Goal: Transaction & Acquisition: Obtain resource

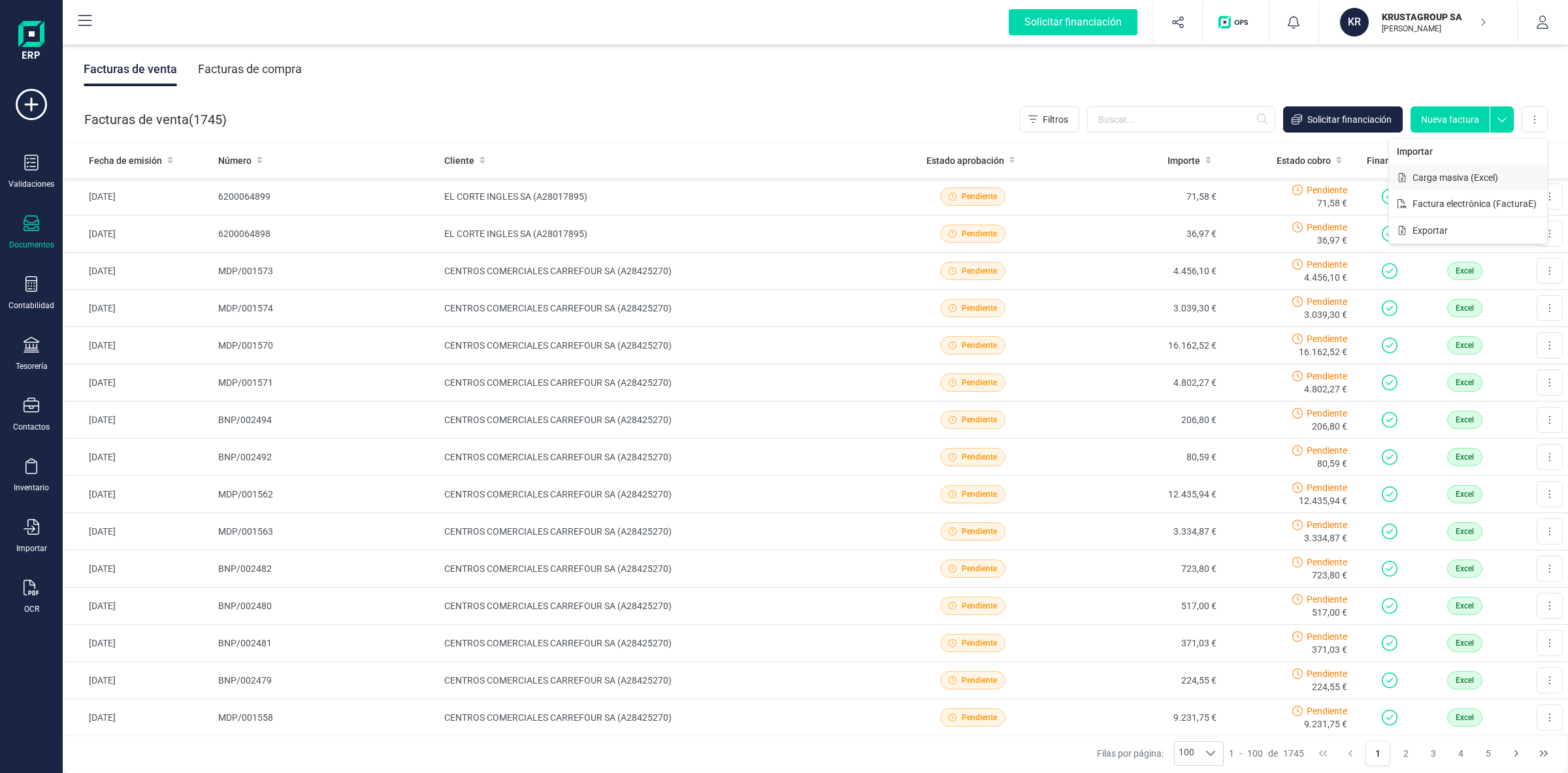
click at [1472, 178] on span "Carga masiva (Excel)" at bounding box center [1455, 177] width 86 height 13
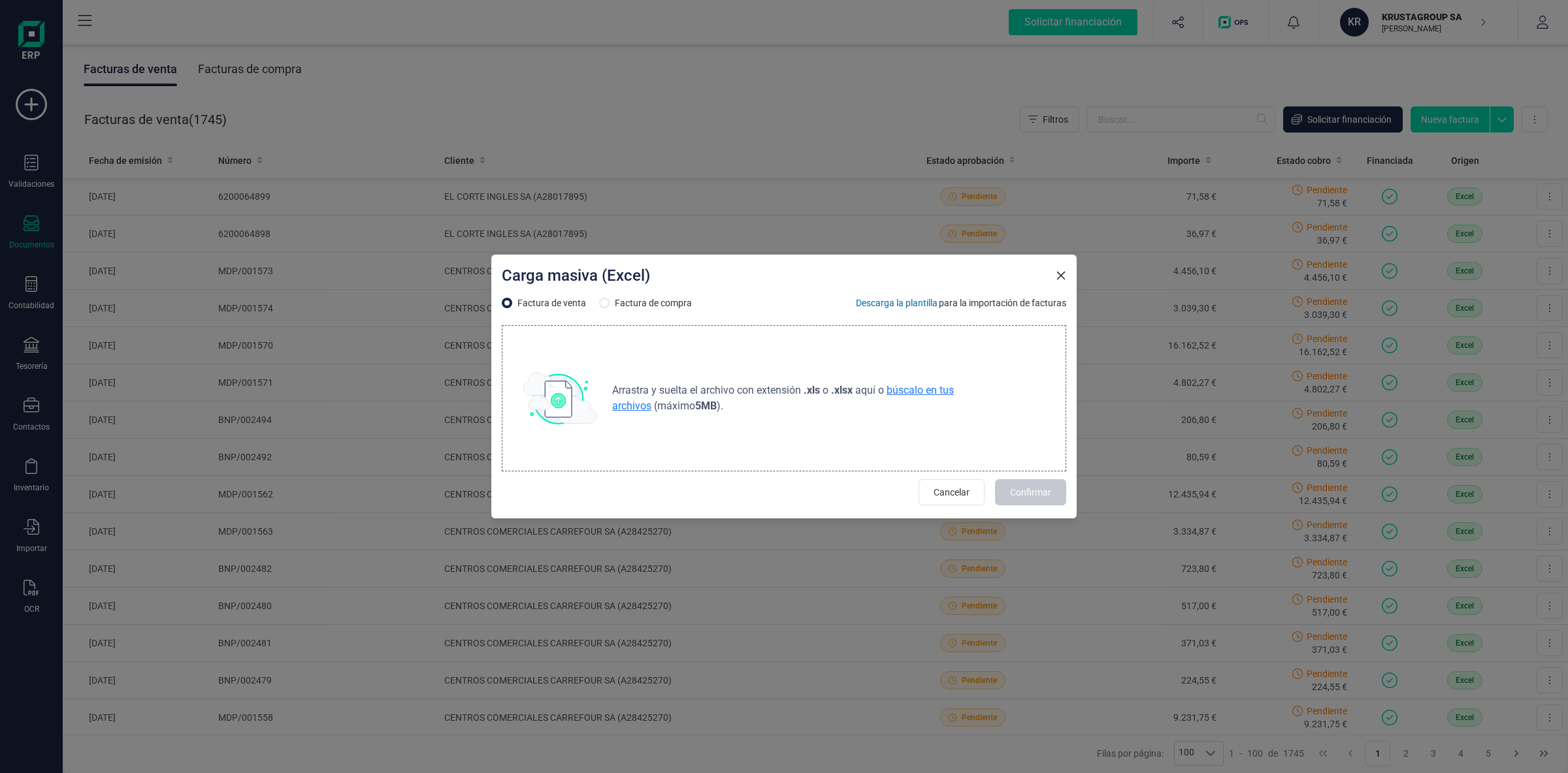
click at [919, 385] on span "búscalo en tus archivos" at bounding box center [782, 398] width 341 height 28
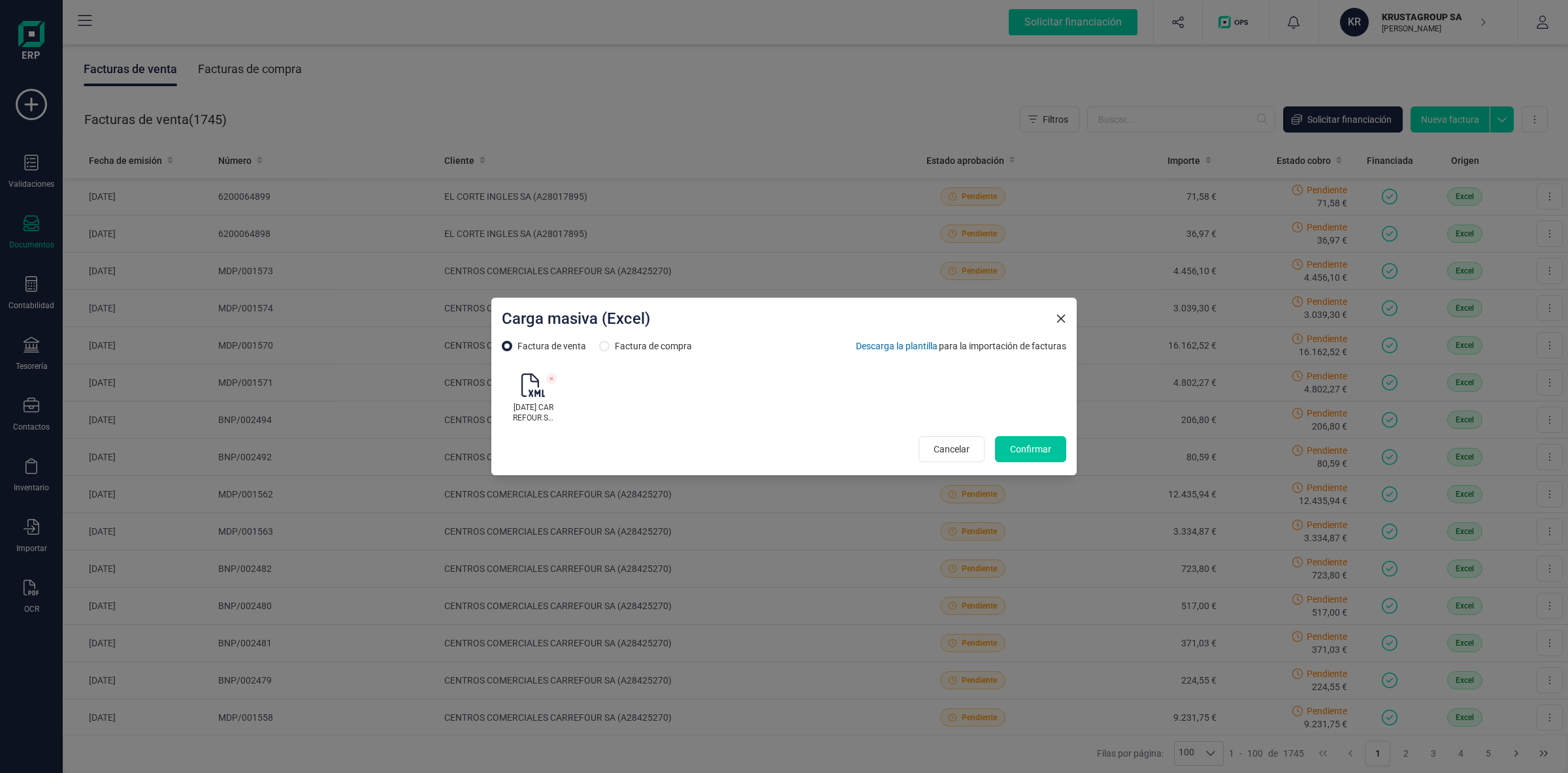
click at [1035, 447] on span "Confirmar" at bounding box center [1030, 449] width 41 height 13
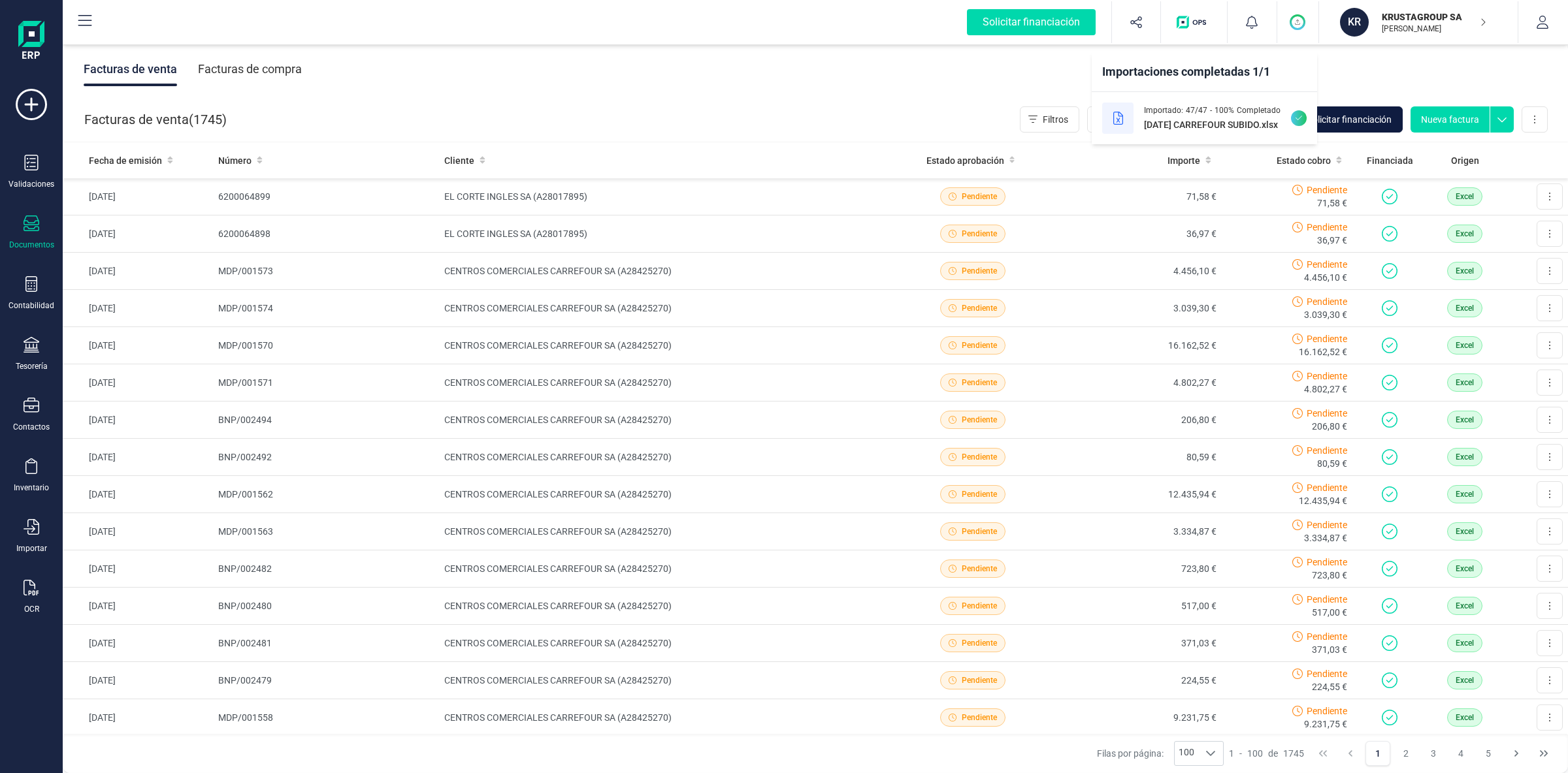
click at [1375, 115] on span "Solicitar financiación" at bounding box center [1349, 119] width 84 height 13
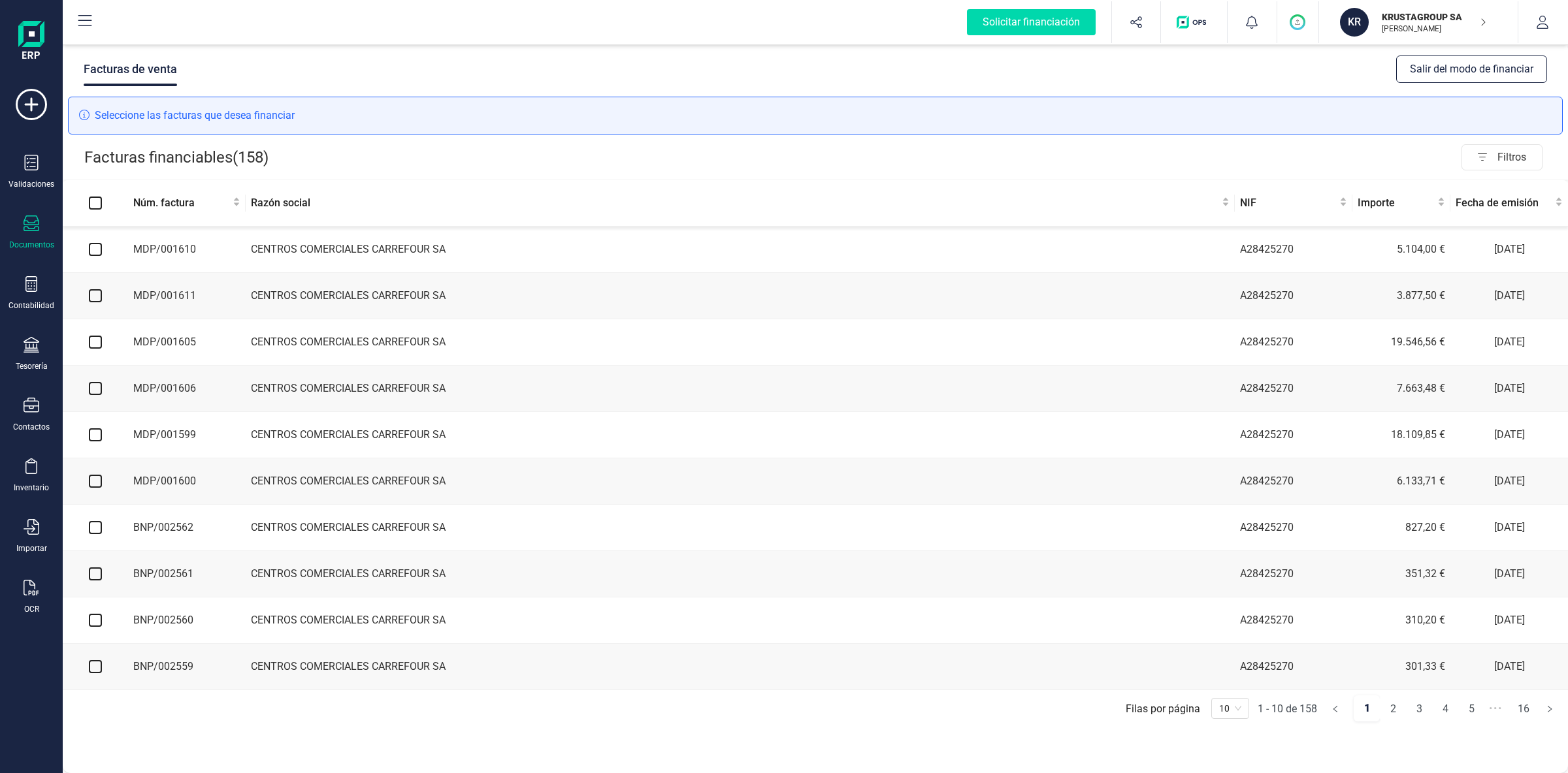
click at [96, 245] on input "checkbox" at bounding box center [96, 250] width 13 height 13
checkbox input "true"
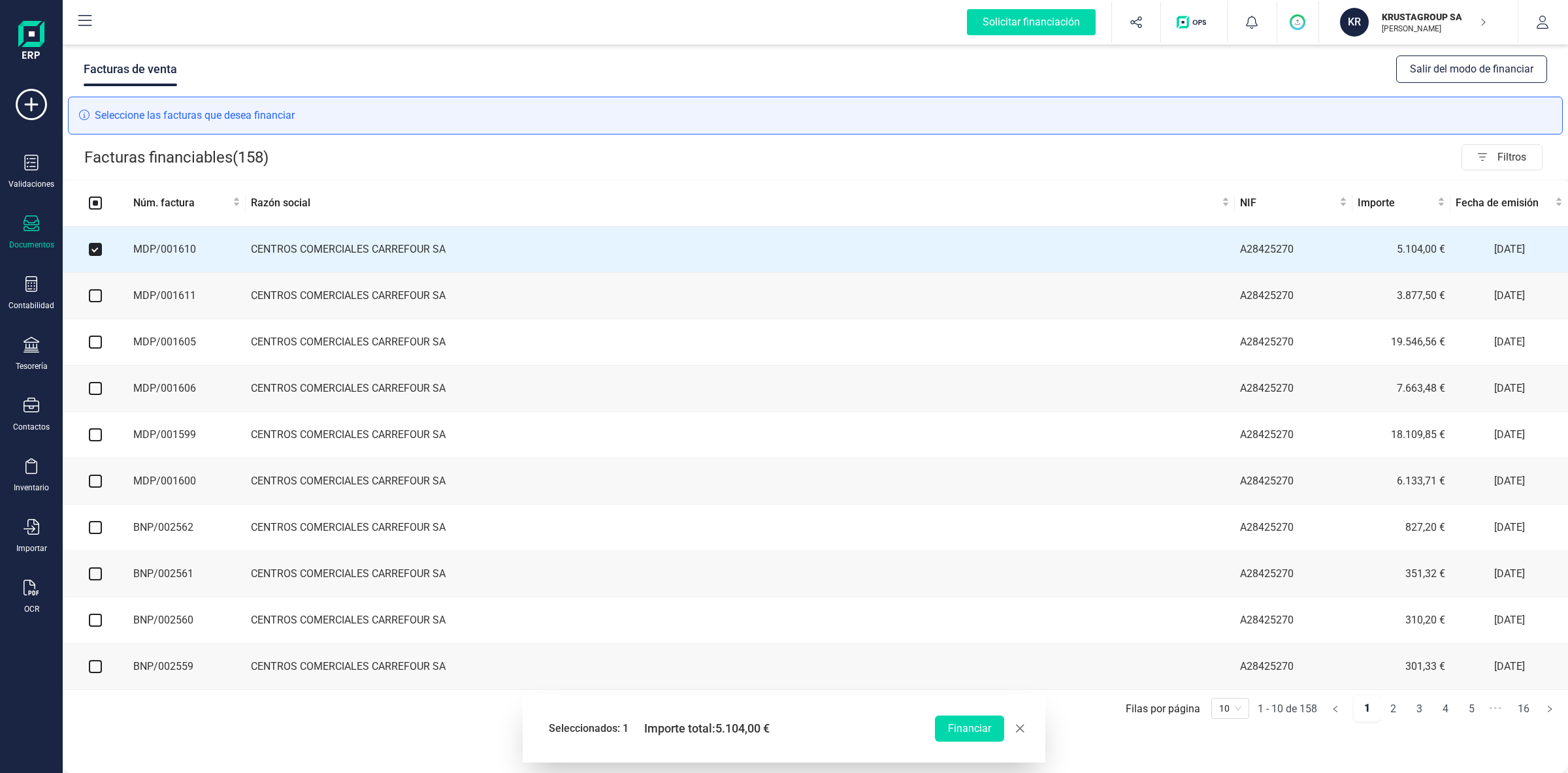
click at [101, 294] on input "checkbox" at bounding box center [96, 296] width 13 height 13
checkbox input "true"
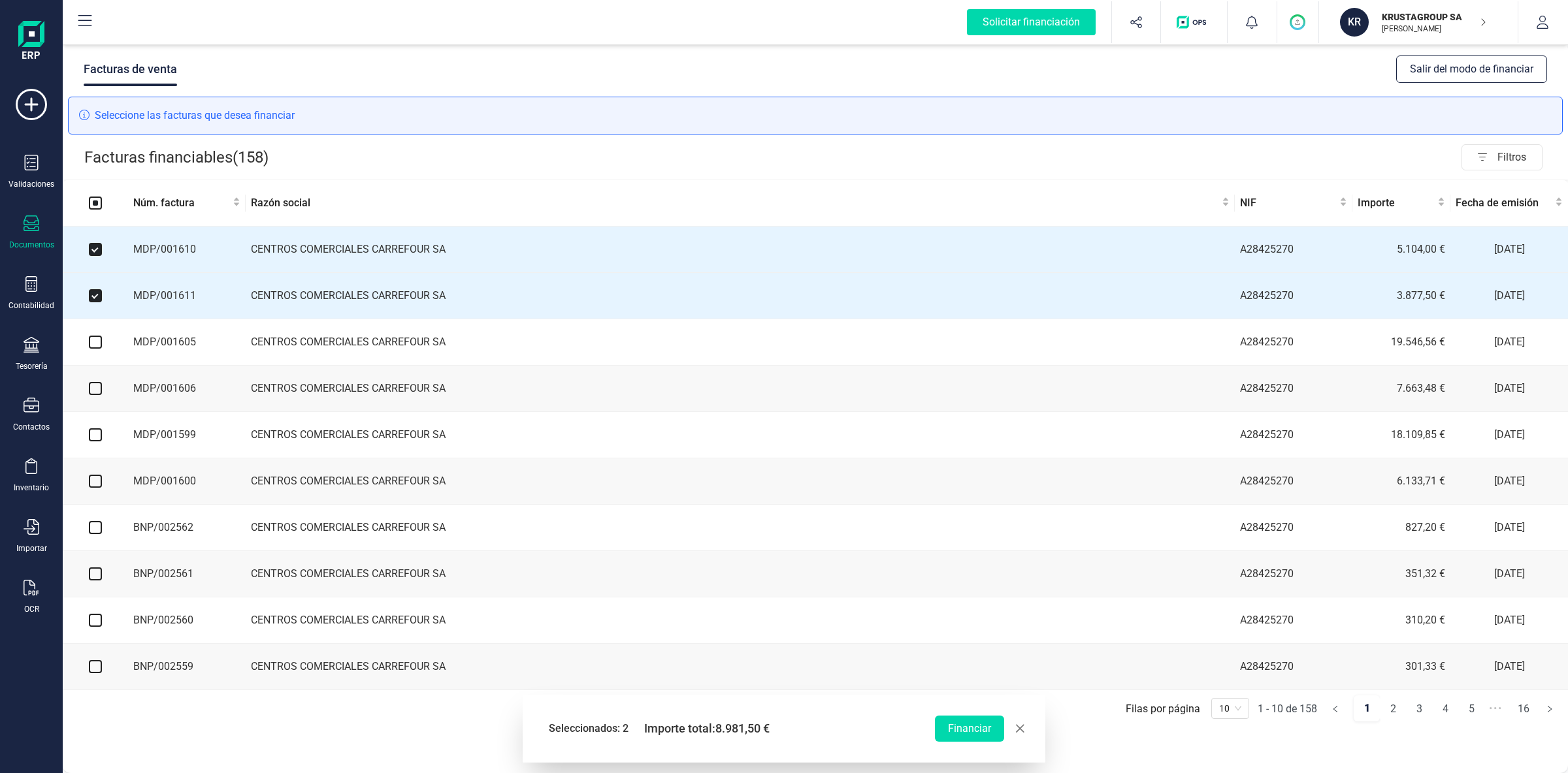
click at [97, 345] on input "checkbox" at bounding box center [96, 342] width 13 height 13
checkbox input "true"
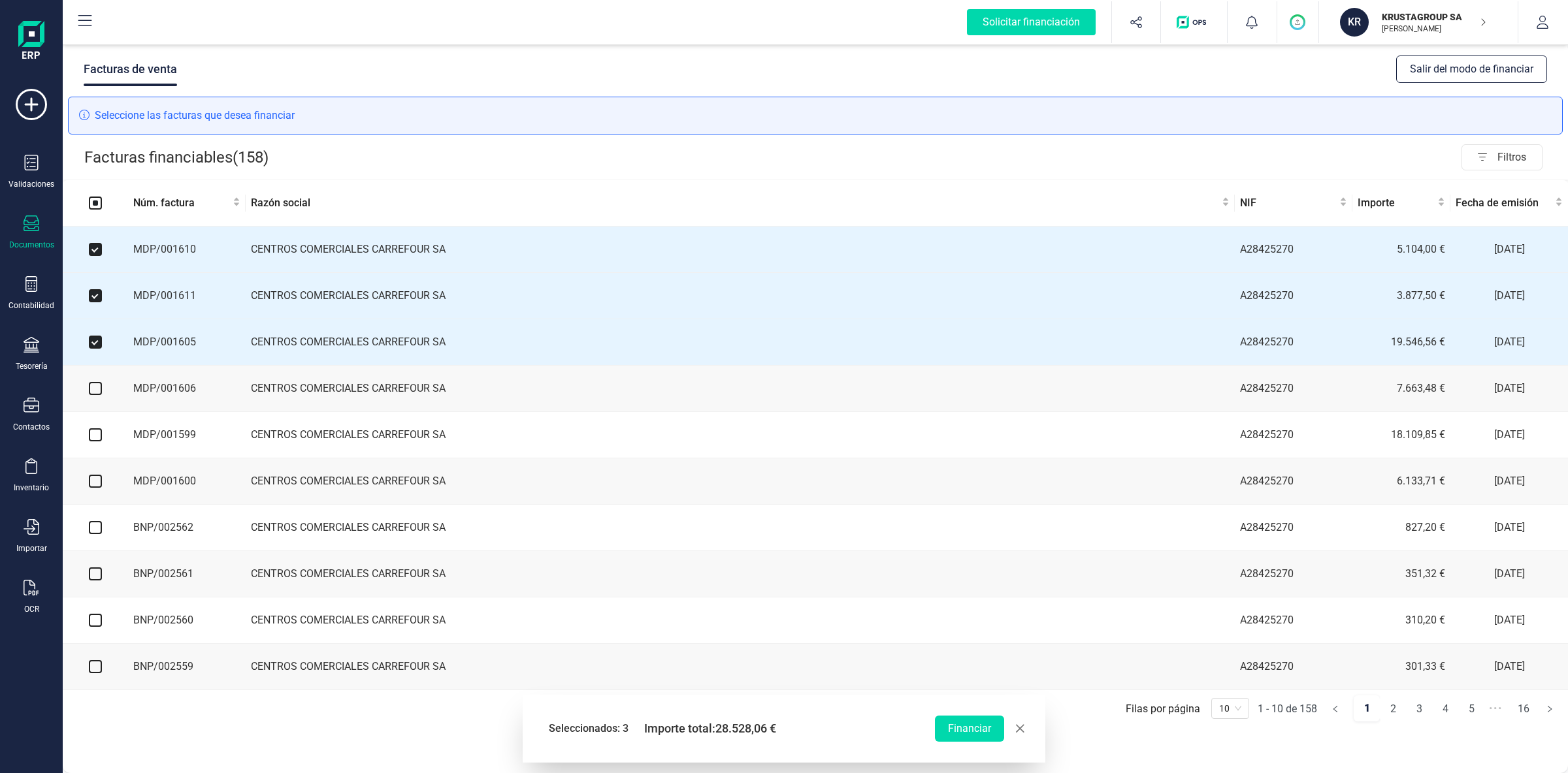
click at [98, 391] on input "checkbox" at bounding box center [96, 388] width 13 height 13
checkbox input "true"
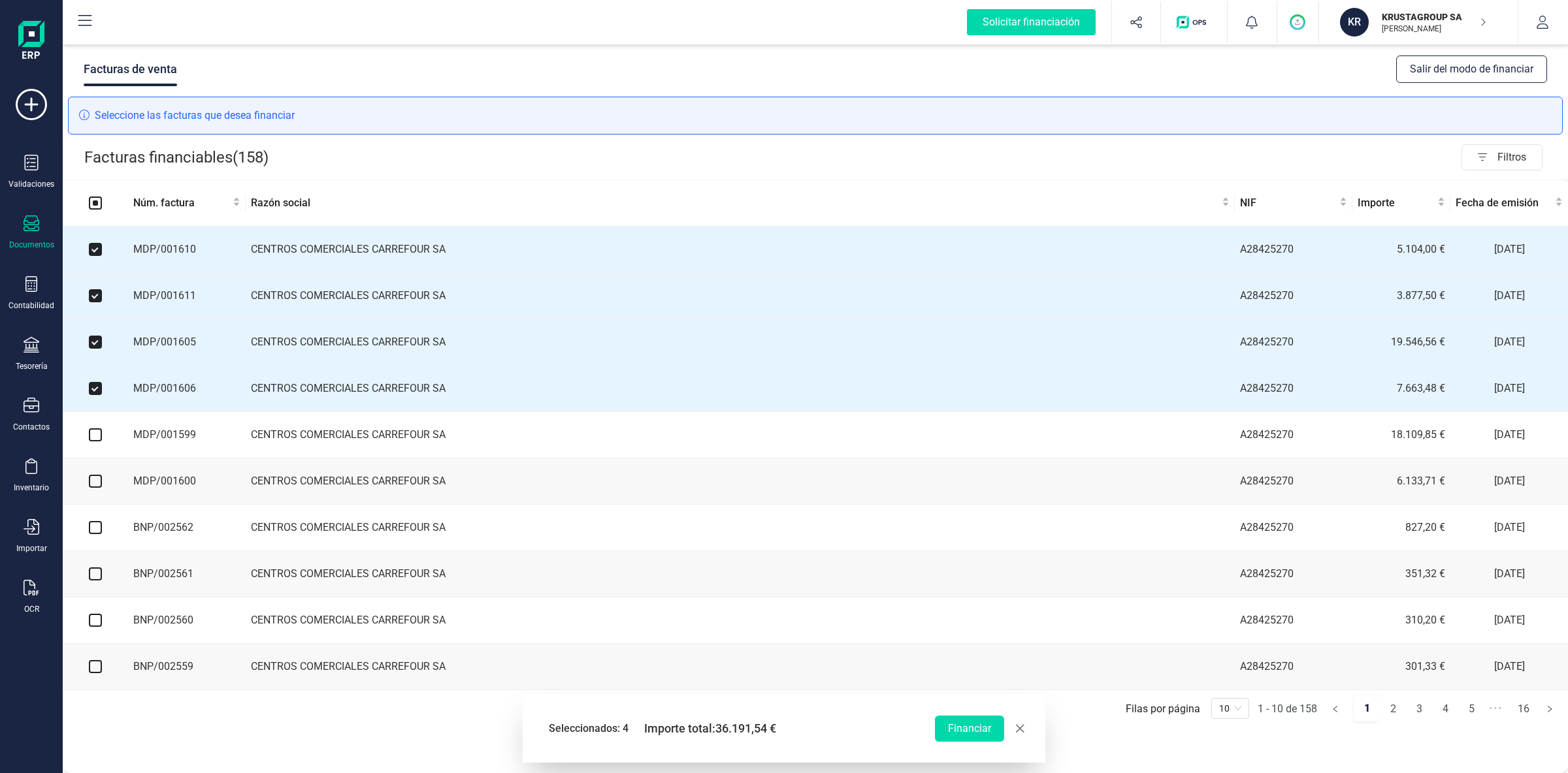
click at [96, 439] on input "checkbox" at bounding box center [96, 435] width 13 height 13
checkbox input "true"
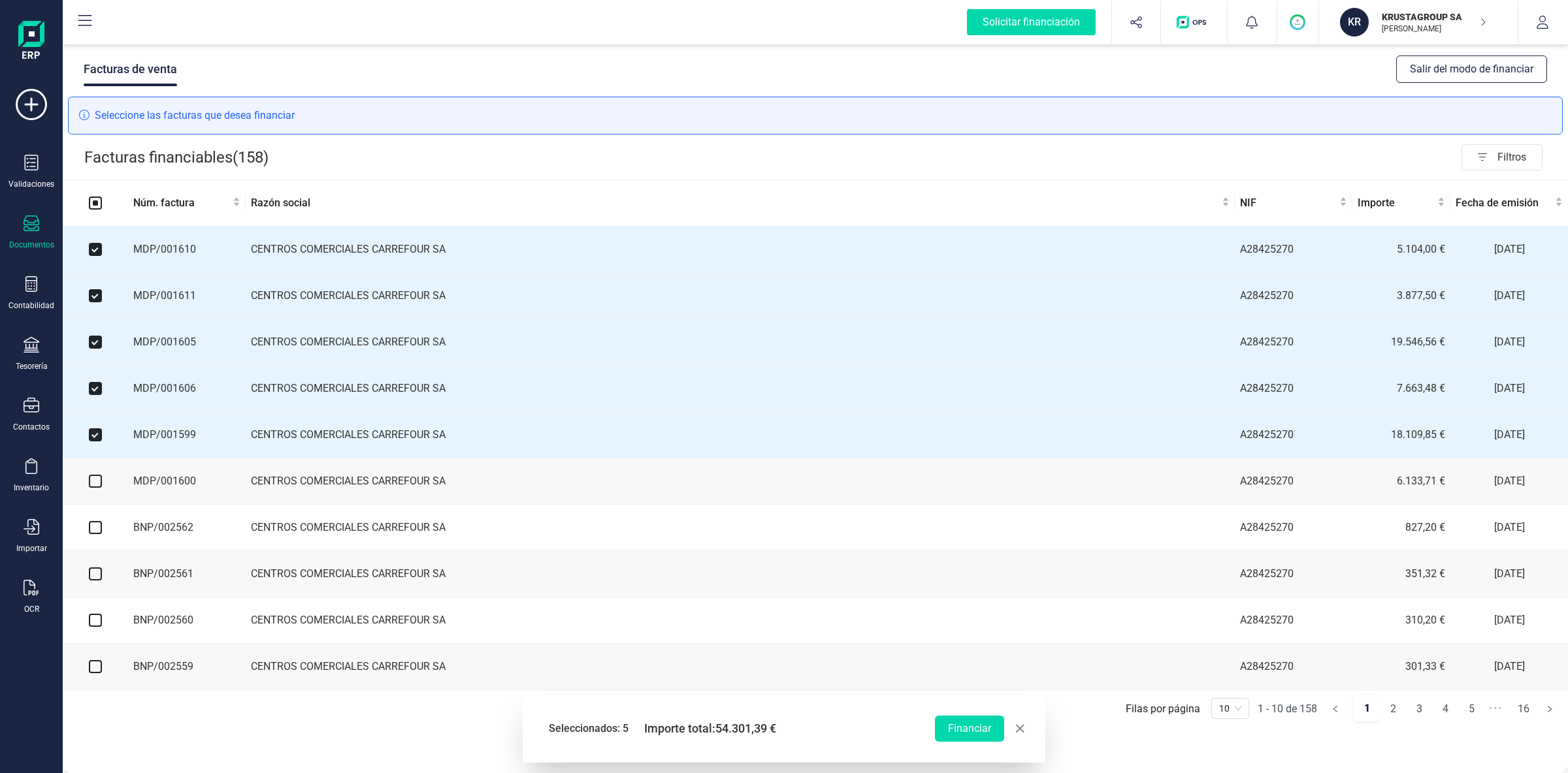
click at [95, 487] on input "checkbox" at bounding box center [96, 481] width 13 height 13
checkbox input "true"
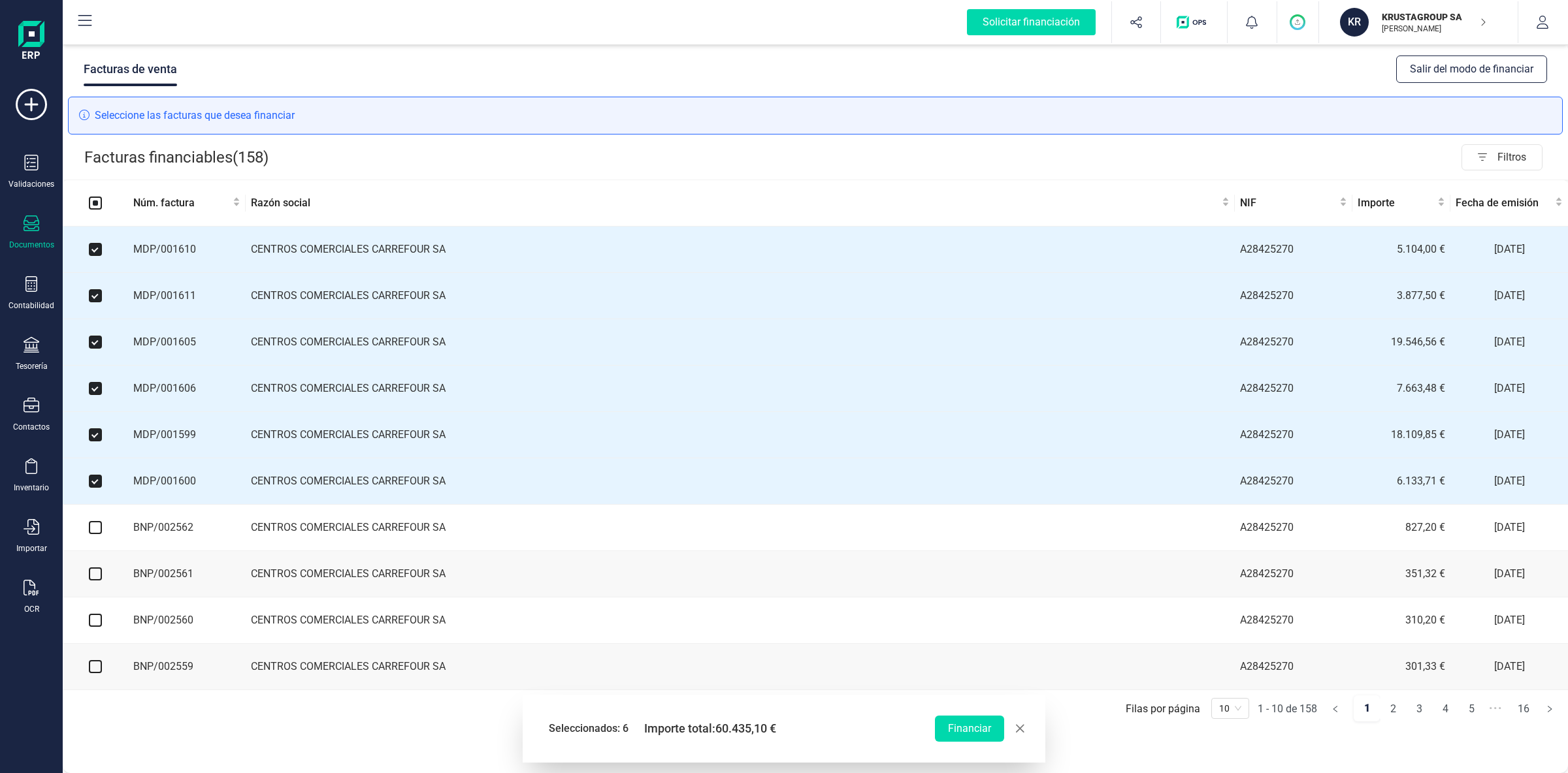
click at [101, 531] on input "checkbox" at bounding box center [96, 527] width 13 height 13
checkbox input "true"
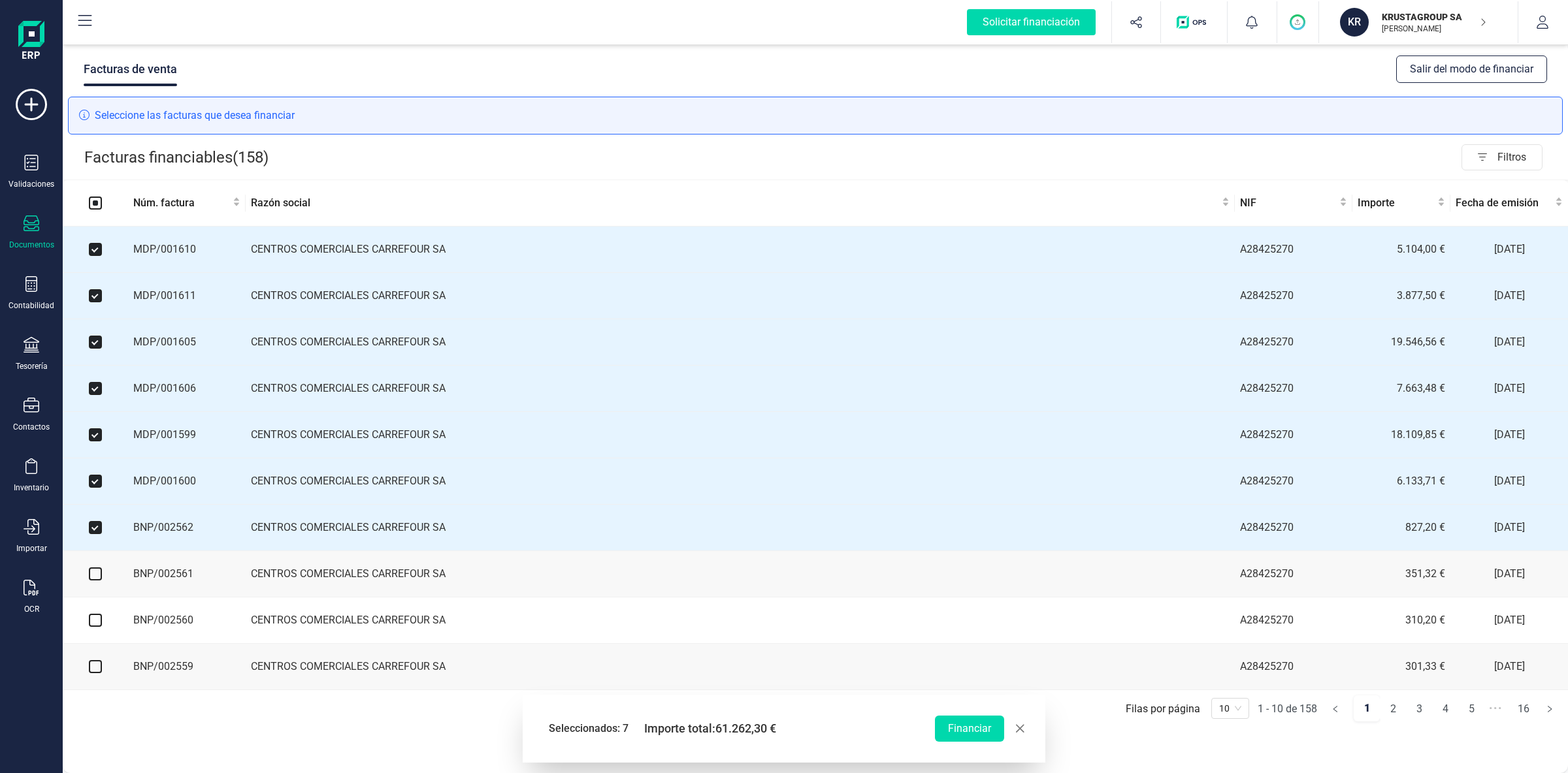
click at [100, 580] on input "checkbox" at bounding box center [96, 574] width 13 height 13
checkbox input "true"
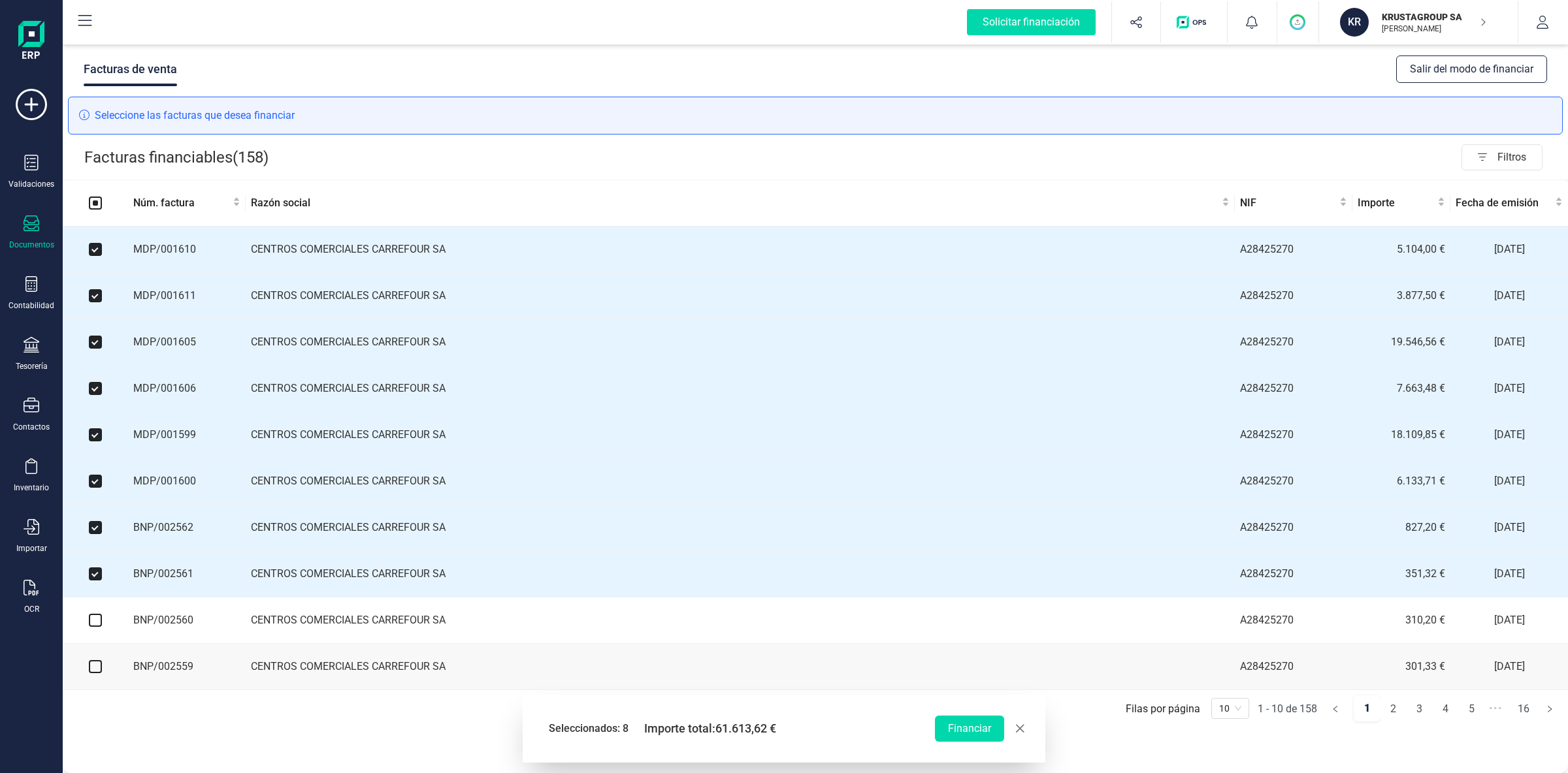
click at [100, 626] on input "checkbox" at bounding box center [96, 620] width 13 height 13
checkbox input "true"
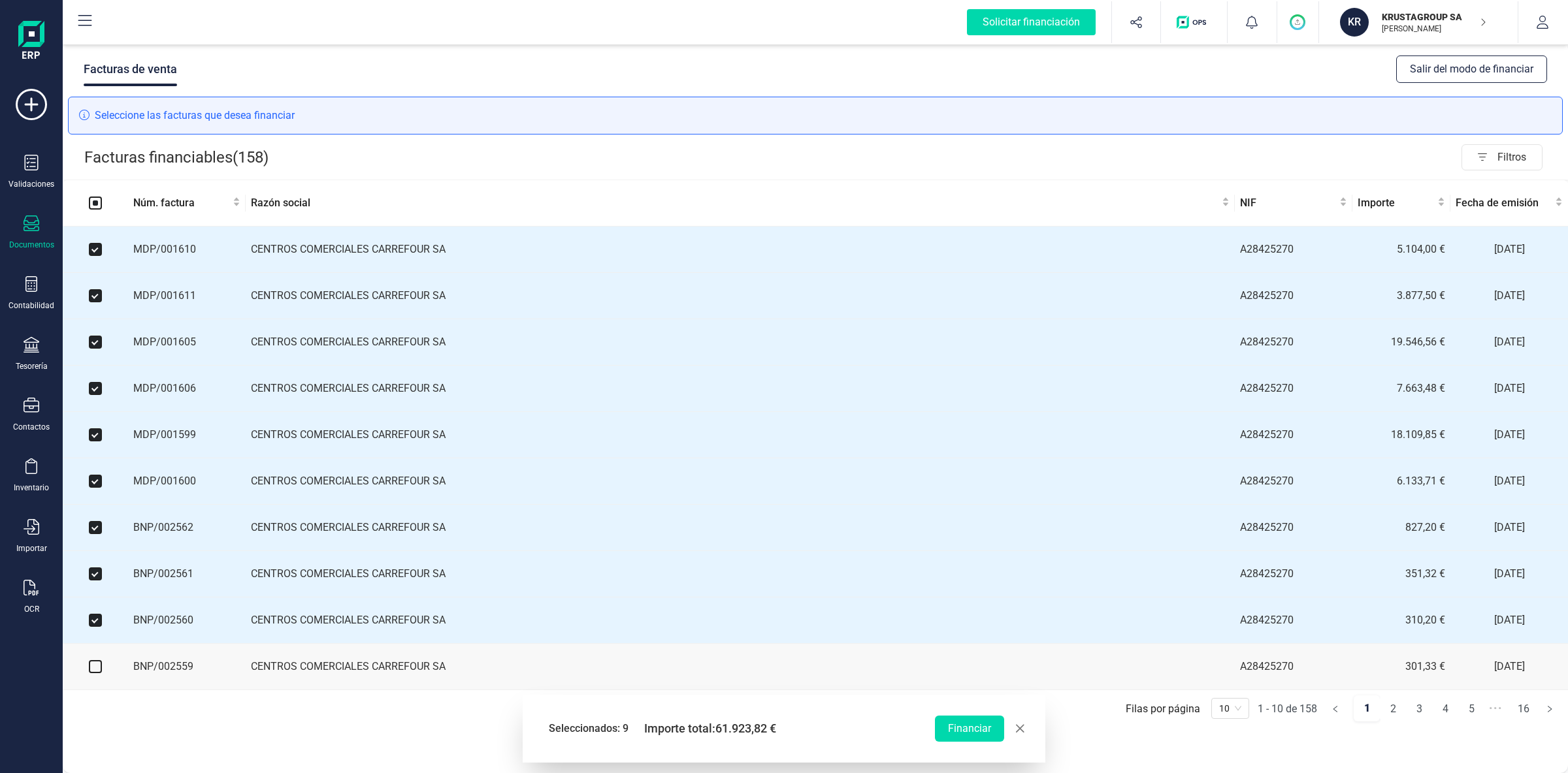
click at [101, 673] on input "checkbox" at bounding box center [96, 667] width 13 height 13
checkbox input "true"
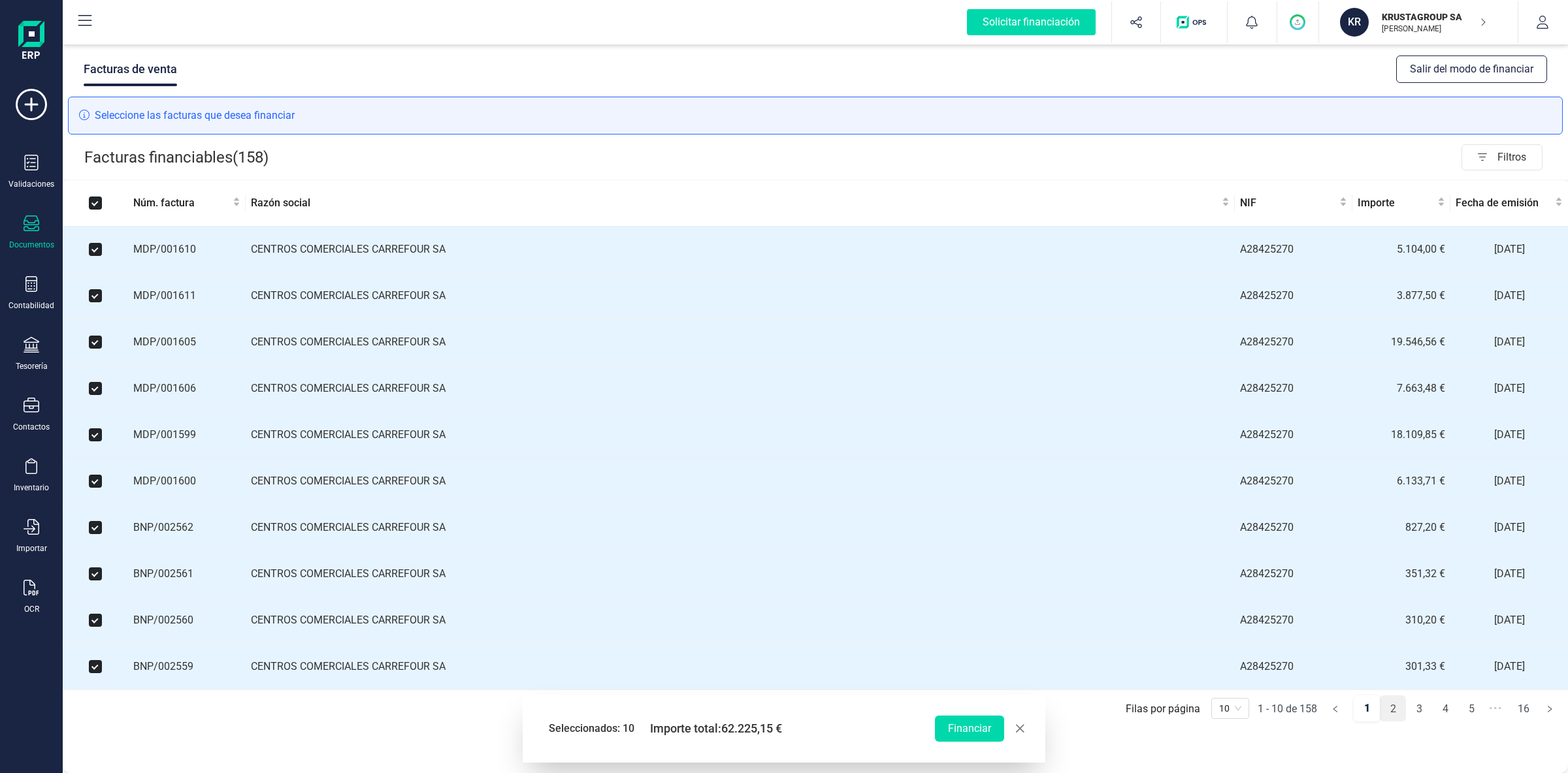
click at [1394, 717] on link "2" at bounding box center [1392, 709] width 25 height 26
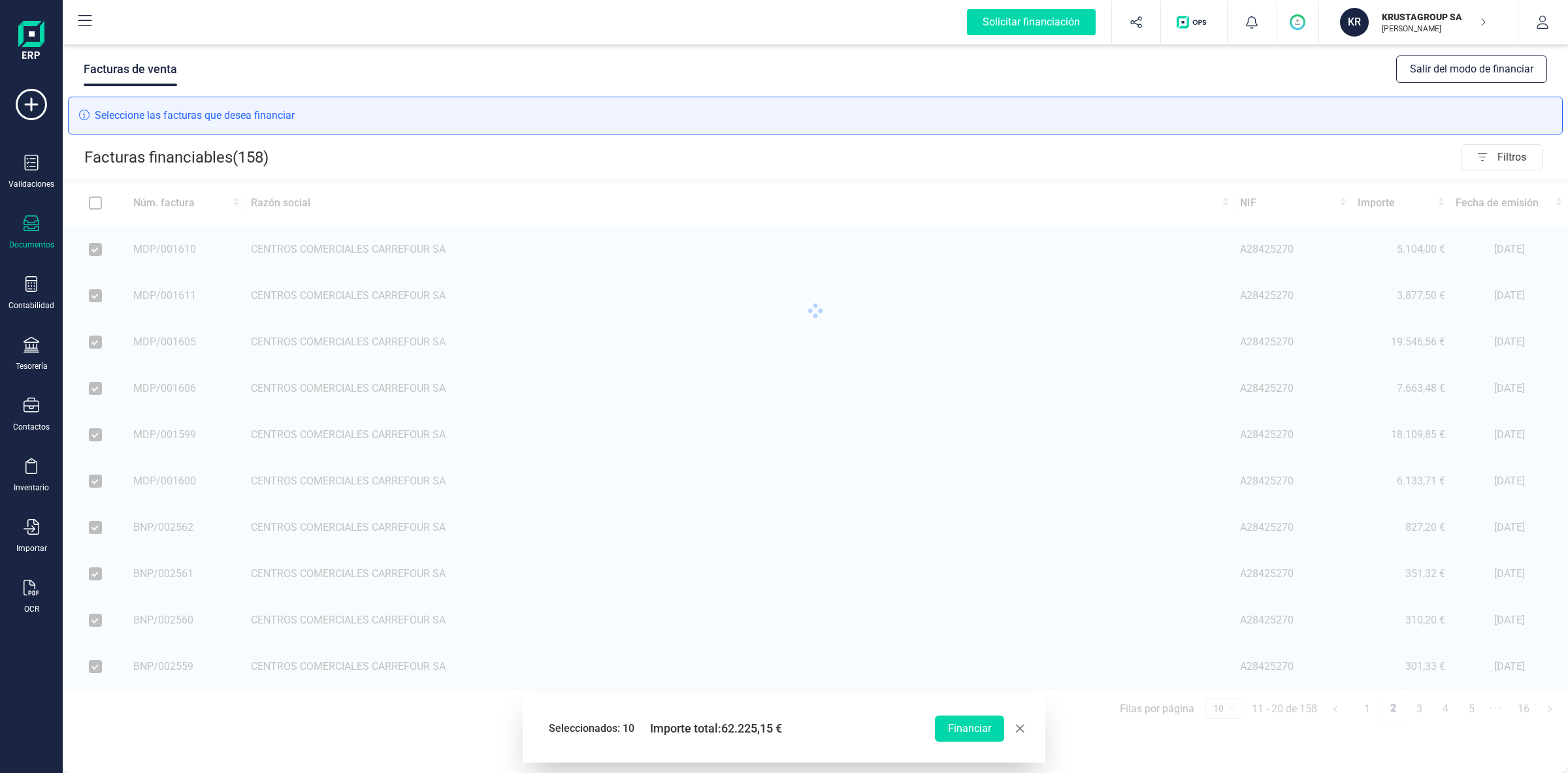
checkbox input "false"
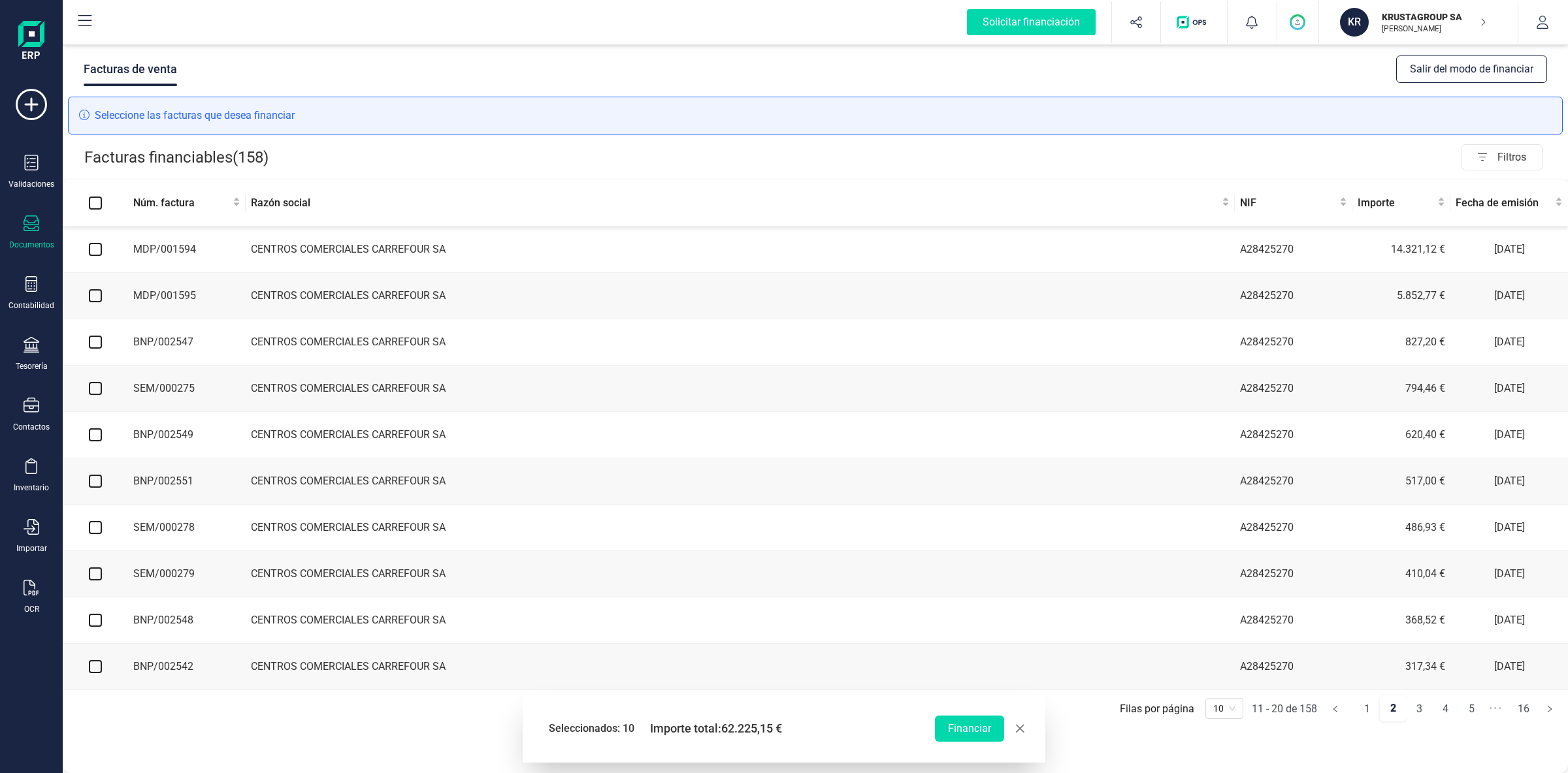
click at [99, 252] on input "checkbox" at bounding box center [96, 250] width 13 height 13
checkbox input "true"
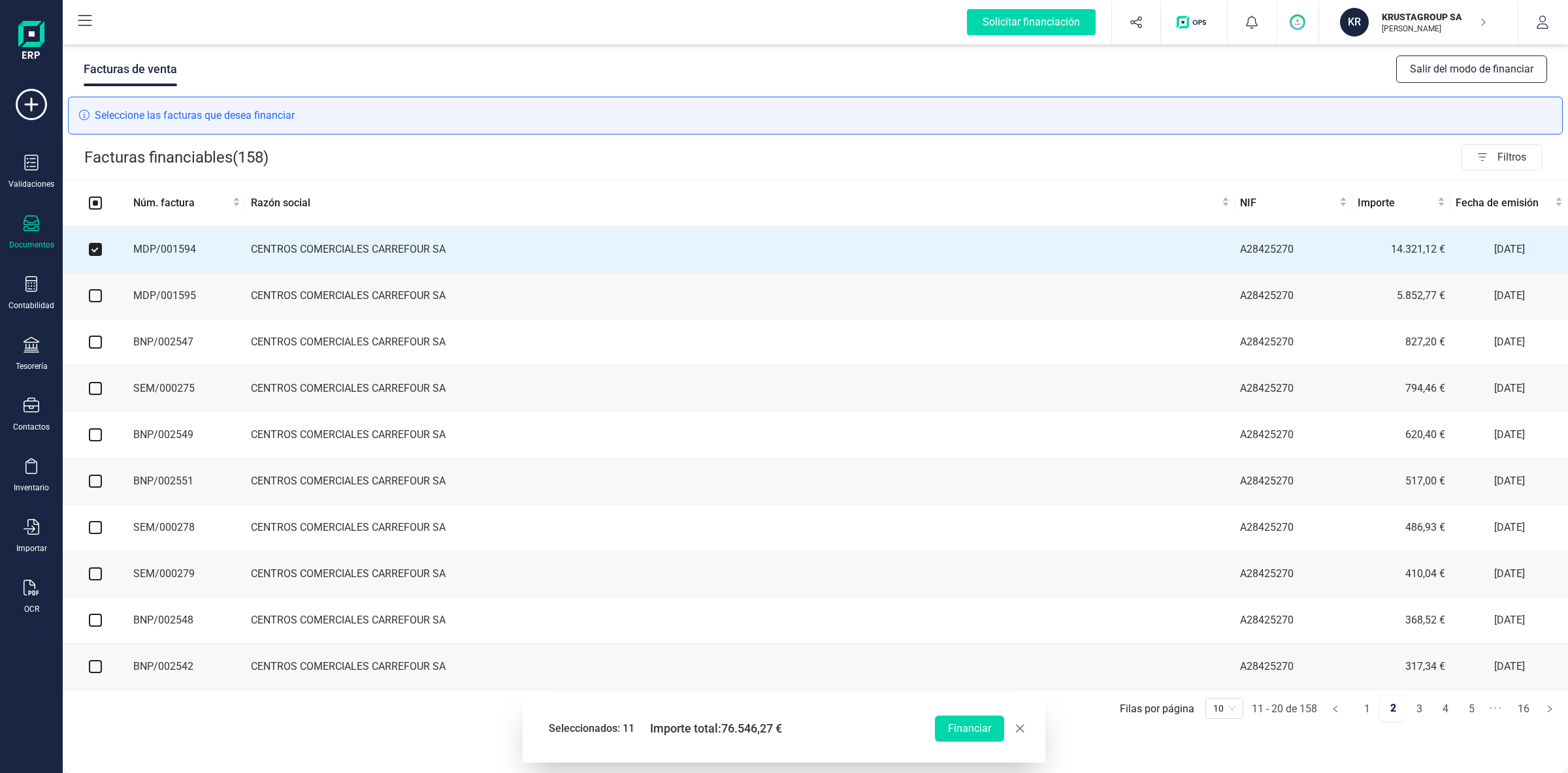
click at [94, 297] on input "checkbox" at bounding box center [96, 296] width 13 height 13
checkbox input "true"
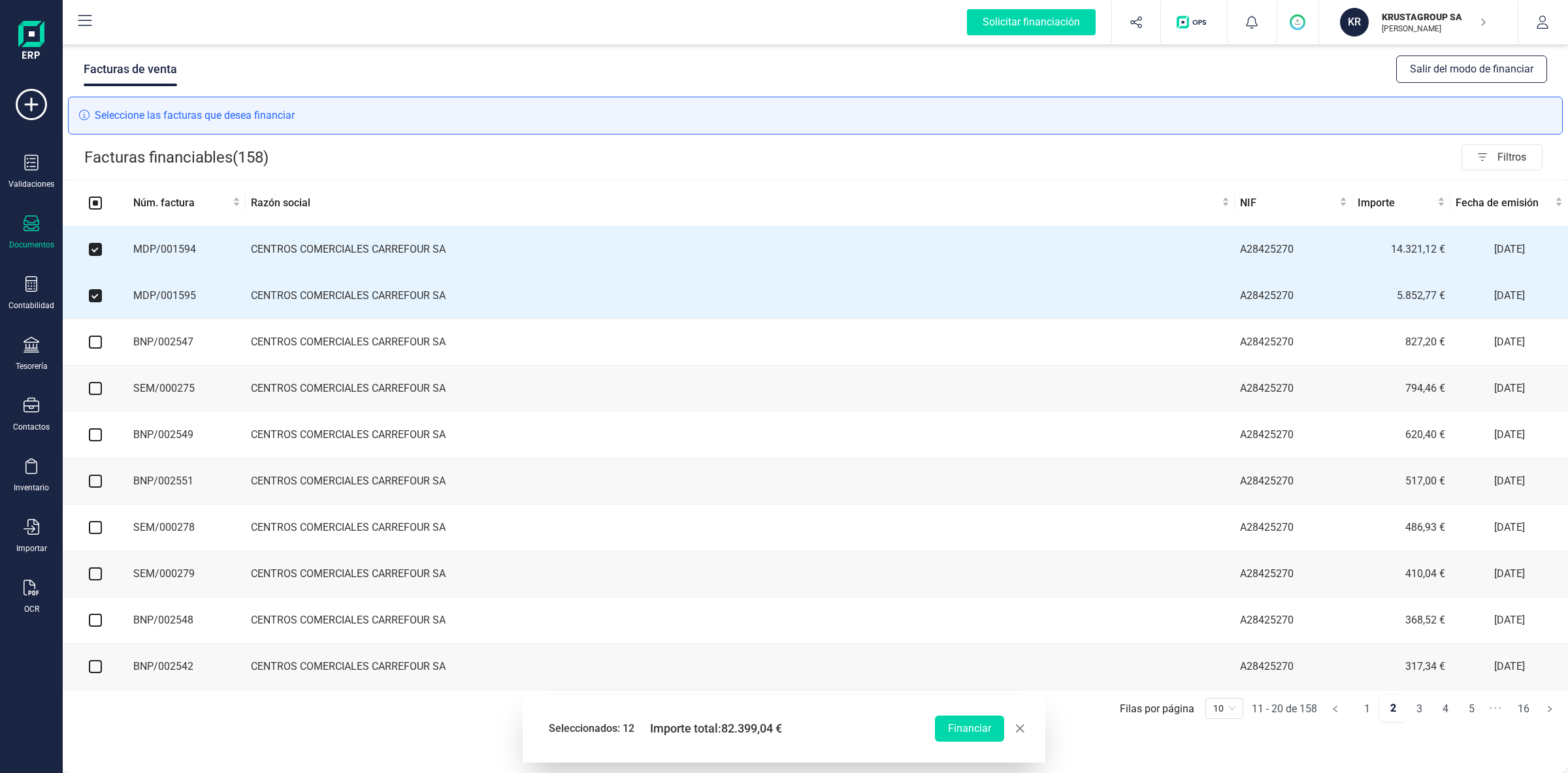
click at [95, 344] on input "checkbox" at bounding box center [96, 342] width 13 height 13
checkbox input "true"
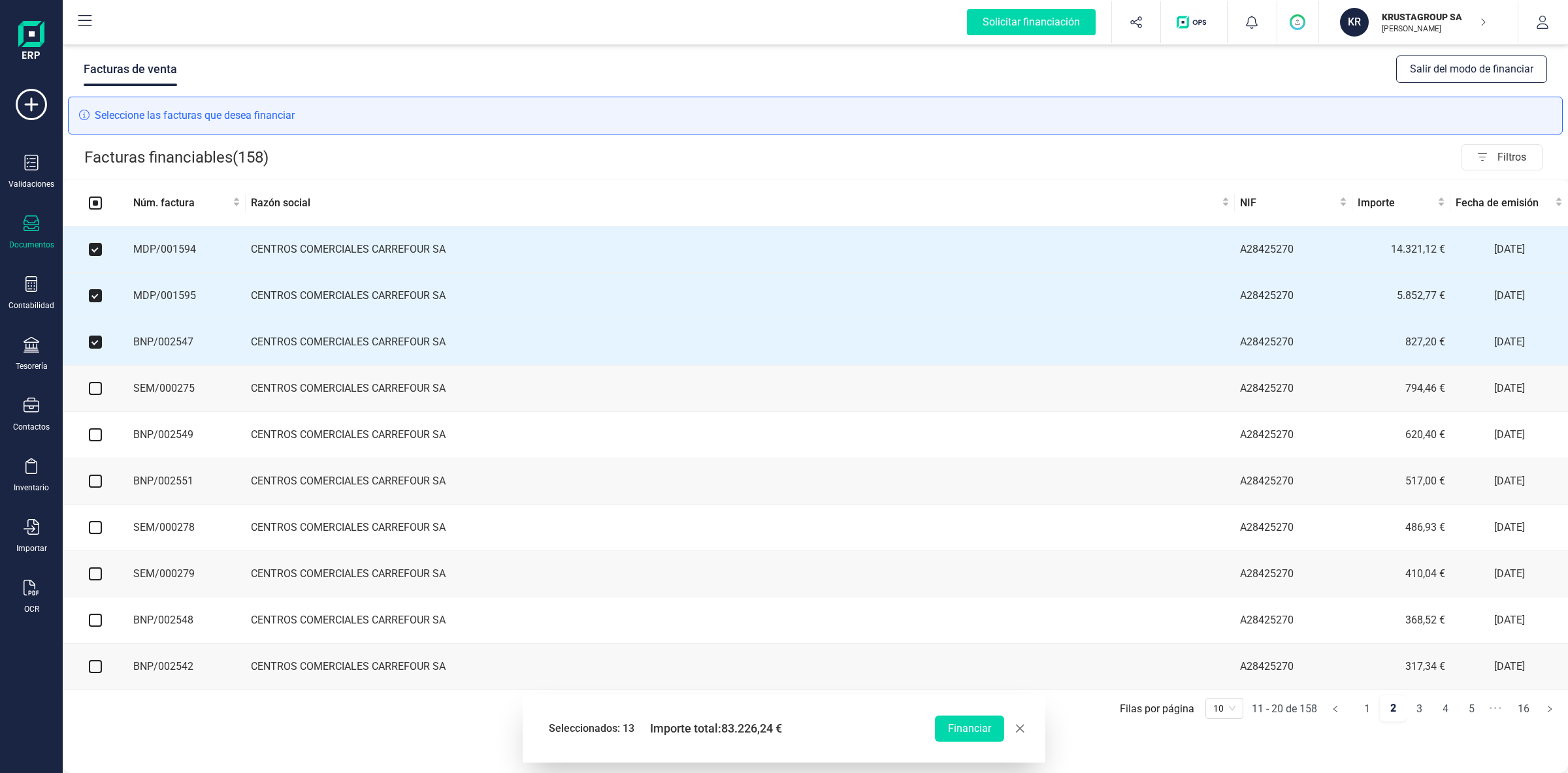
click at [98, 391] on input "checkbox" at bounding box center [96, 388] width 13 height 13
checkbox input "true"
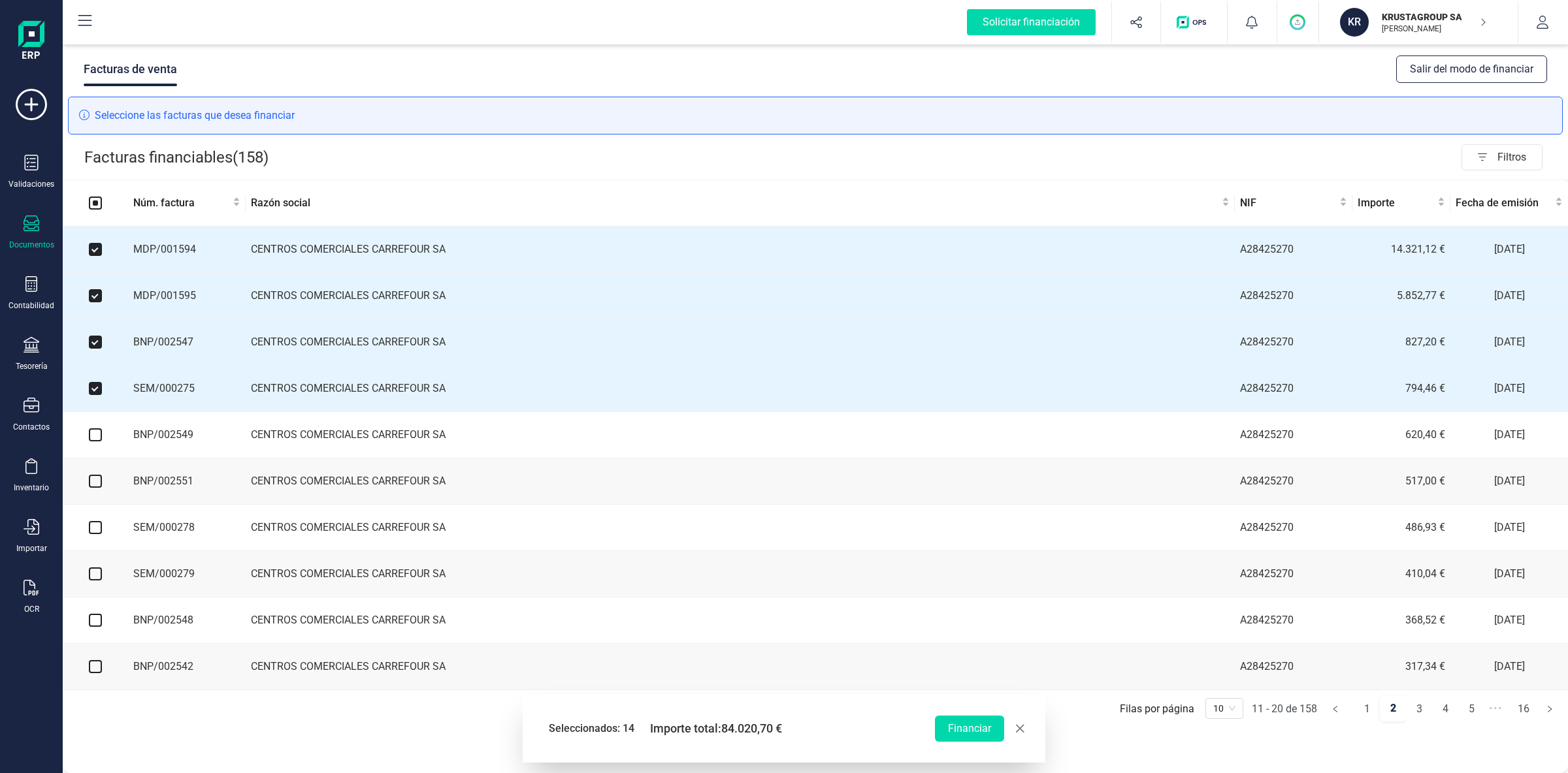
drag, startPoint x: 94, startPoint y: 441, endPoint x: 96, endPoint y: 451, distance: 10.2
click at [94, 440] on input "checkbox" at bounding box center [96, 435] width 13 height 13
checkbox input "true"
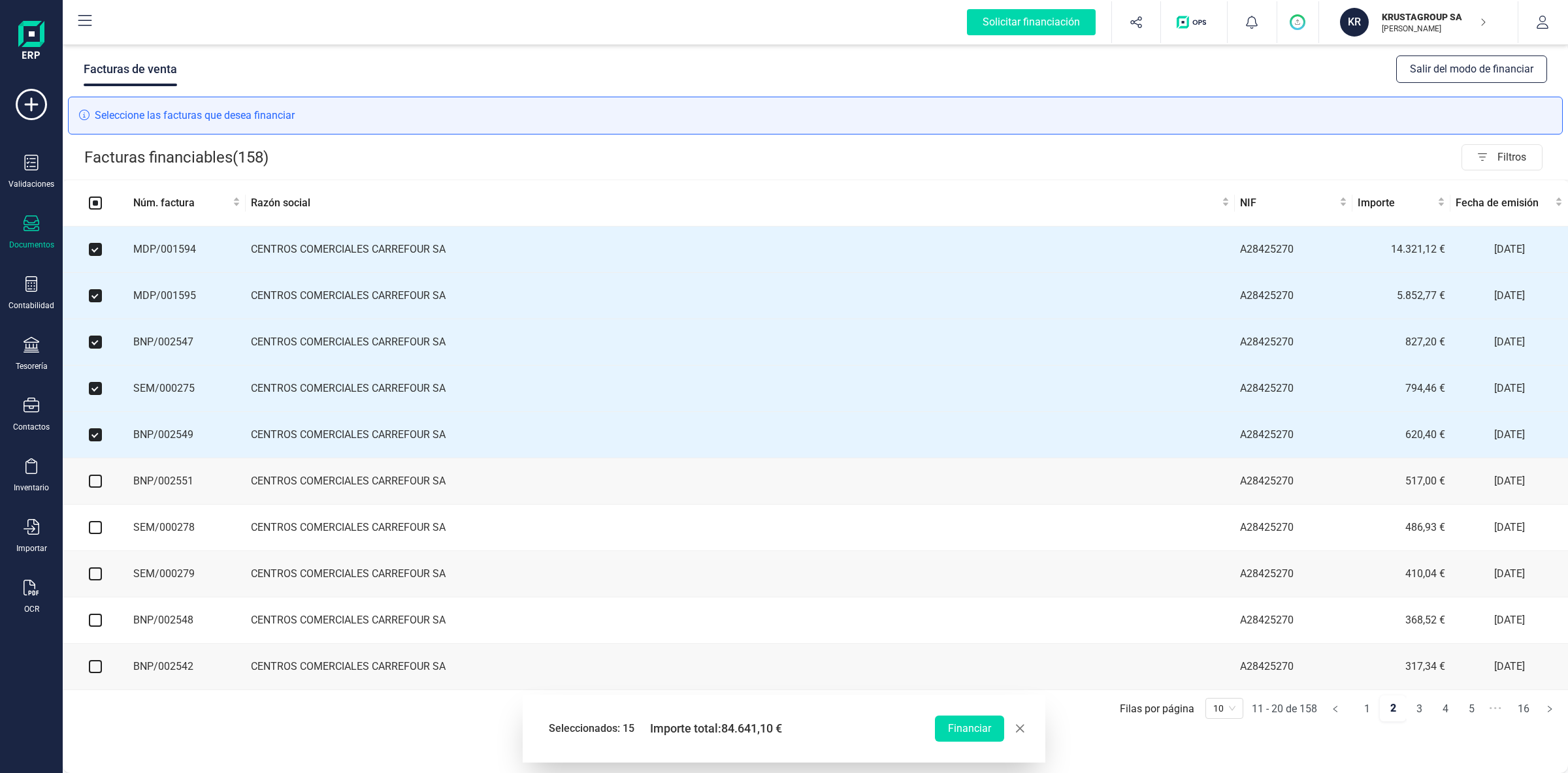
click at [98, 484] on input "checkbox" at bounding box center [96, 481] width 13 height 13
checkbox input "true"
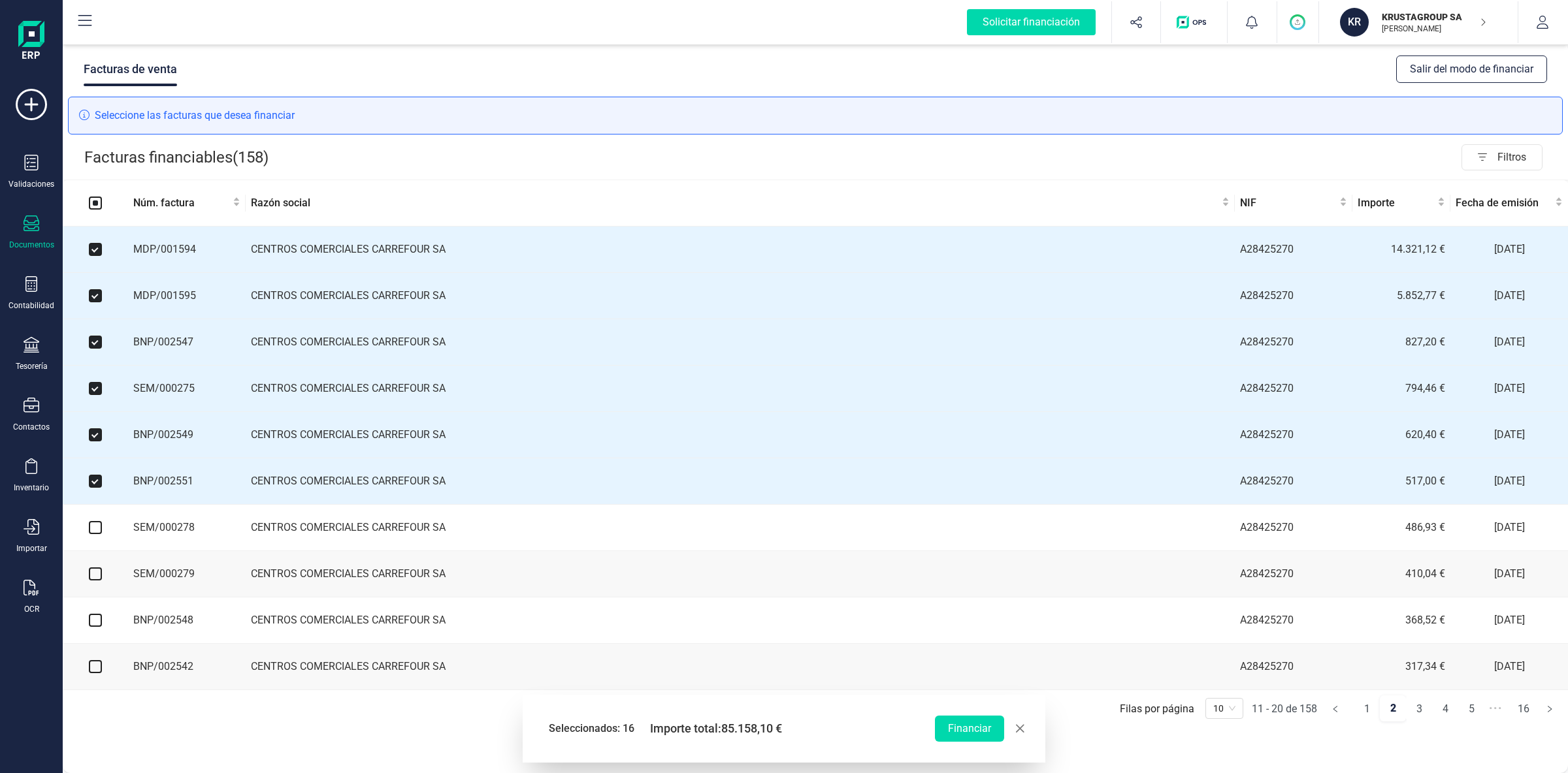
click at [98, 534] on input "checkbox" at bounding box center [96, 527] width 13 height 13
checkbox input "true"
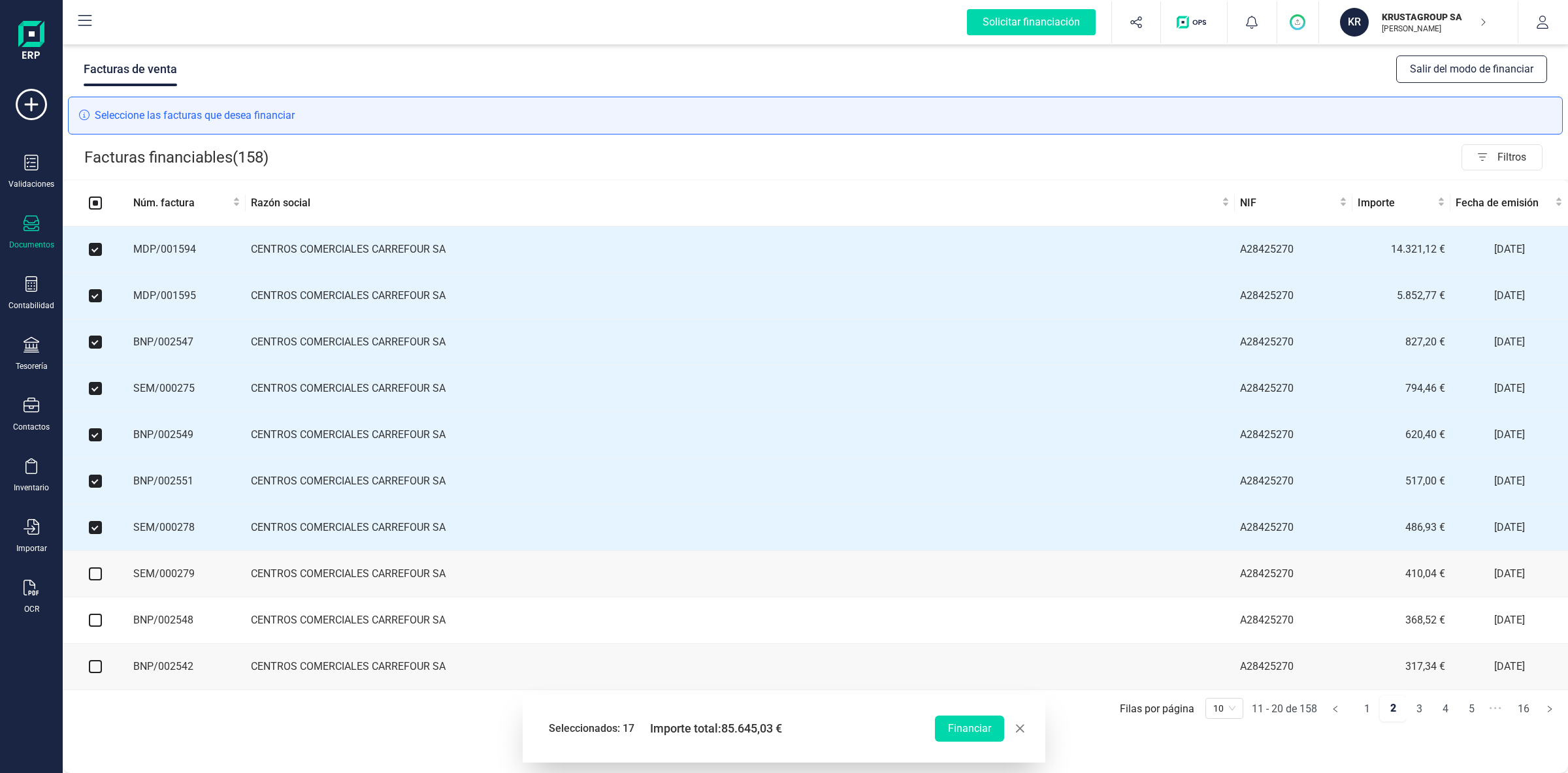
click at [96, 580] on input "checkbox" at bounding box center [96, 574] width 13 height 13
checkbox input "true"
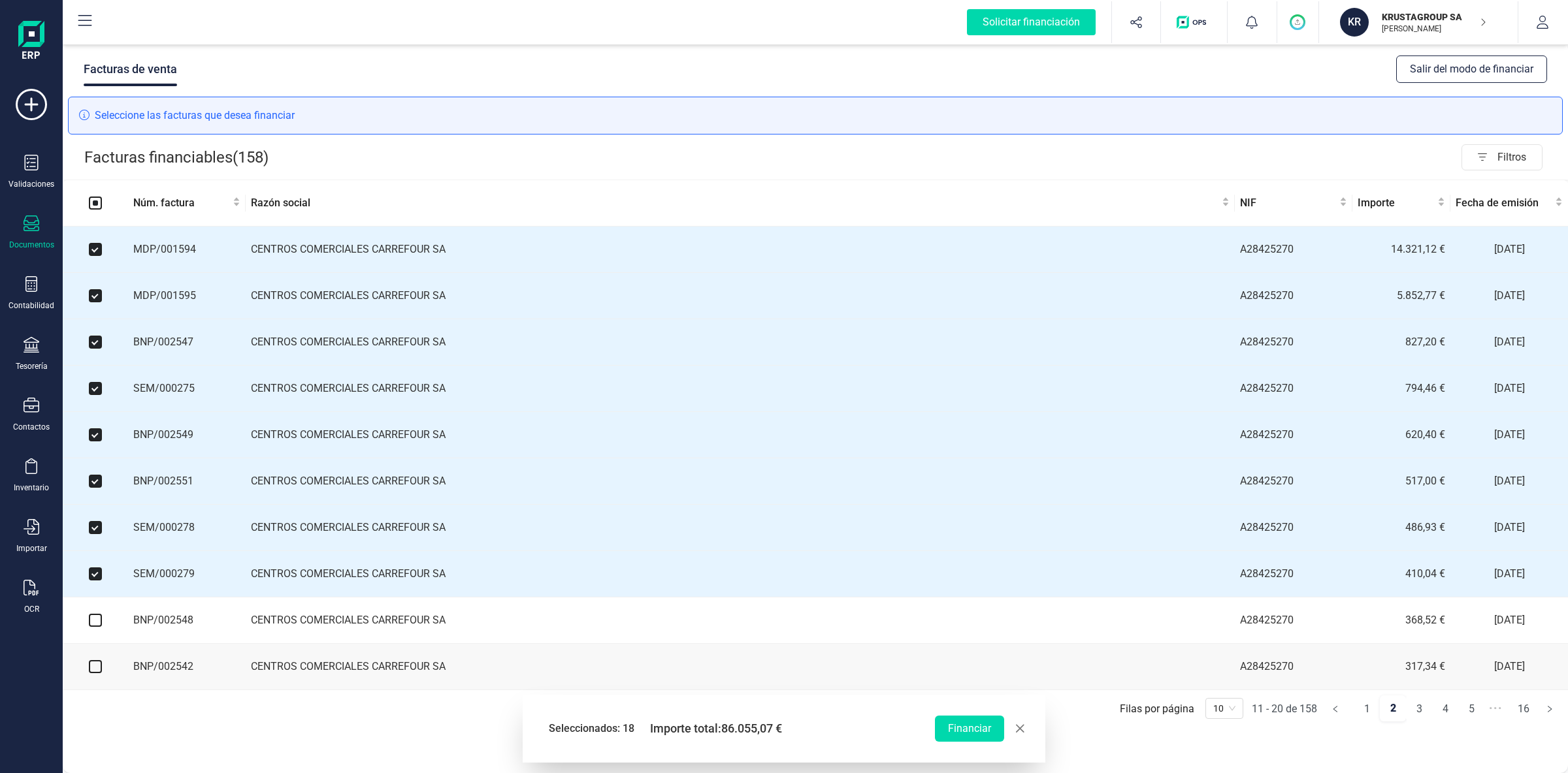
click at [98, 626] on input "checkbox" at bounding box center [96, 620] width 13 height 13
checkbox input "true"
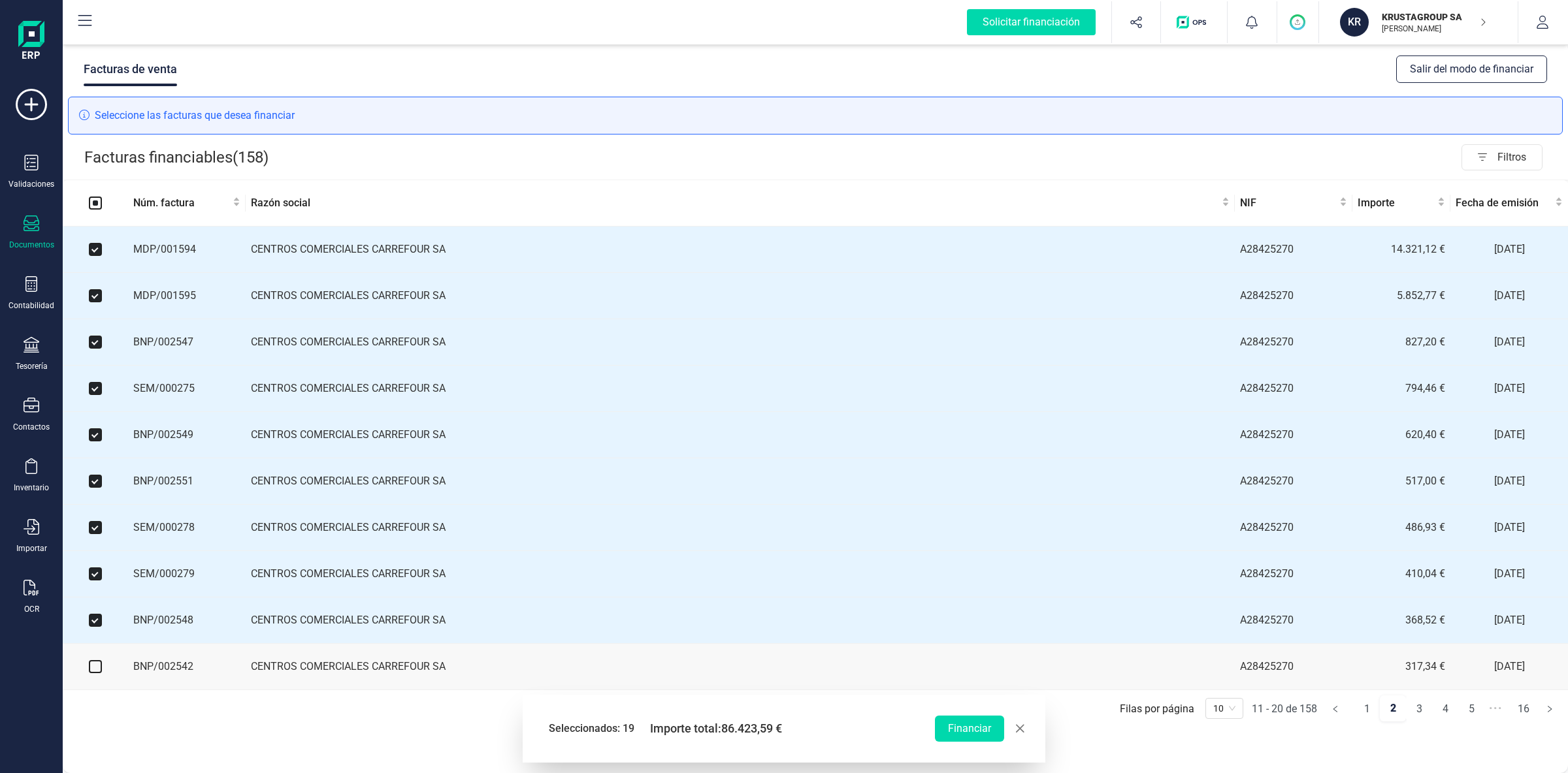
click at [97, 673] on input "checkbox" at bounding box center [96, 667] width 13 height 13
checkbox input "true"
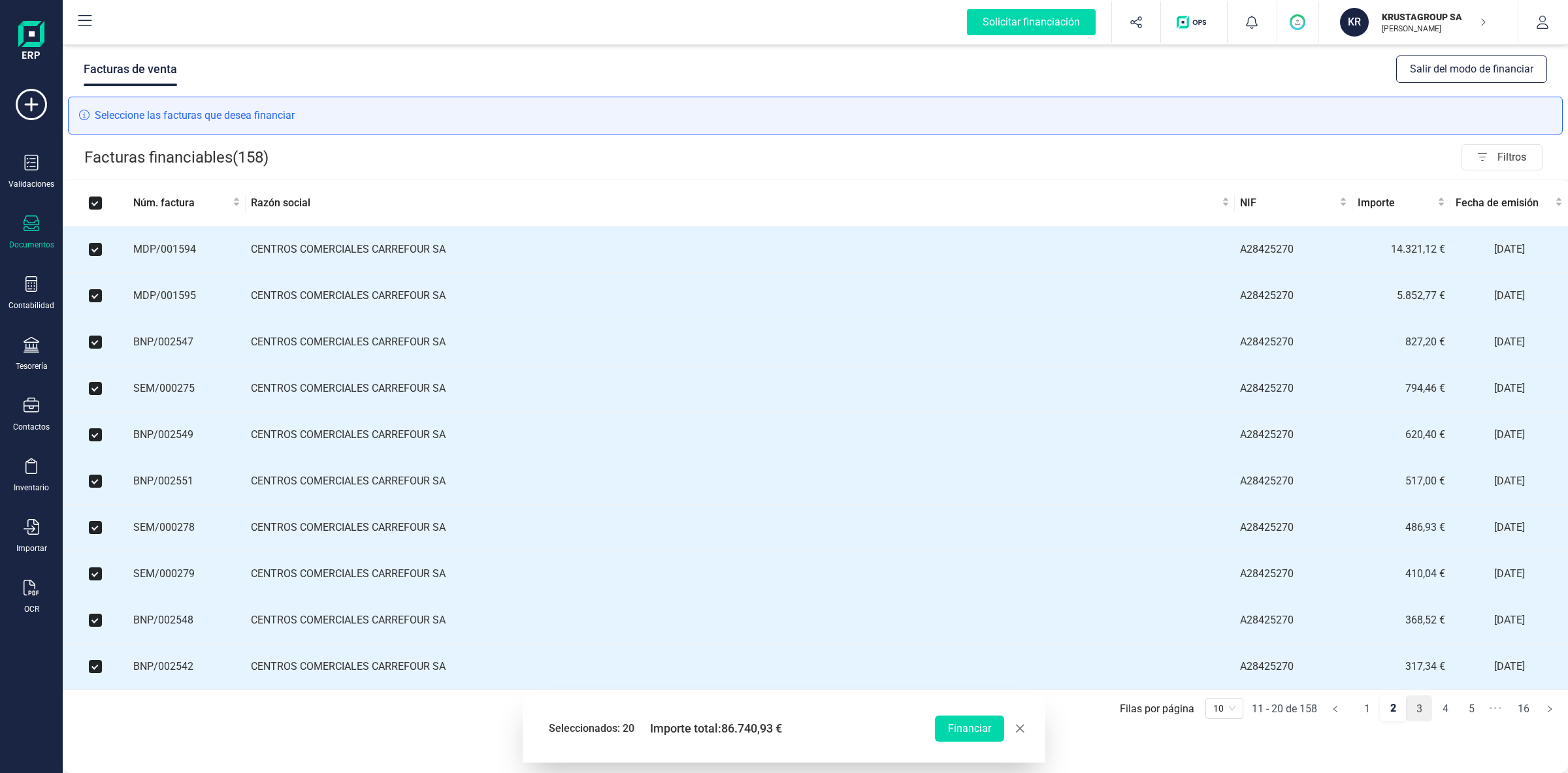
click at [1420, 719] on link "3" at bounding box center [1419, 709] width 25 height 26
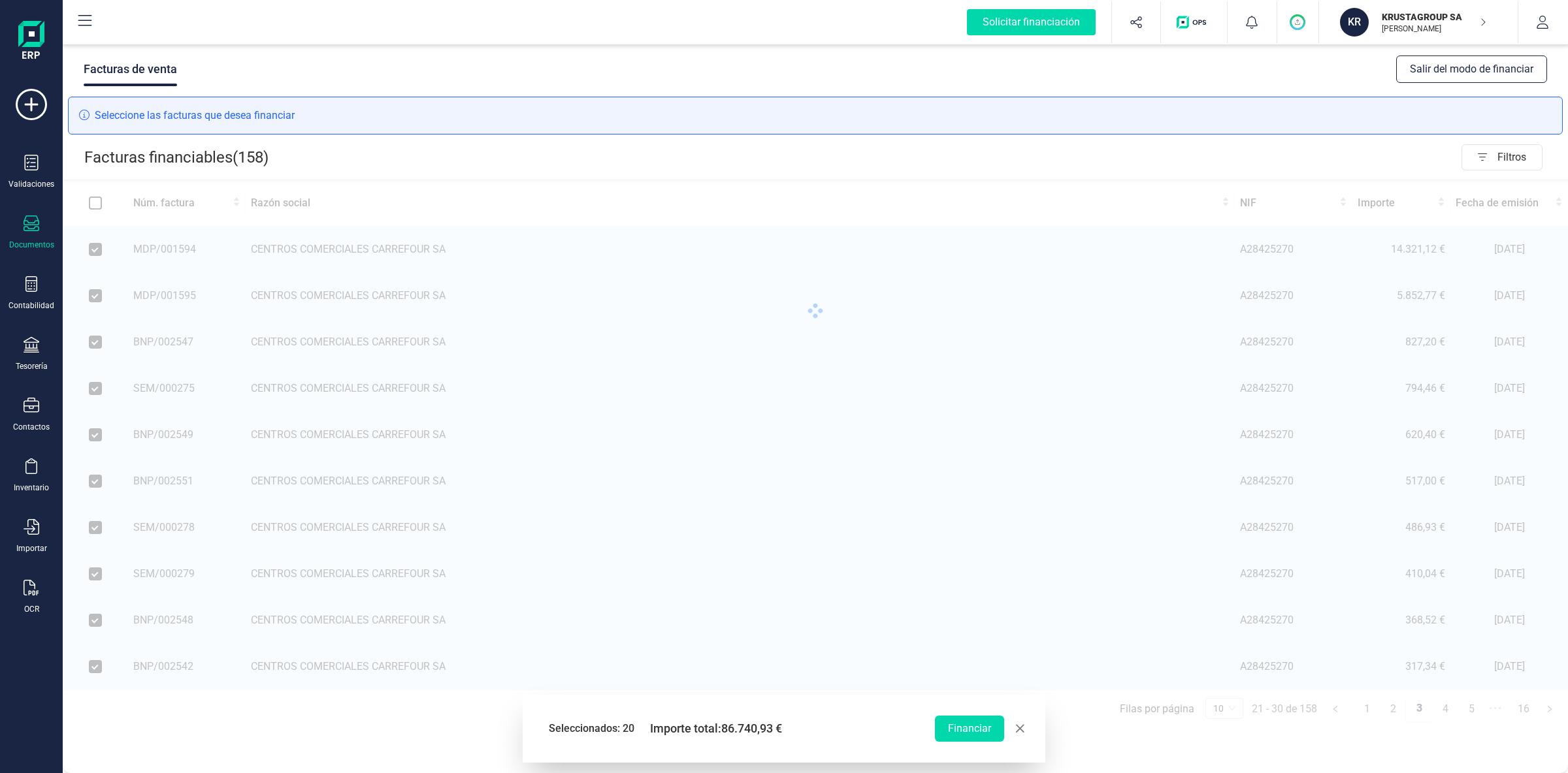
checkbox input "false"
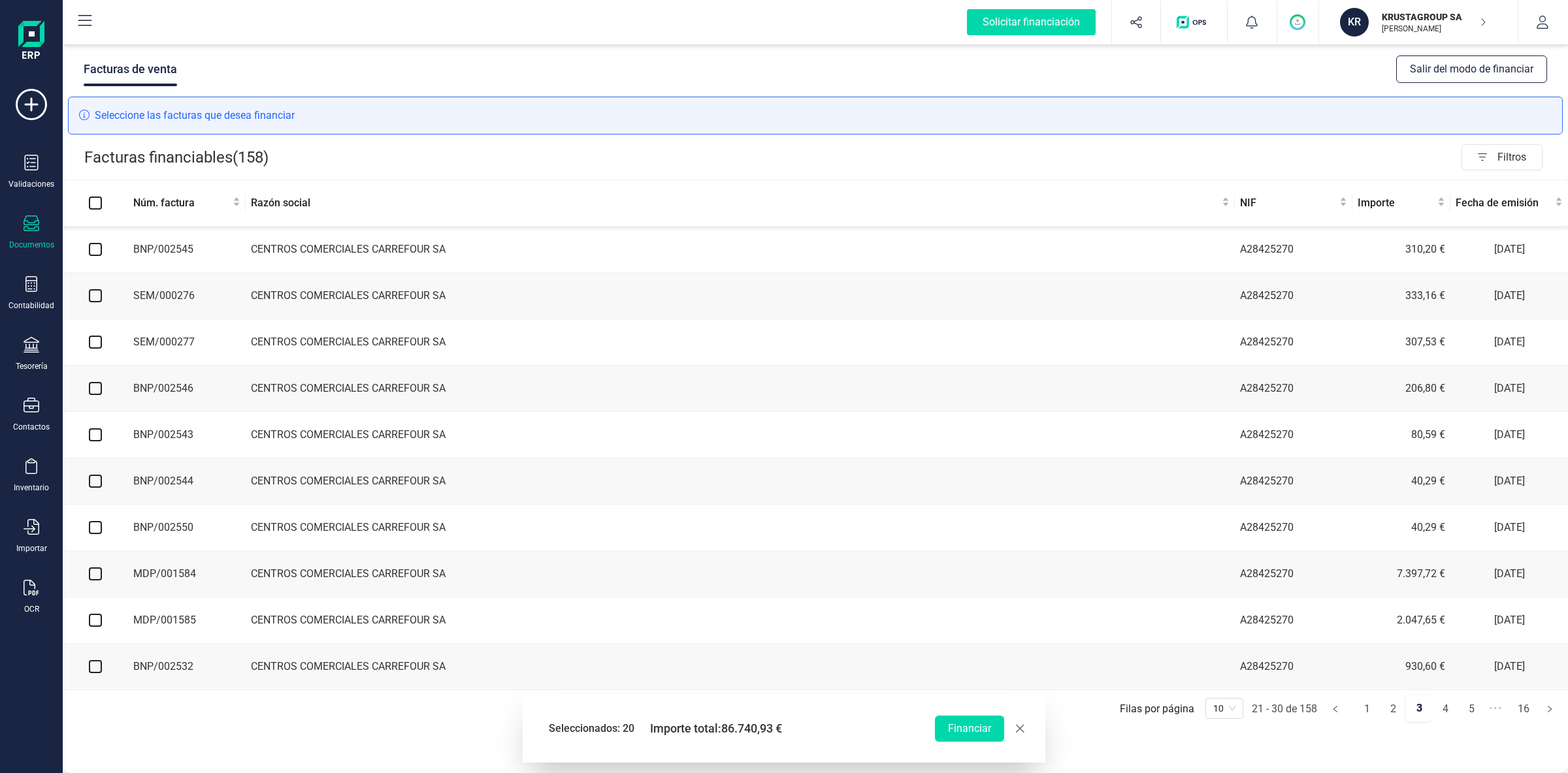
click at [95, 249] on input "checkbox" at bounding box center [96, 250] width 13 height 13
checkbox input "true"
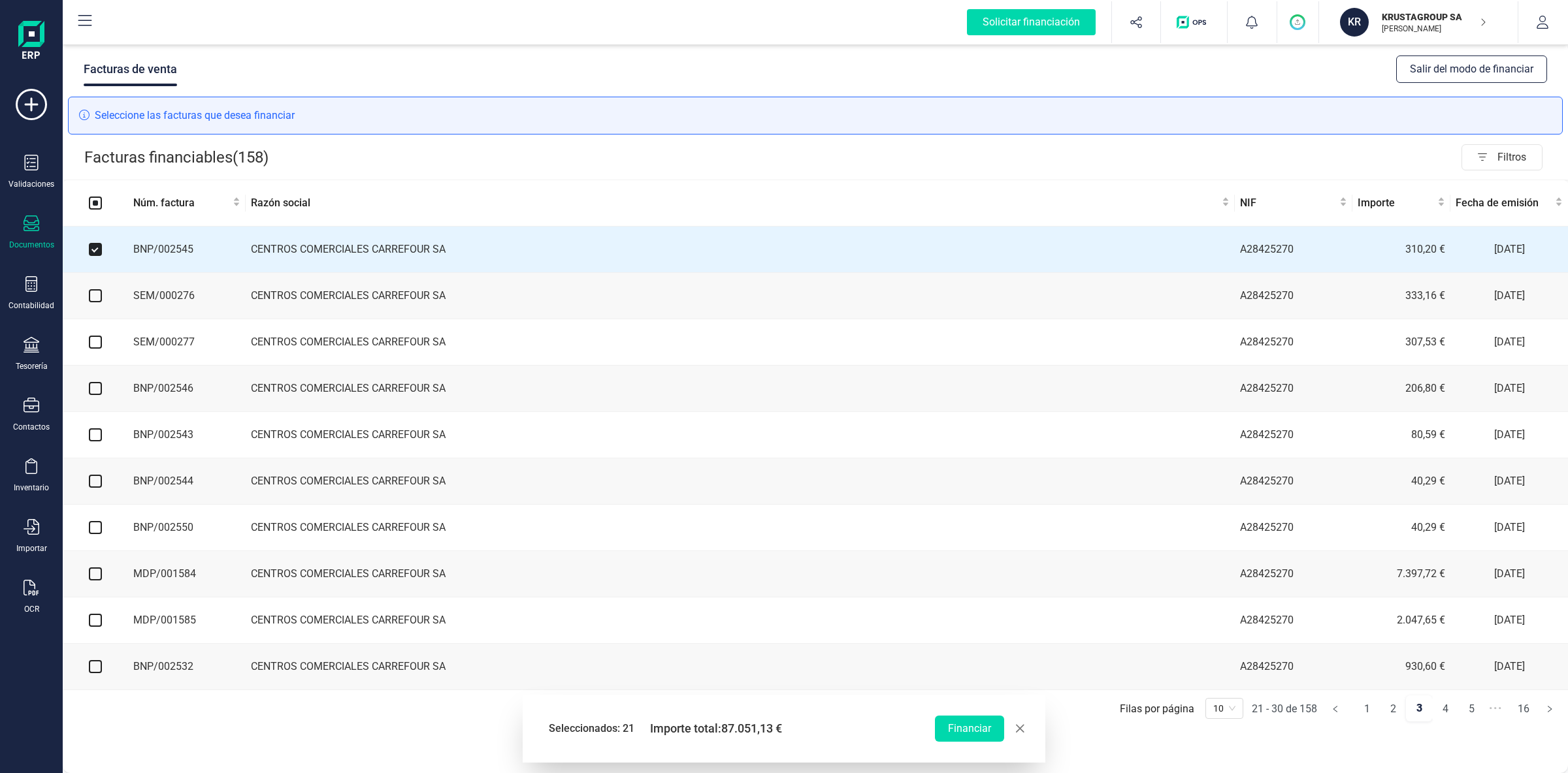
click at [97, 302] on input "checkbox" at bounding box center [96, 296] width 13 height 13
checkbox input "true"
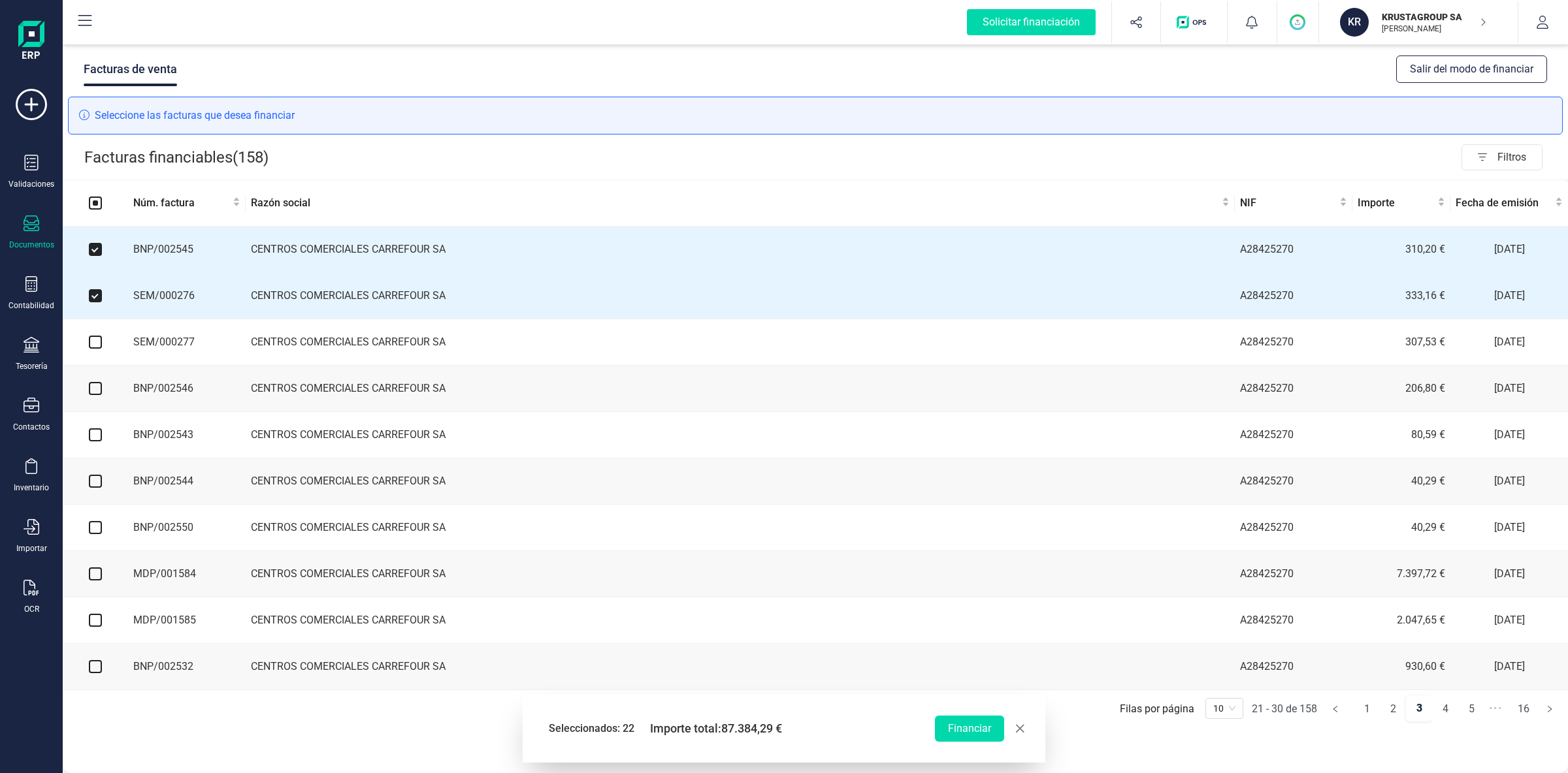
click at [97, 344] on input "checkbox" at bounding box center [96, 342] width 13 height 13
checkbox input "true"
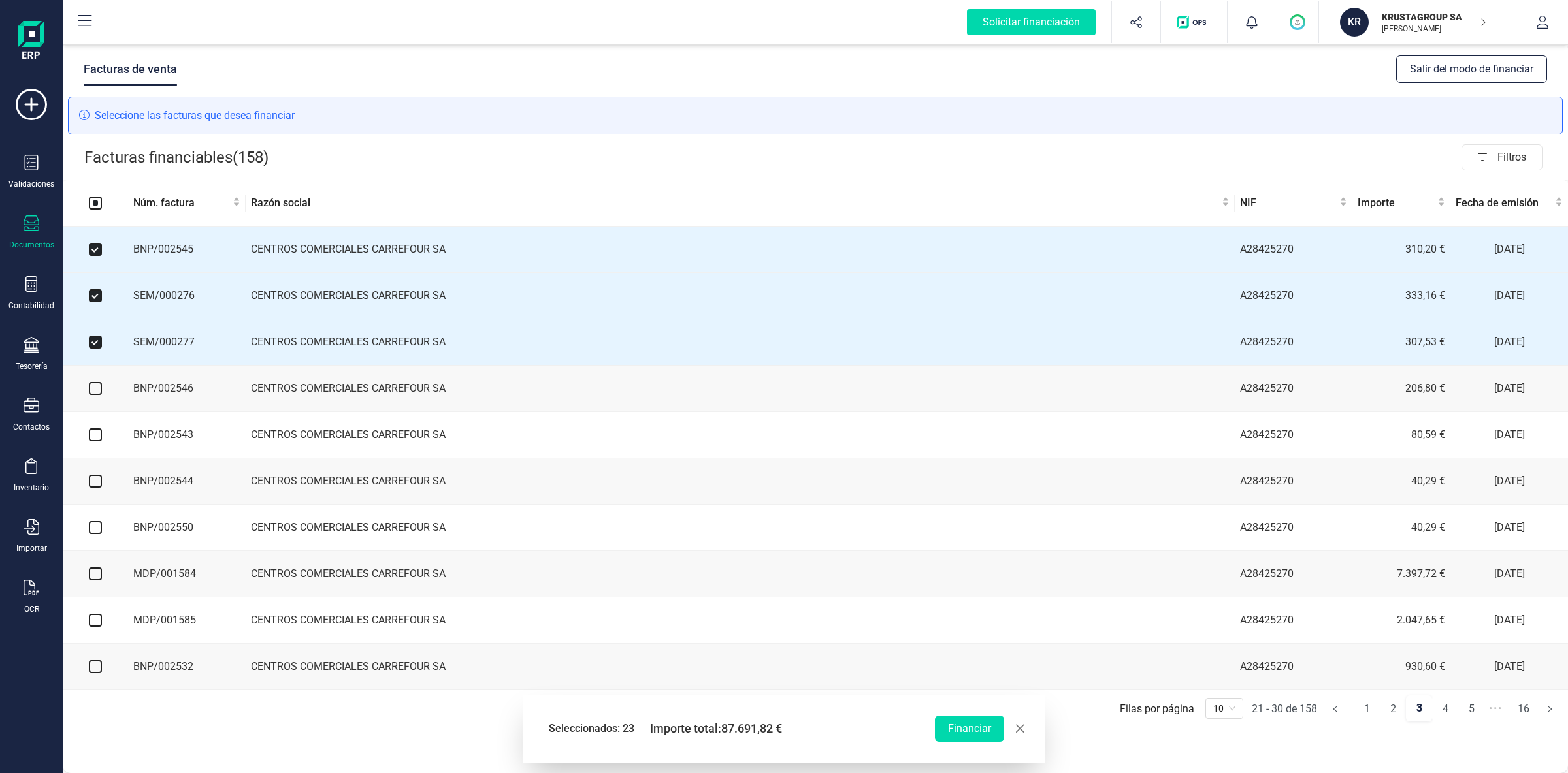
click at [96, 389] on input "checkbox" at bounding box center [96, 388] width 13 height 13
checkbox input "true"
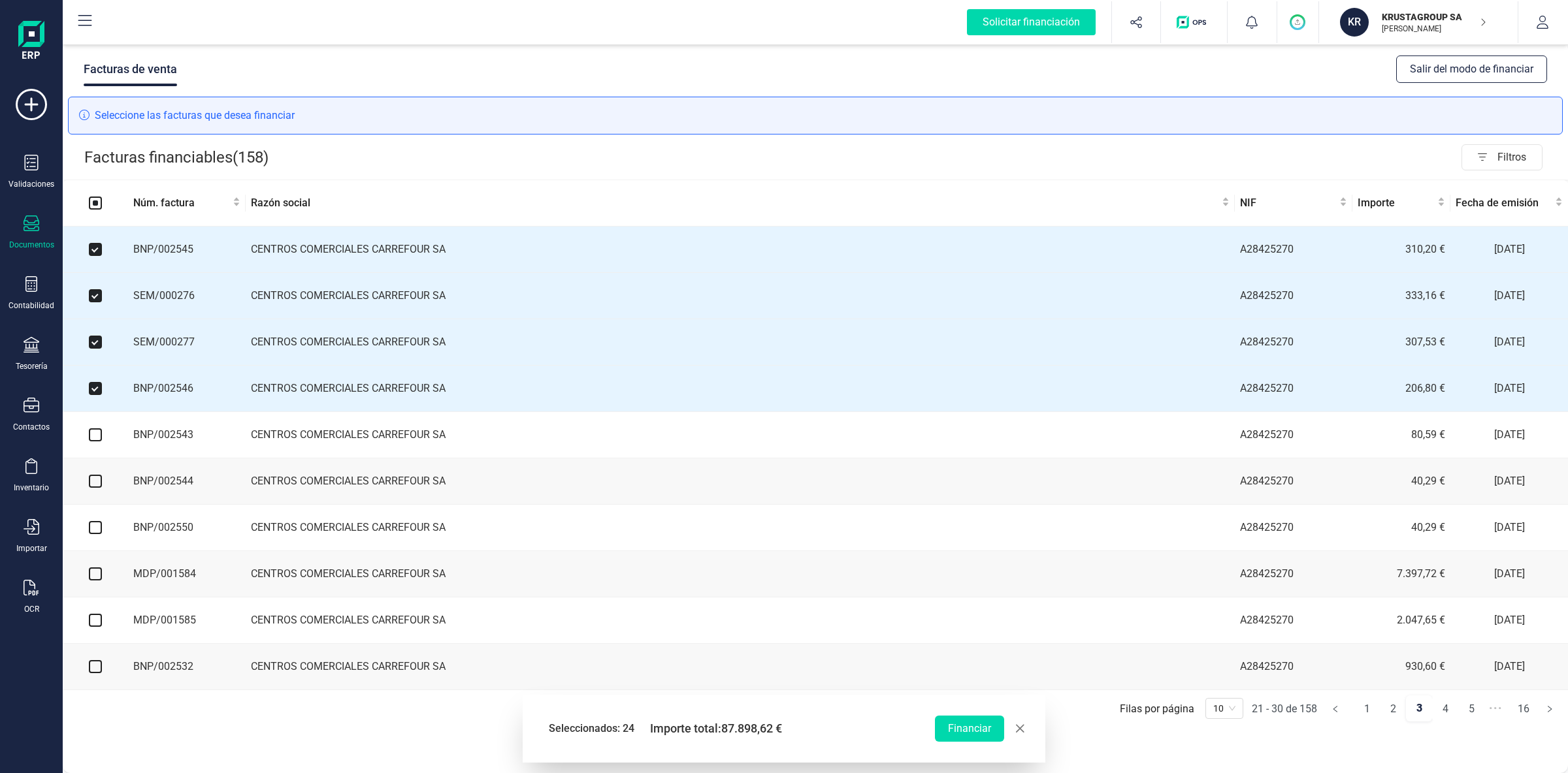
click at [99, 441] on input "checkbox" at bounding box center [96, 435] width 13 height 13
checkbox input "true"
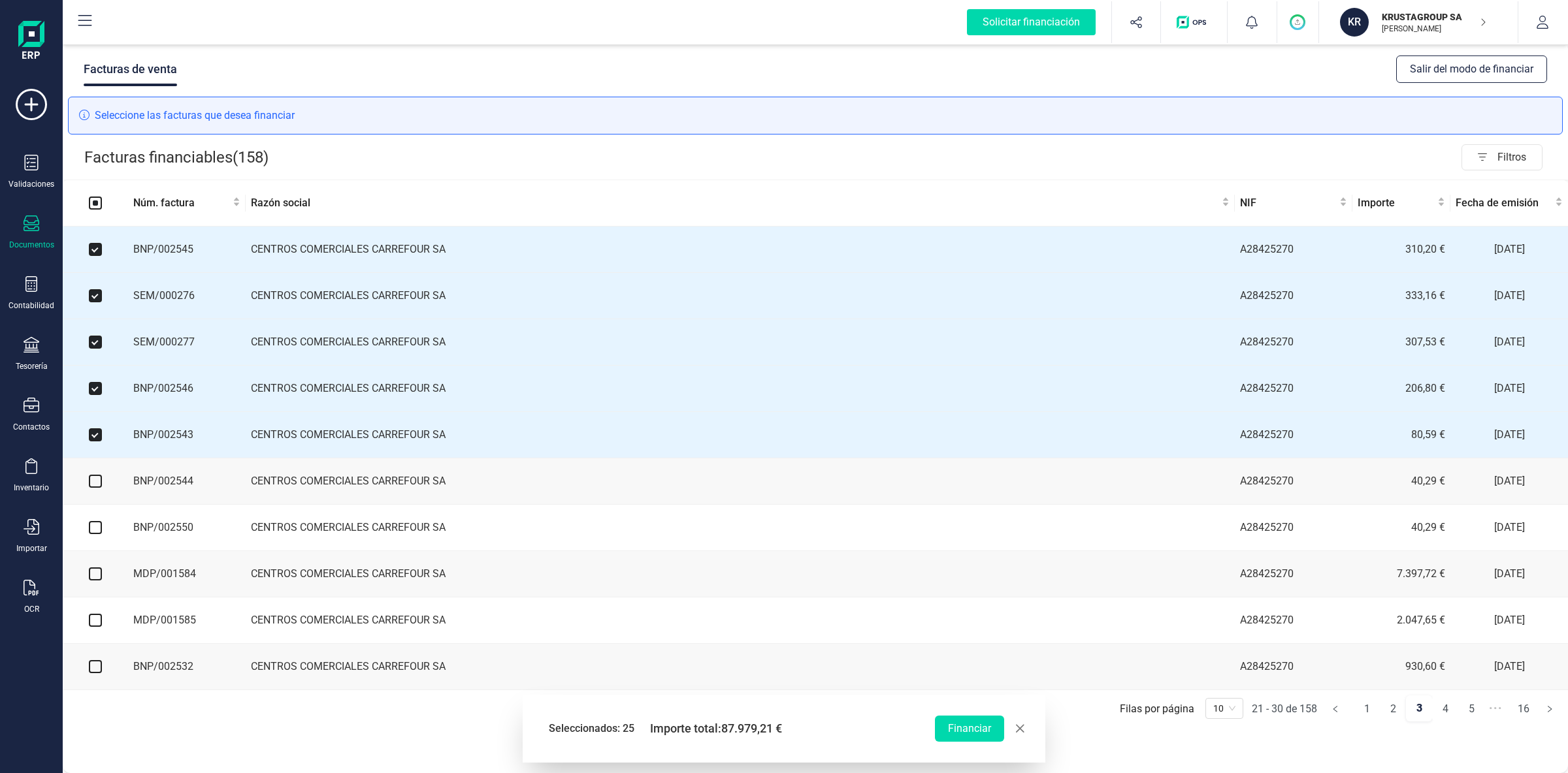
click at [99, 487] on input "checkbox" at bounding box center [96, 481] width 13 height 13
checkbox input "true"
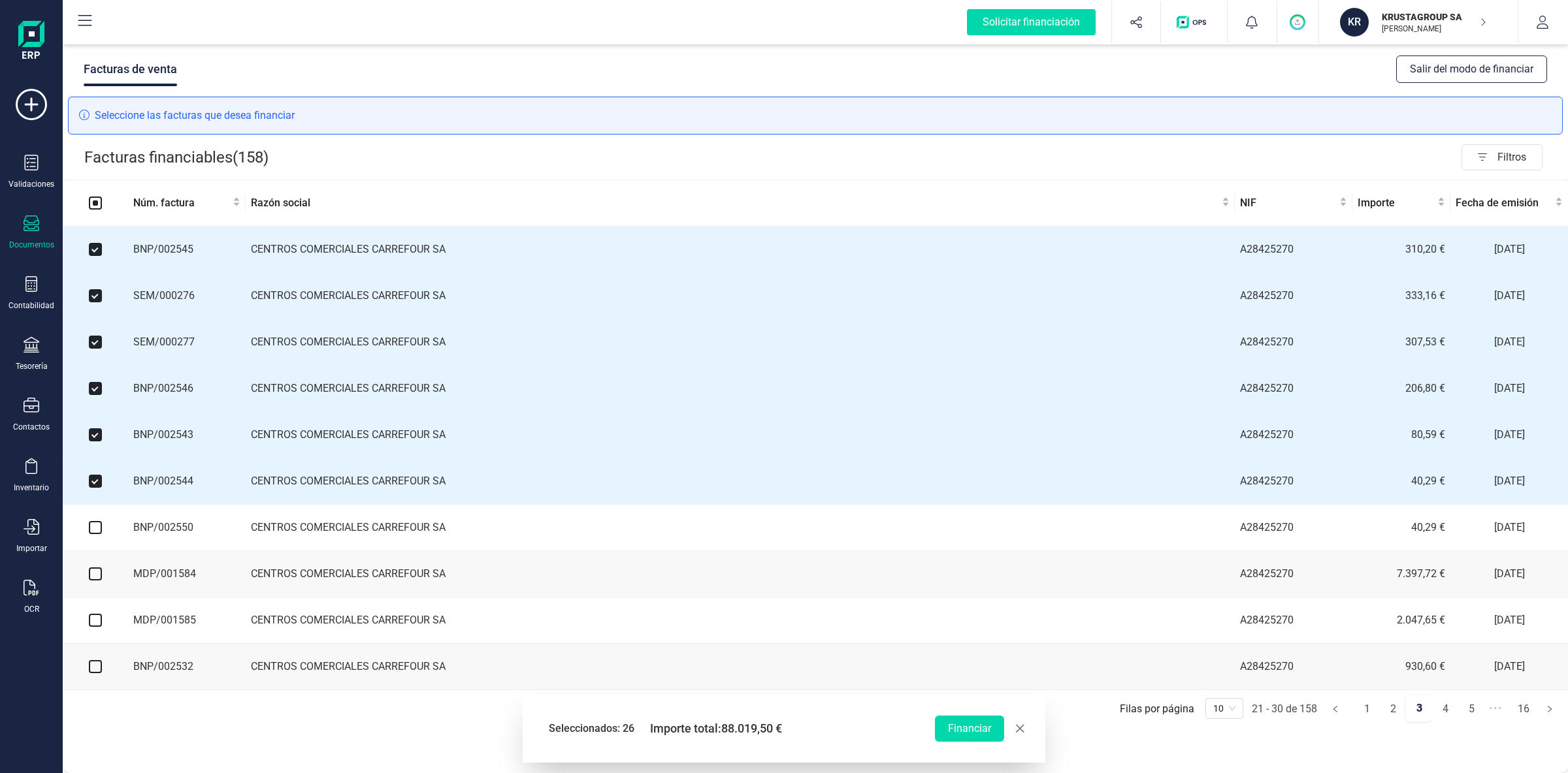
drag, startPoint x: 98, startPoint y: 534, endPoint x: 99, endPoint y: 544, distance: 10.0
click at [98, 534] on input "checkbox" at bounding box center [96, 527] width 13 height 13
checkbox input "true"
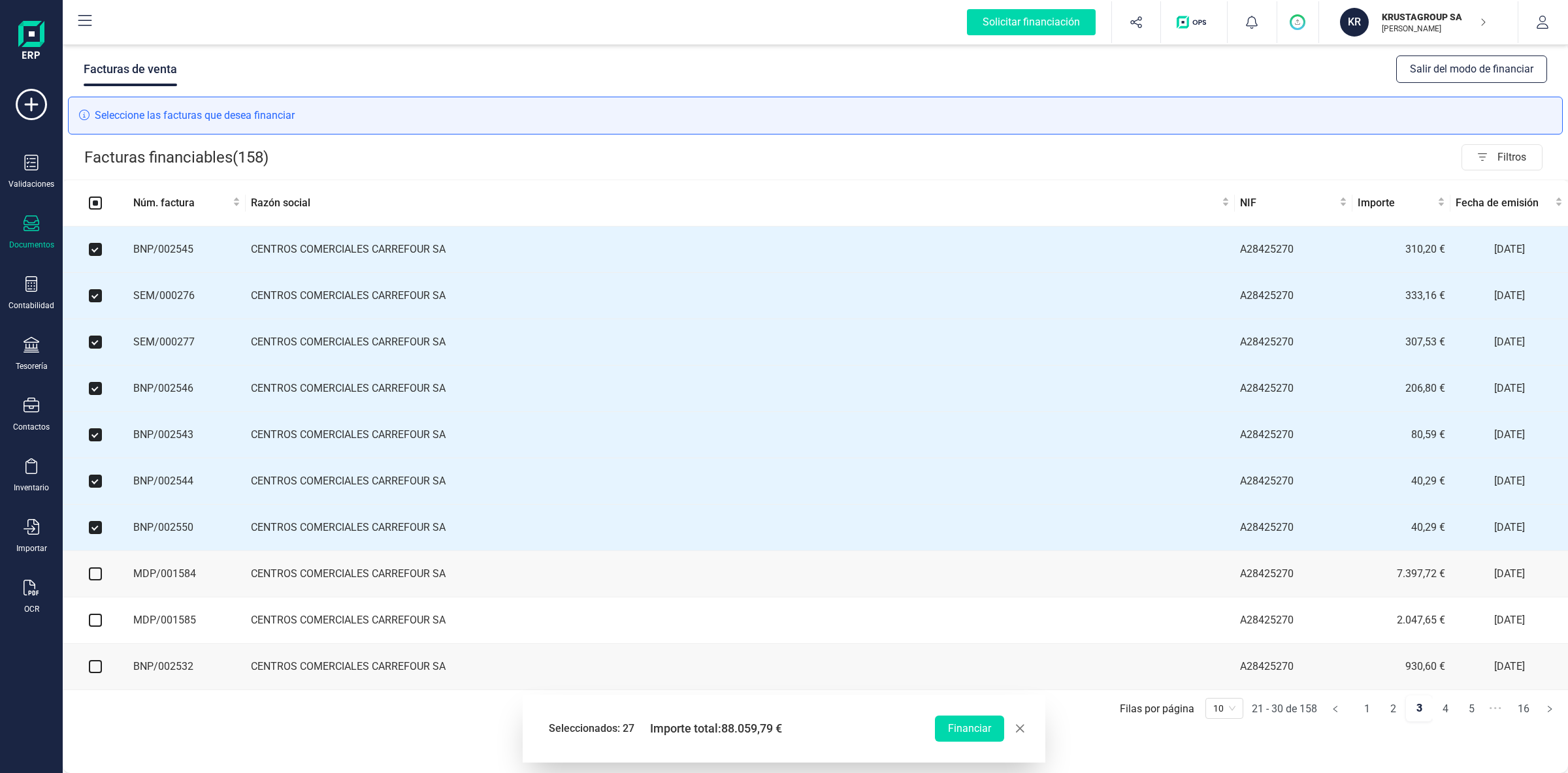
click at [98, 579] on input "checkbox" at bounding box center [96, 574] width 13 height 13
checkbox input "true"
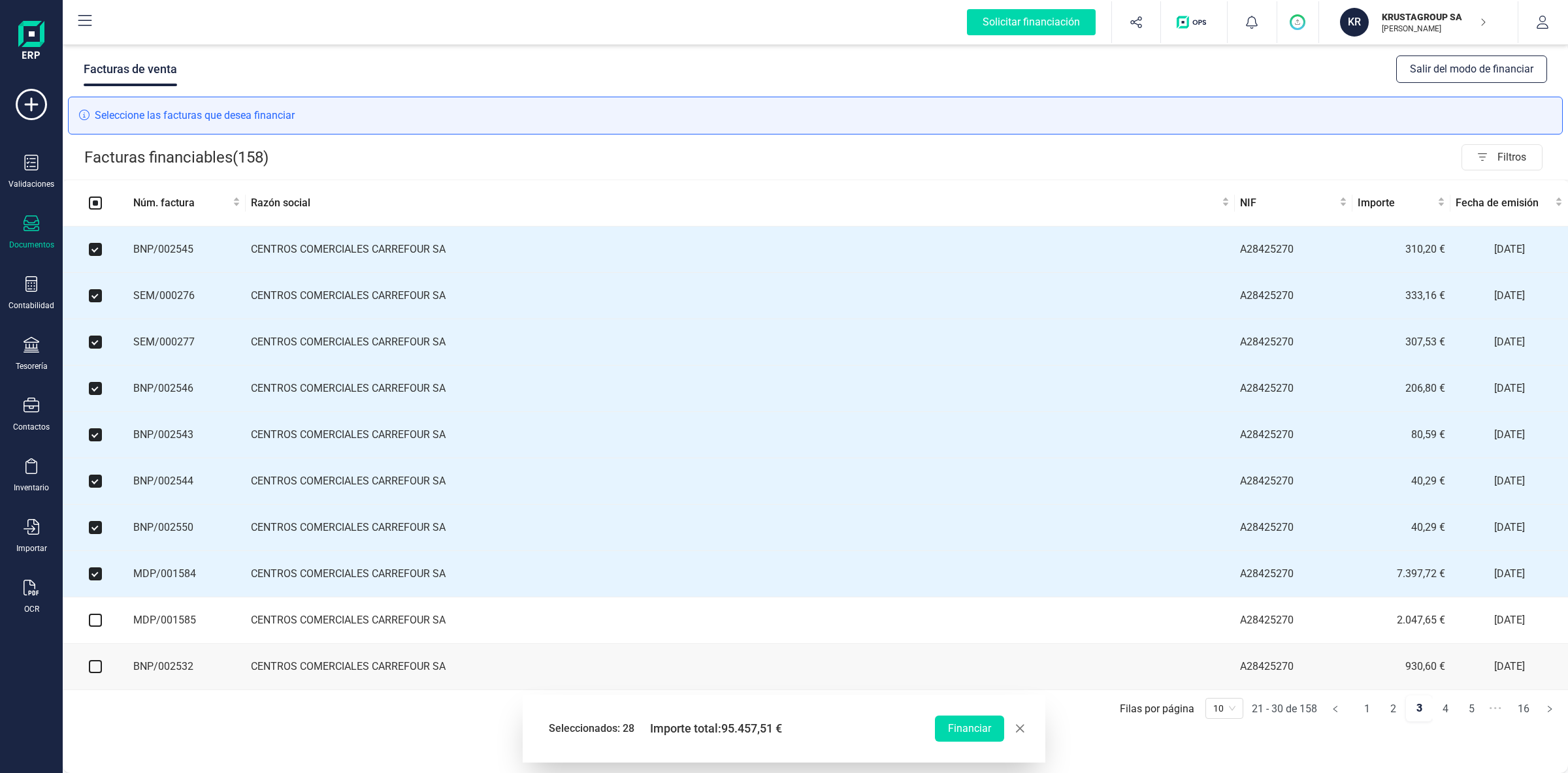
click at [97, 626] on input "checkbox" at bounding box center [96, 620] width 13 height 13
checkbox input "true"
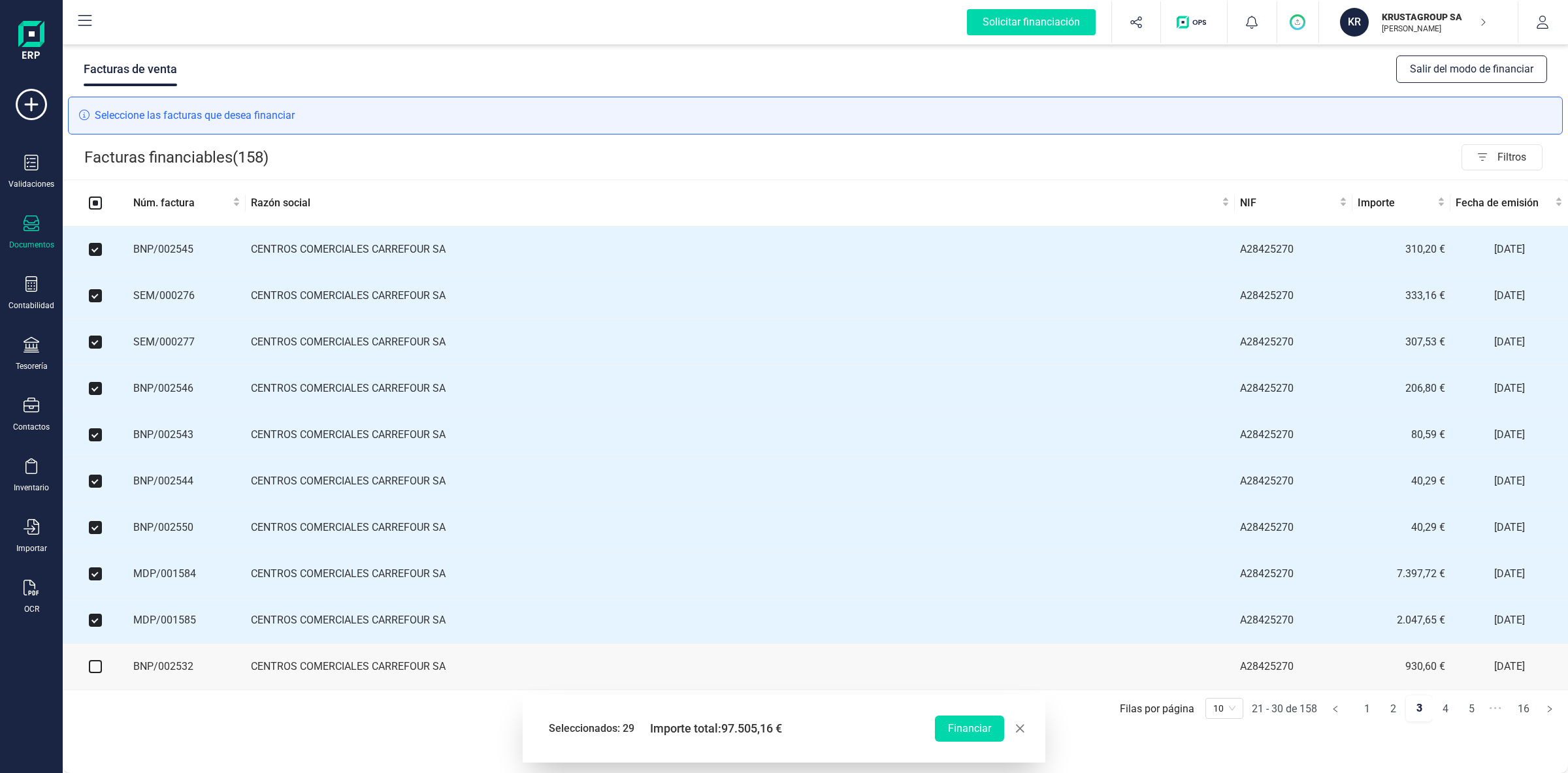
click at [92, 673] on input "checkbox" at bounding box center [96, 667] width 13 height 13
checkbox input "true"
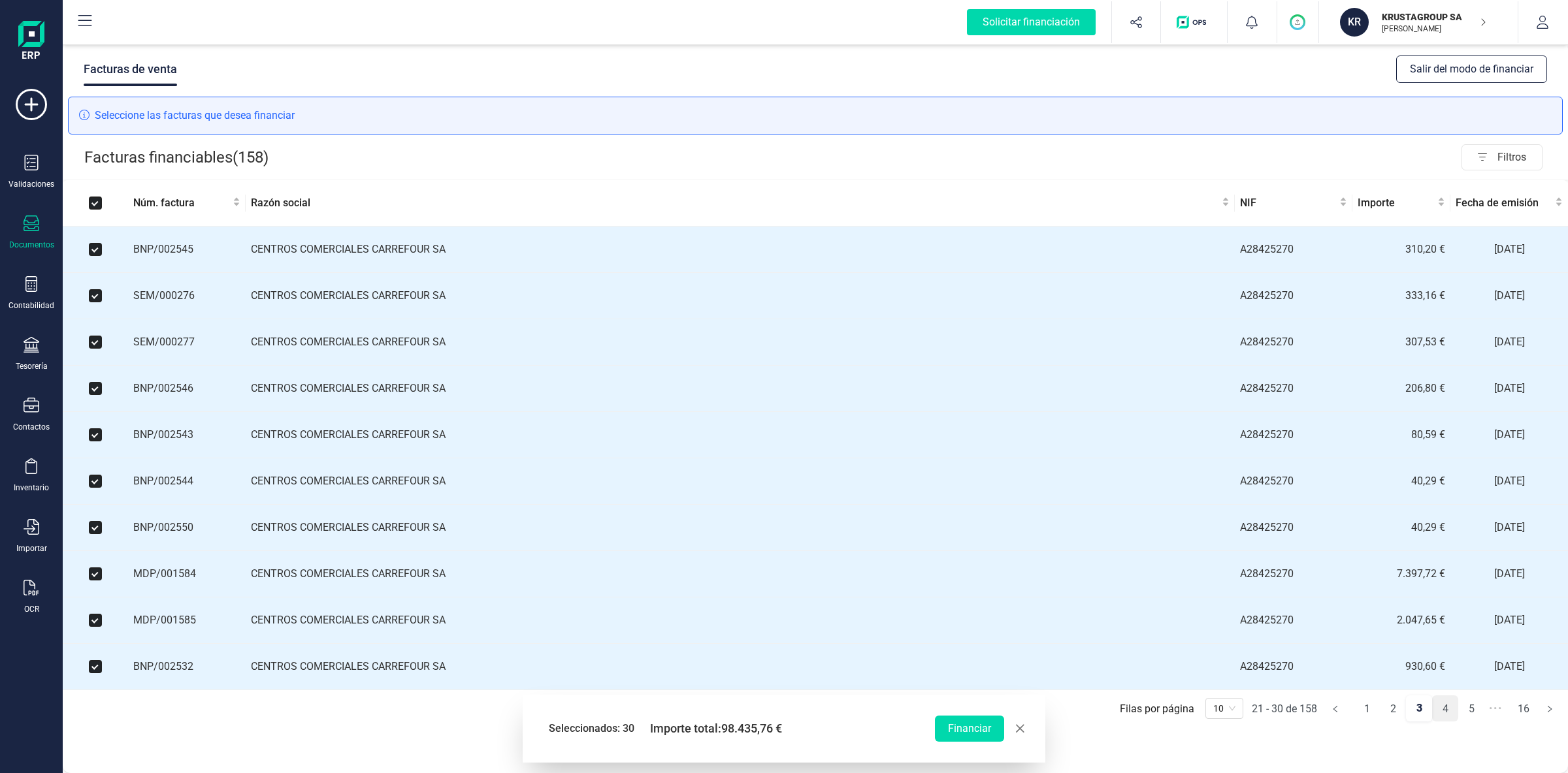
click at [1446, 718] on link "4" at bounding box center [1445, 709] width 25 height 26
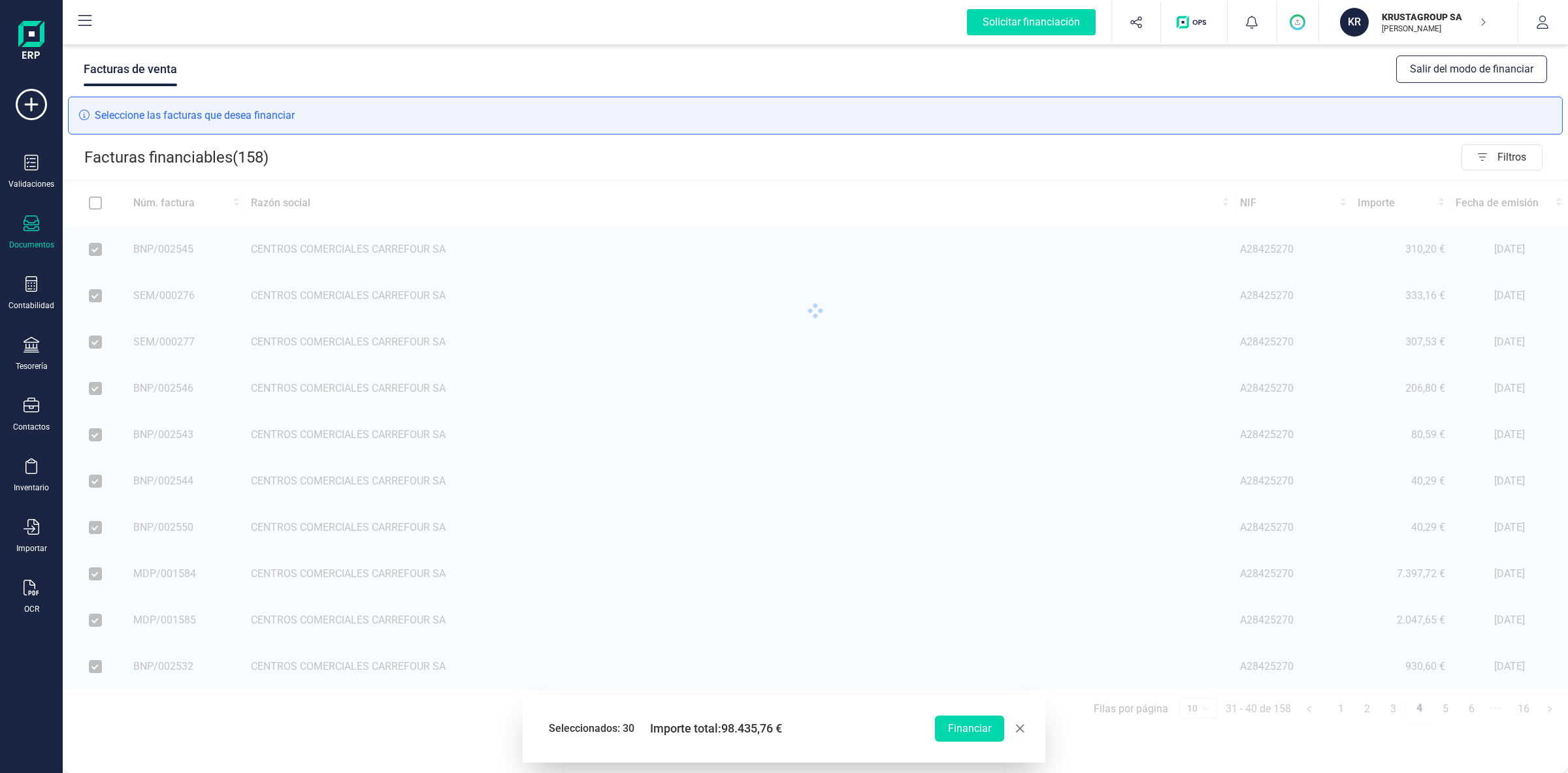
checkbox input "false"
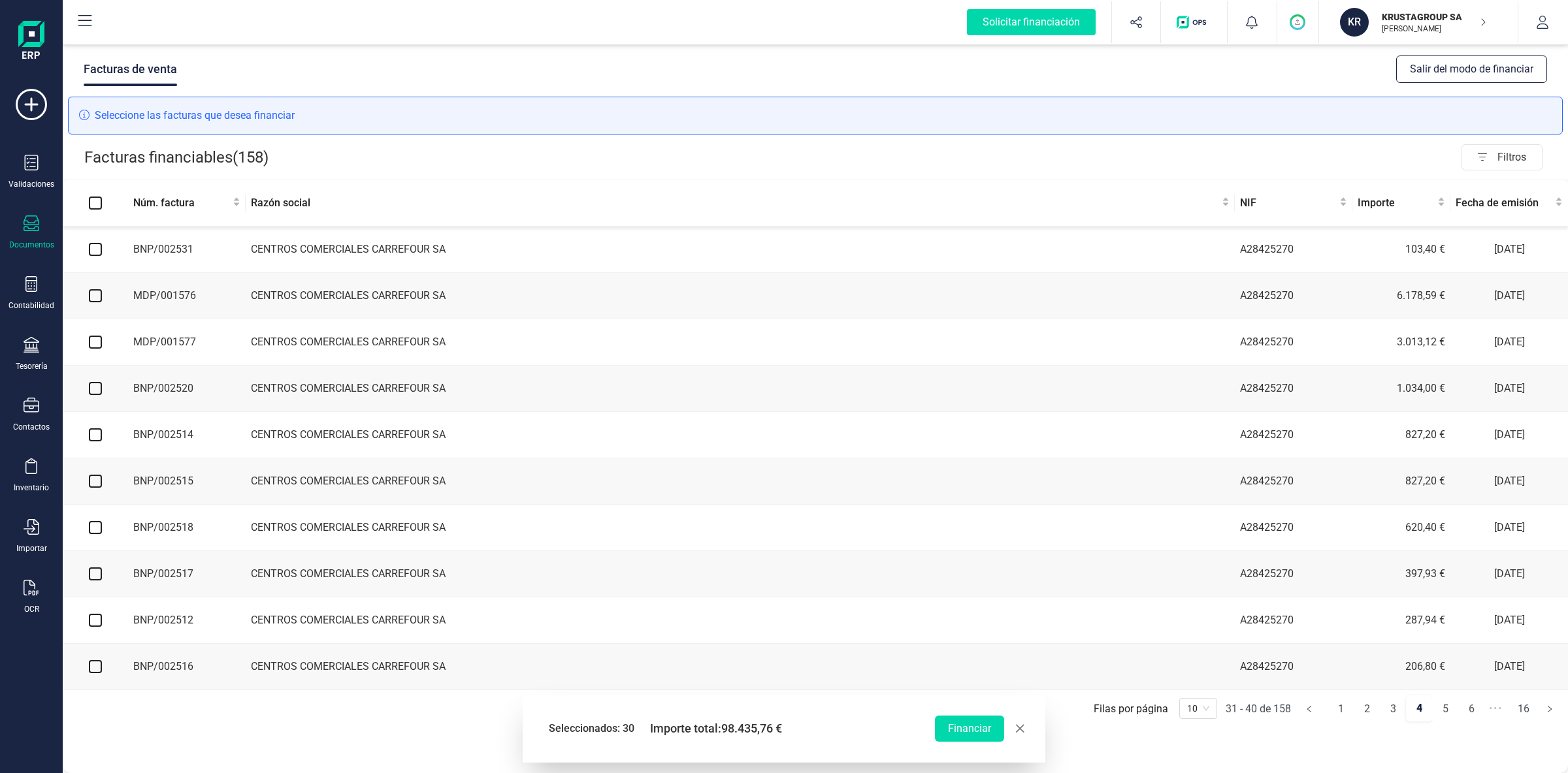
click at [94, 249] on input "checkbox" at bounding box center [96, 250] width 13 height 13
checkbox input "true"
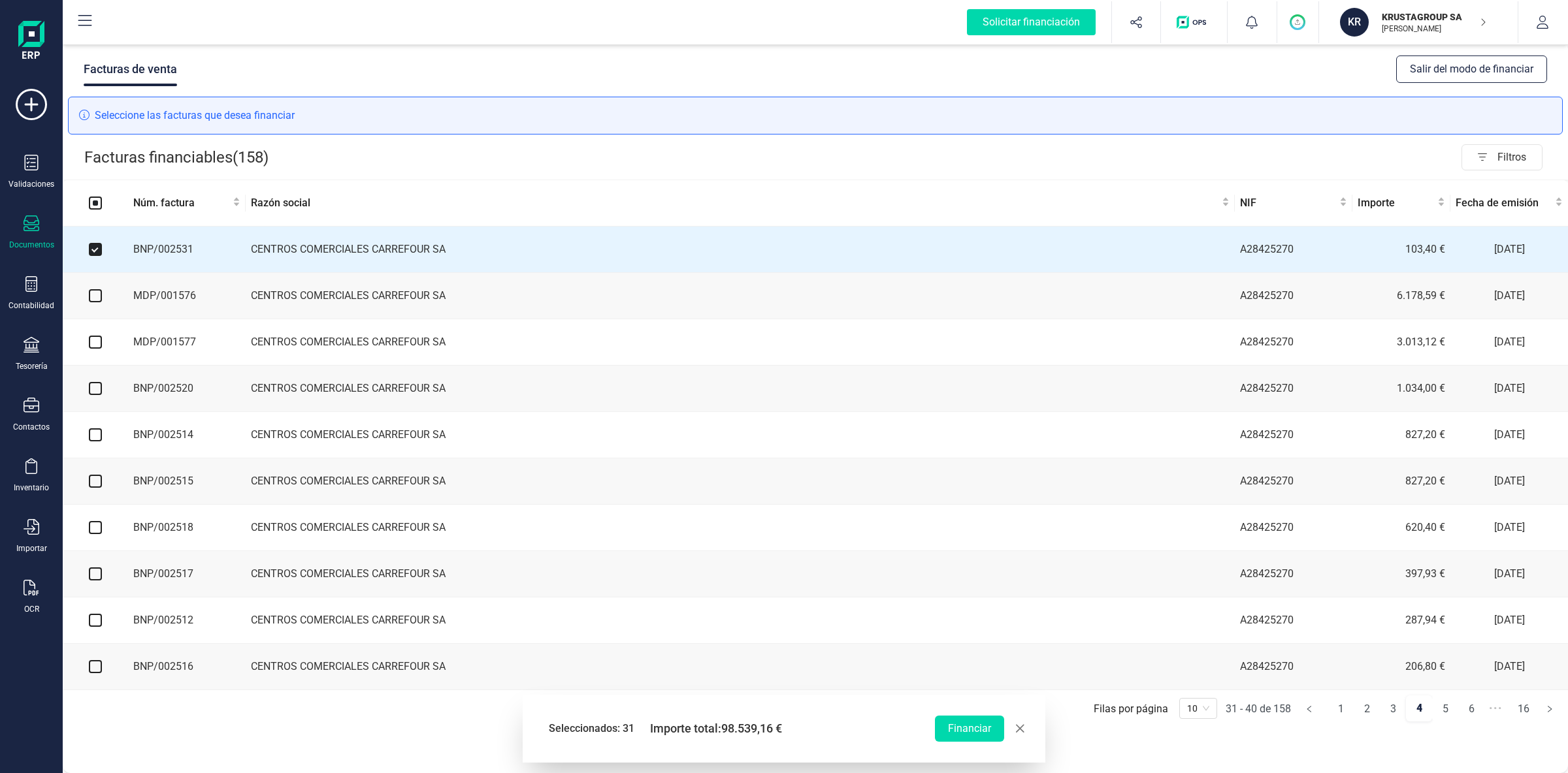
click at [95, 297] on input "checkbox" at bounding box center [96, 296] width 13 height 13
checkbox input "true"
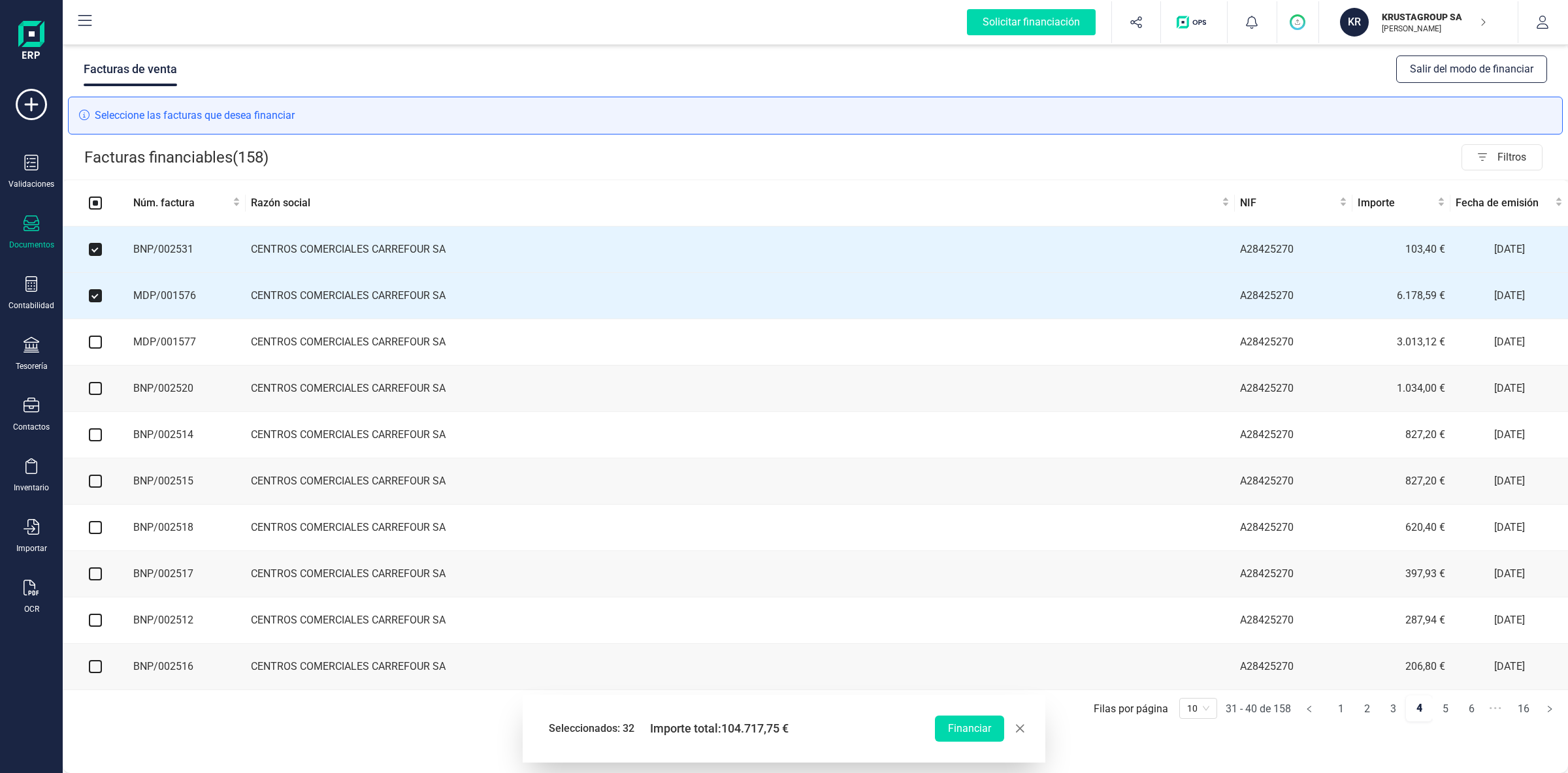
click at [97, 348] on input "checkbox" at bounding box center [96, 342] width 13 height 13
checkbox input "true"
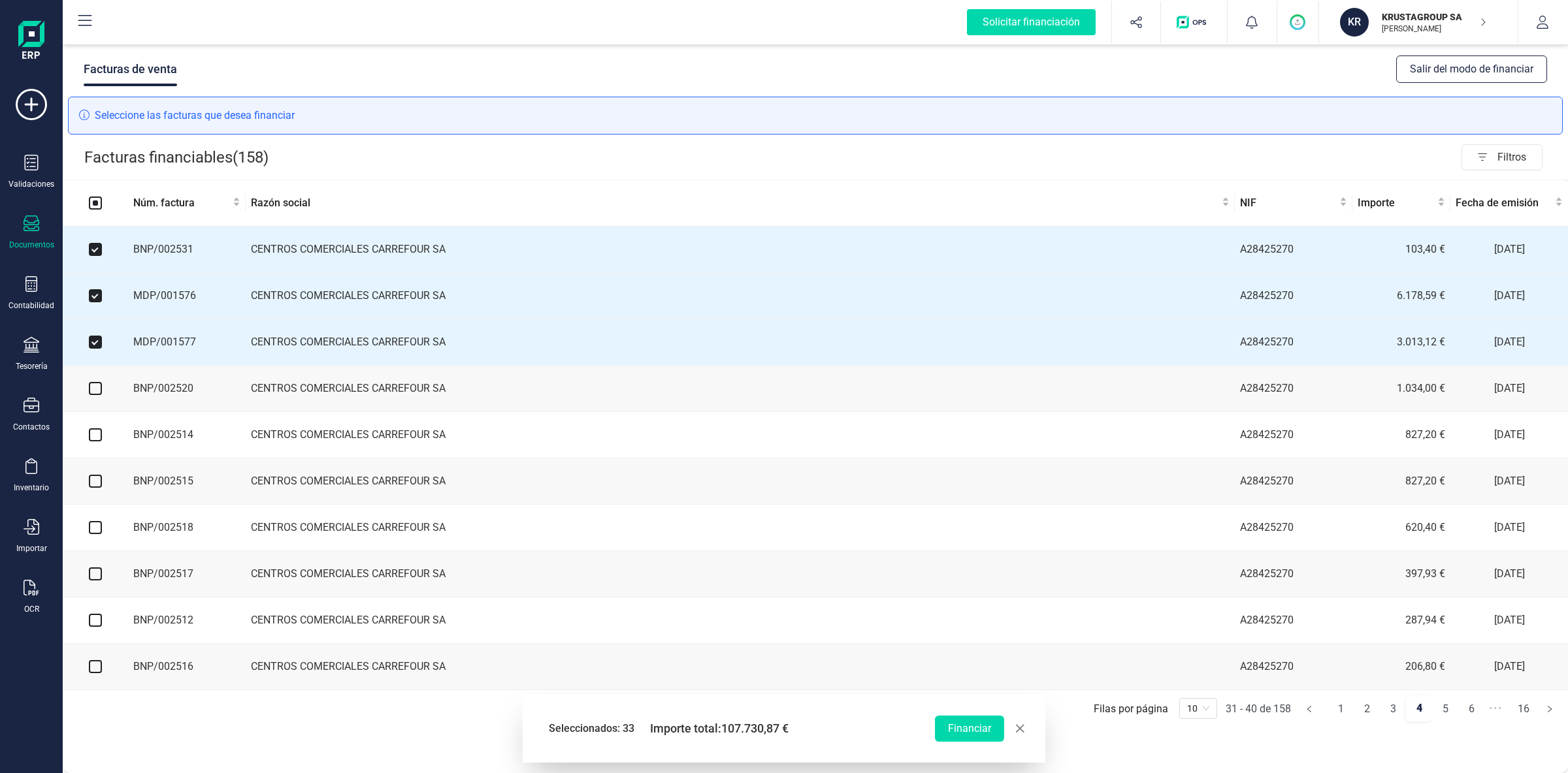
click at [96, 392] on input "checkbox" at bounding box center [96, 388] width 13 height 13
checkbox input "true"
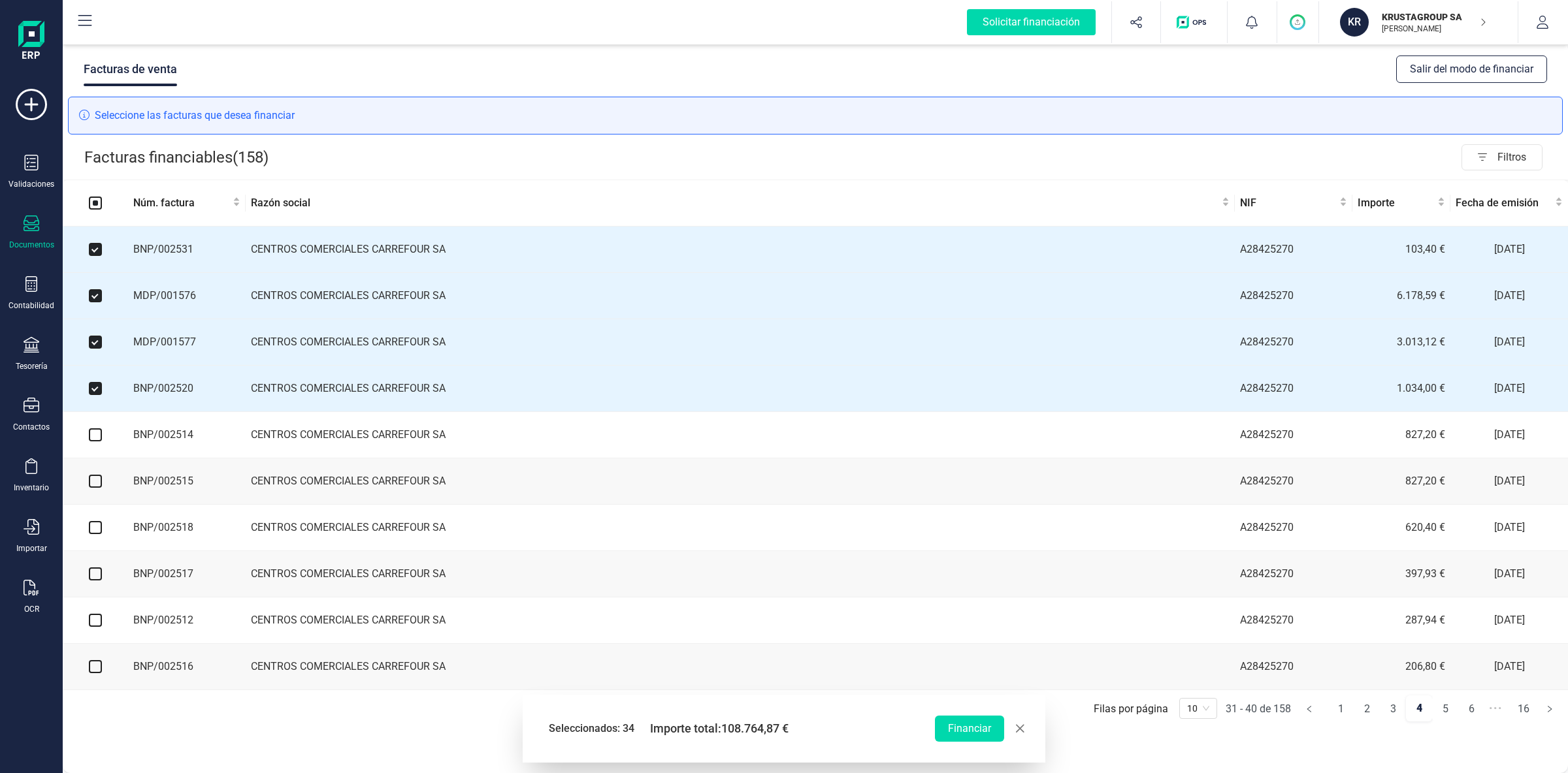
click at [100, 439] on input "checkbox" at bounding box center [96, 435] width 13 height 13
checkbox input "true"
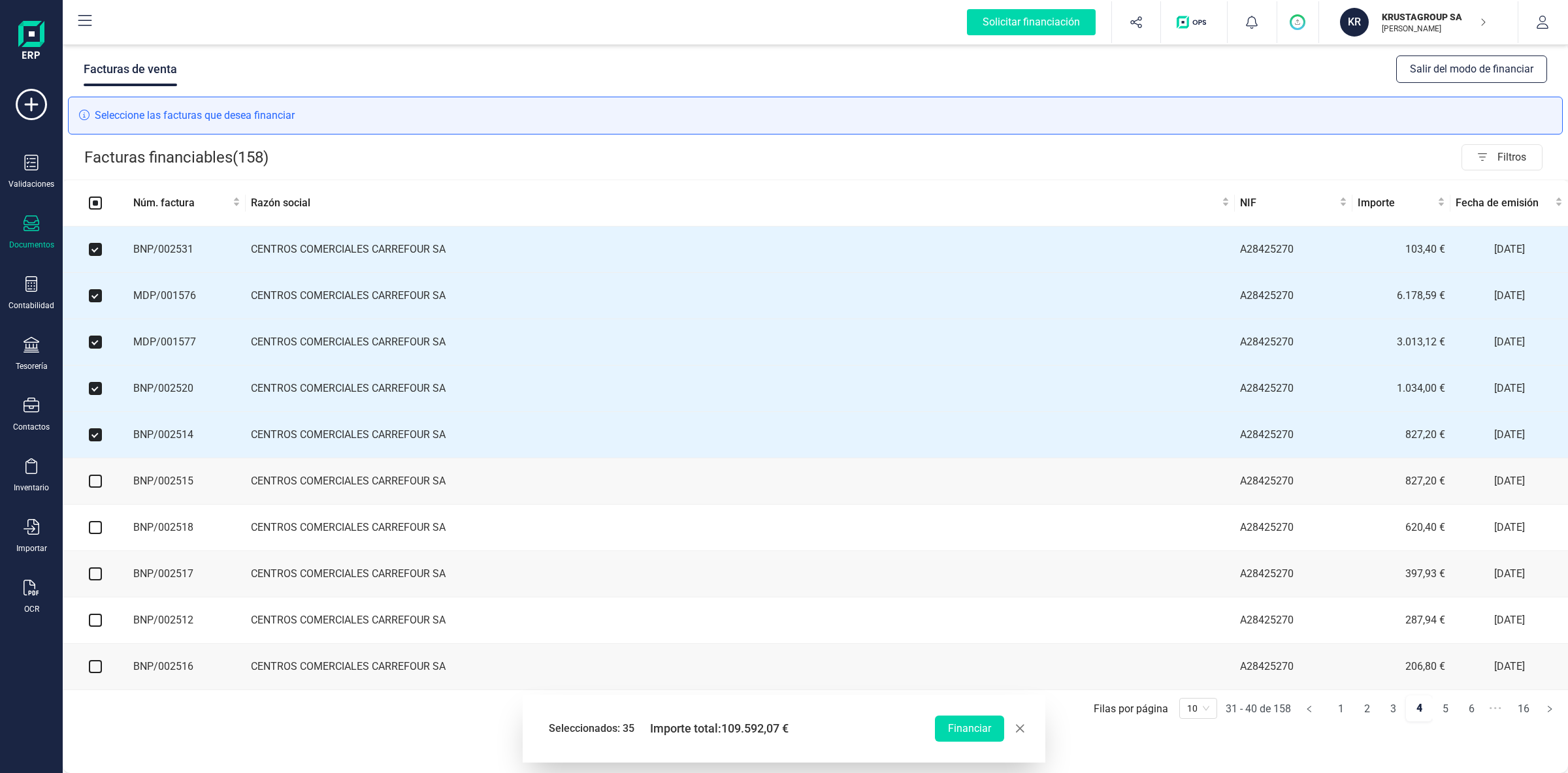
click at [96, 486] on input "checkbox" at bounding box center [96, 481] width 13 height 13
checkbox input "true"
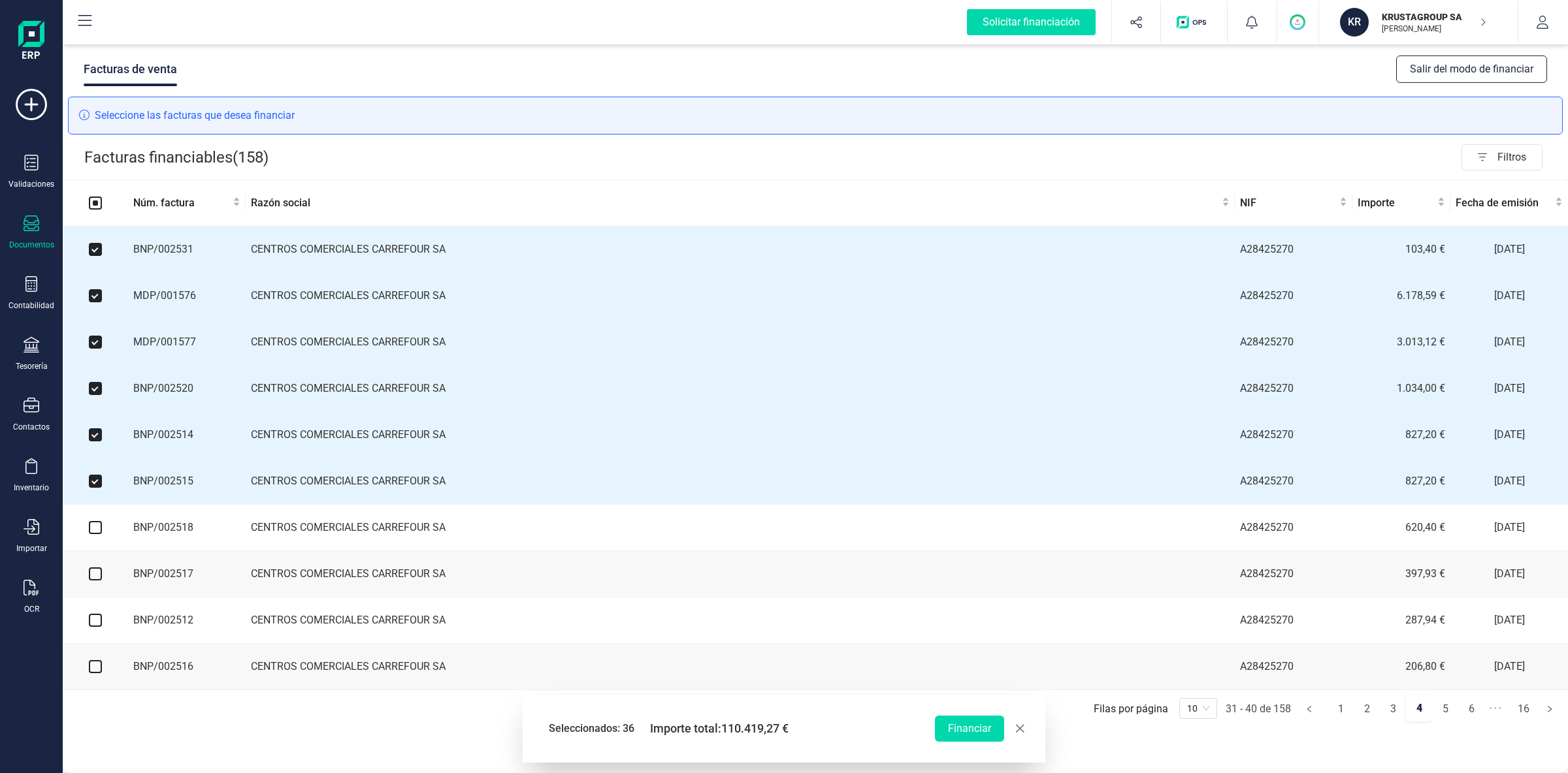
click at [94, 531] on input "checkbox" at bounding box center [96, 527] width 13 height 13
checkbox input "true"
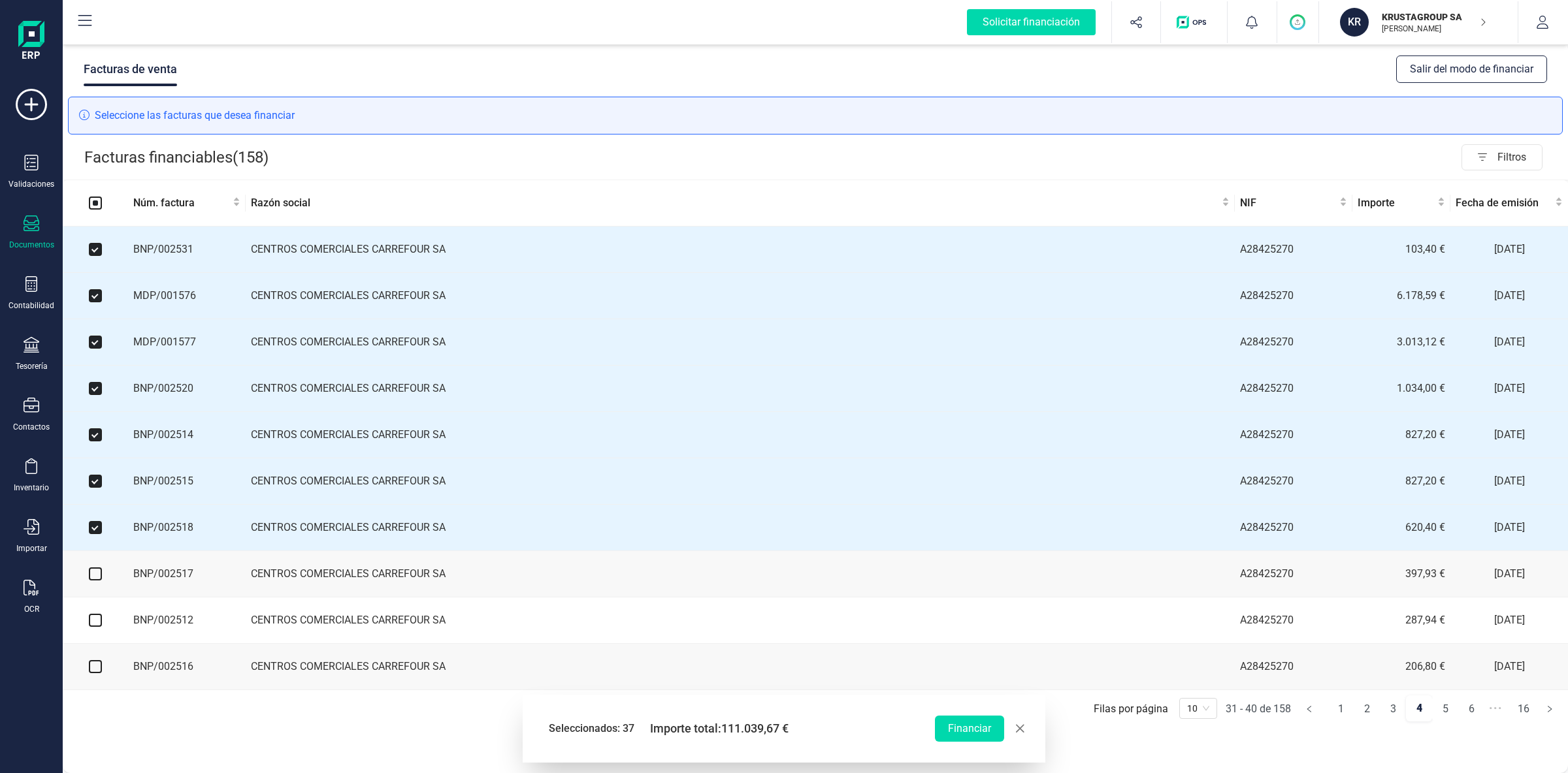
click at [96, 580] on input "checkbox" at bounding box center [96, 574] width 13 height 13
checkbox input "true"
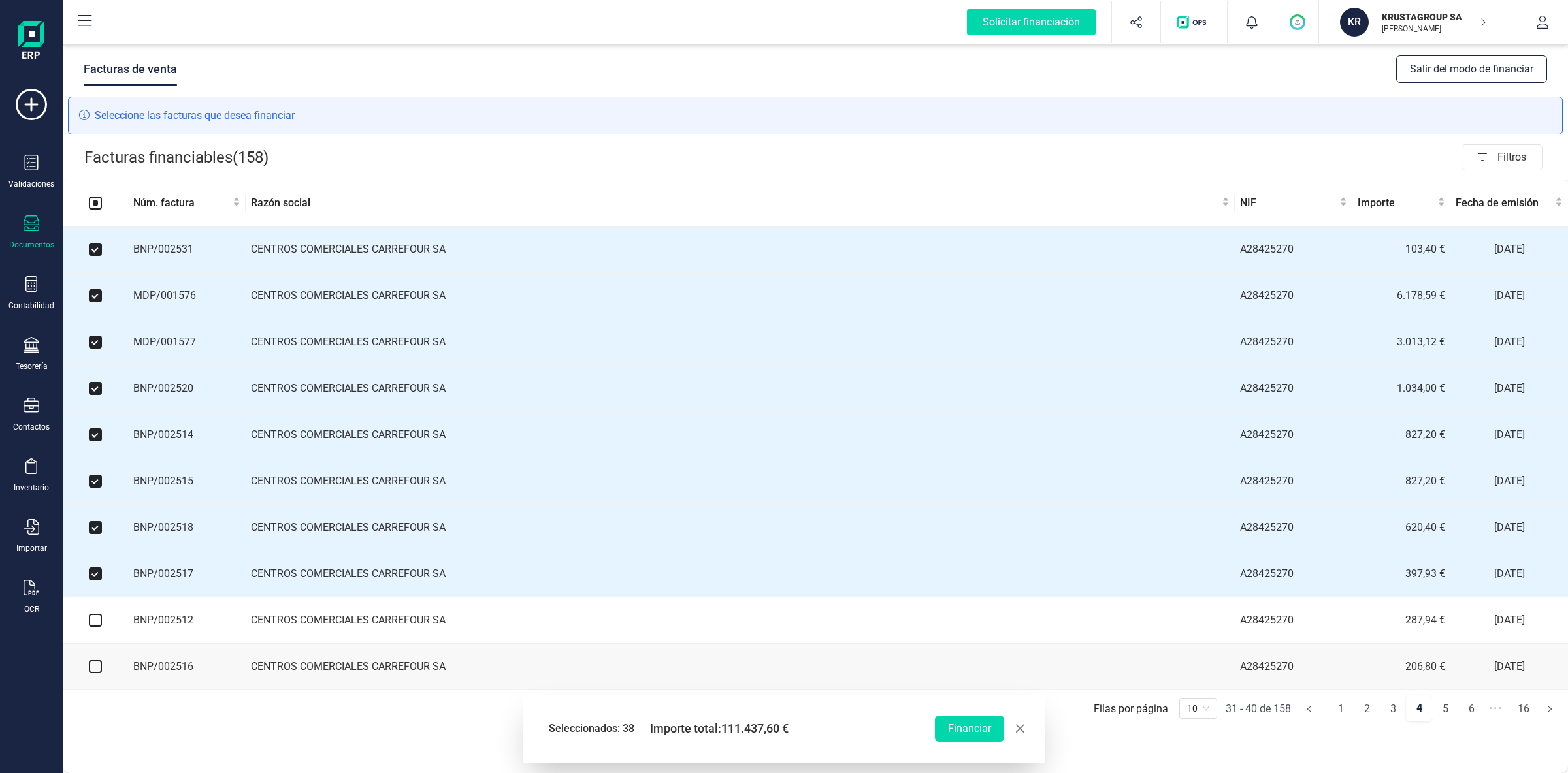
click at [105, 626] on td at bounding box center [95, 620] width 66 height 46
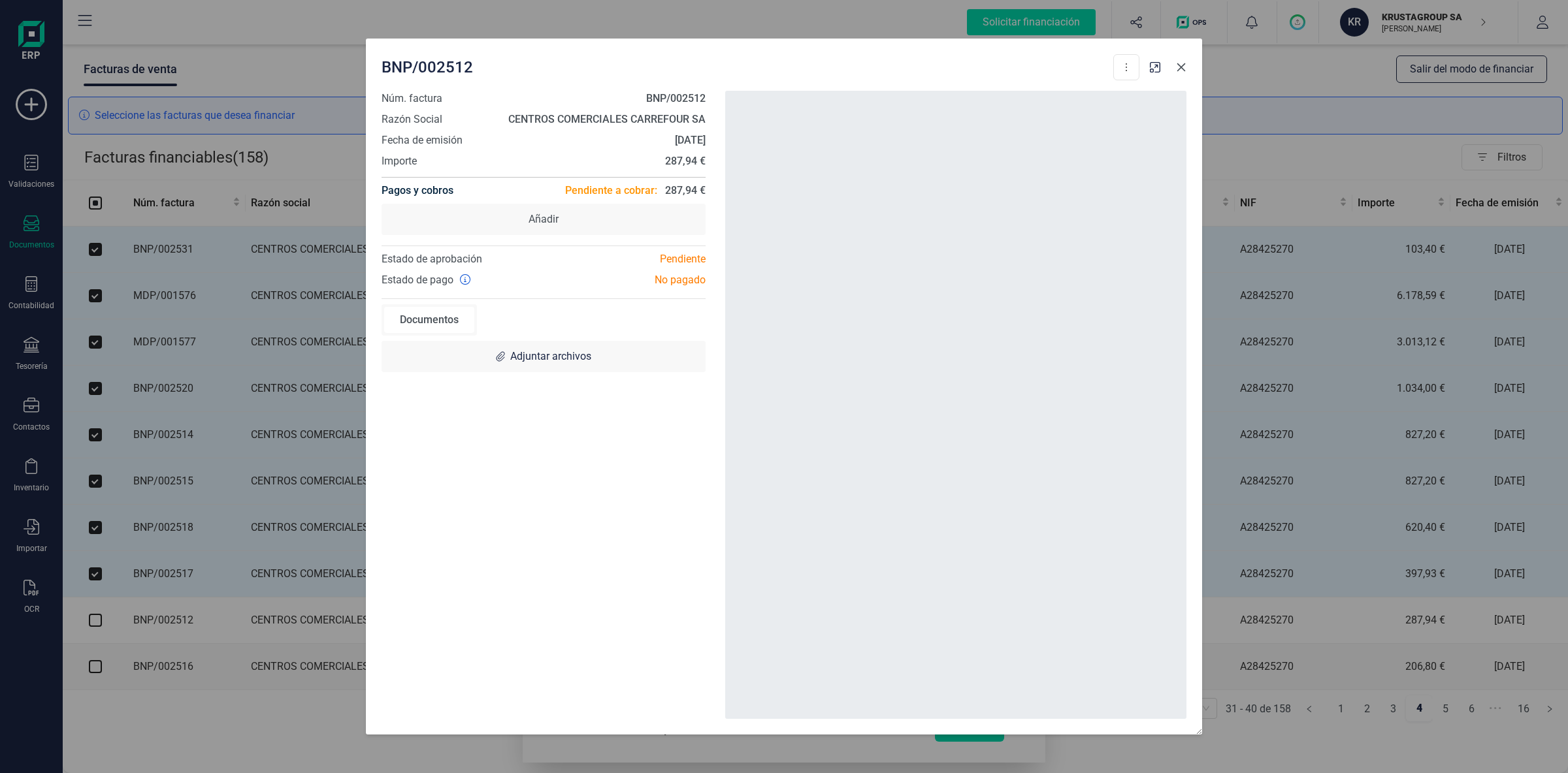
click at [1179, 68] on icon "Close" at bounding box center [1180, 67] width 11 height 11
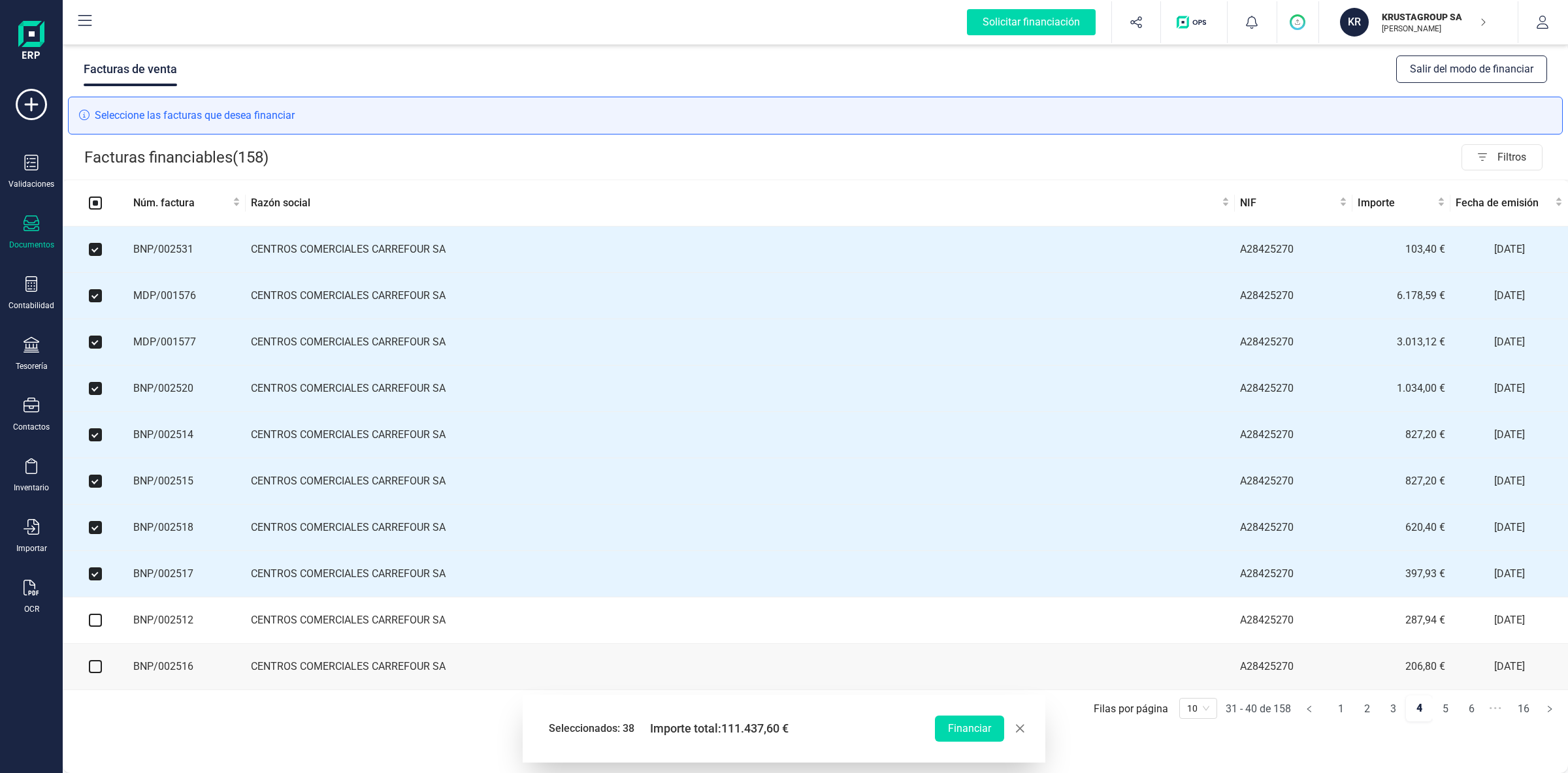
click at [98, 626] on input "checkbox" at bounding box center [96, 620] width 13 height 13
checkbox input "true"
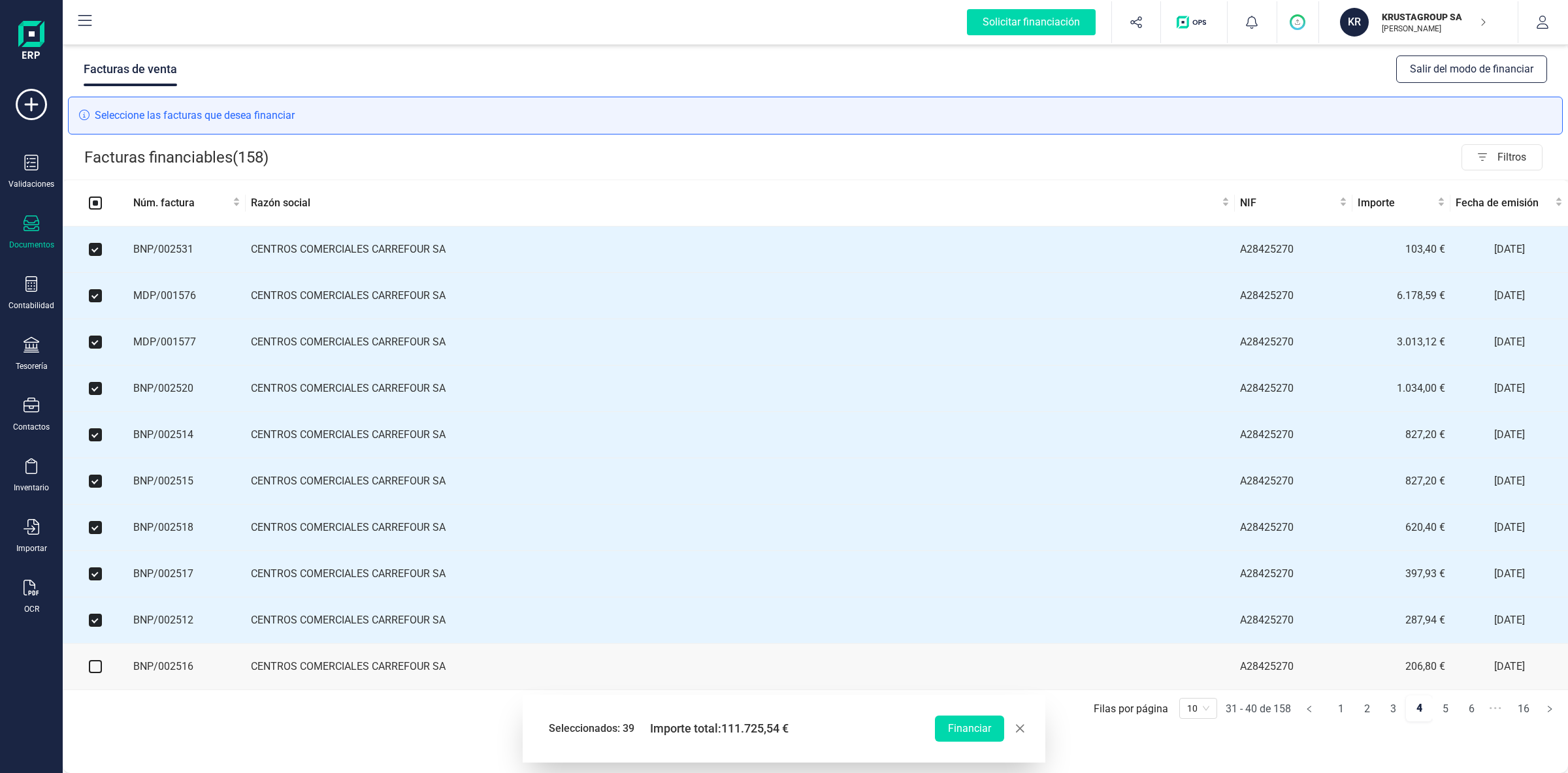
drag, startPoint x: 91, startPoint y: 675, endPoint x: 83, endPoint y: 676, distance: 8.1
click at [92, 673] on input "checkbox" at bounding box center [96, 667] width 13 height 13
checkbox input "true"
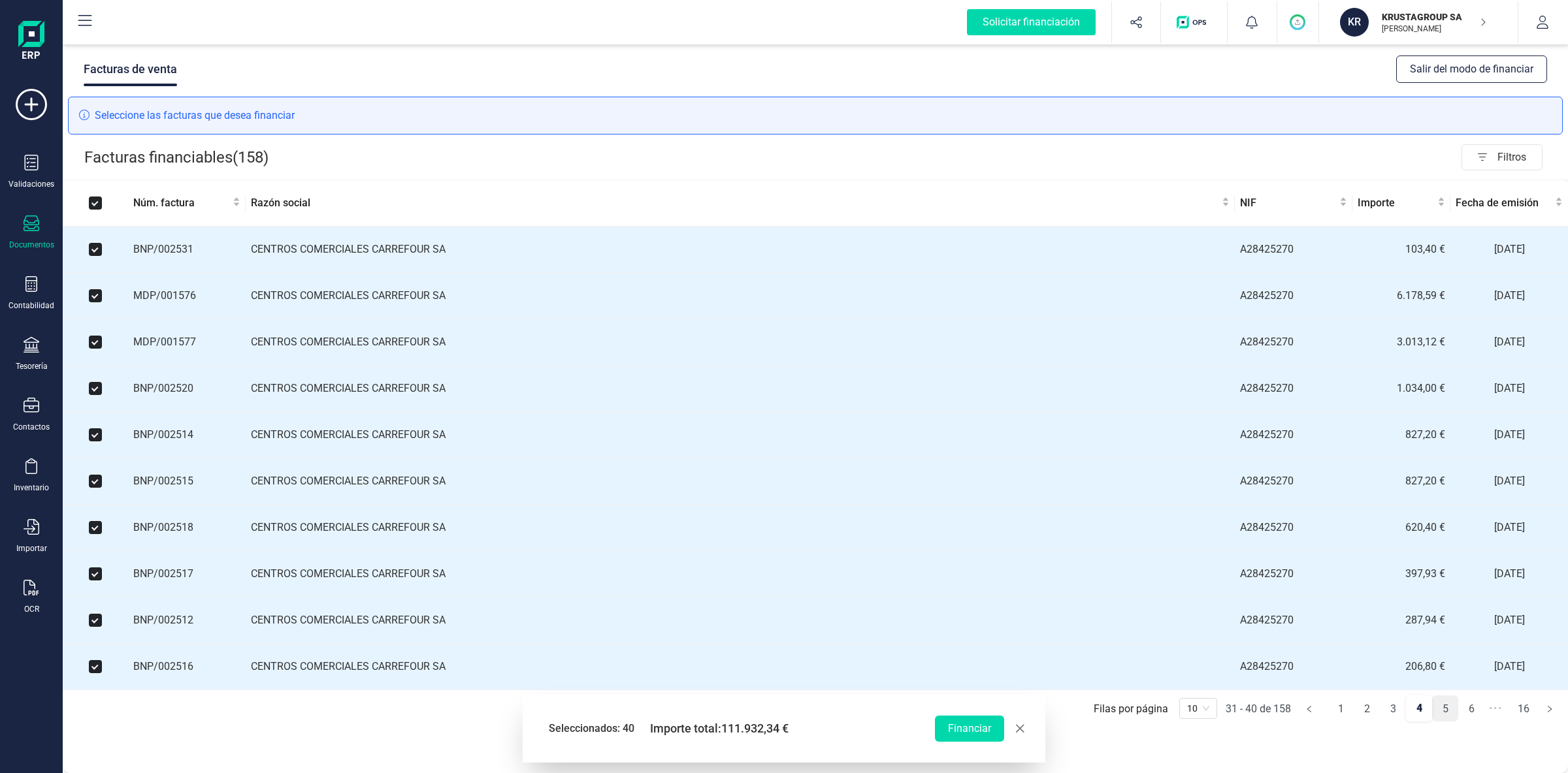
click at [1446, 717] on link "5" at bounding box center [1445, 709] width 25 height 26
checkbox input "false"
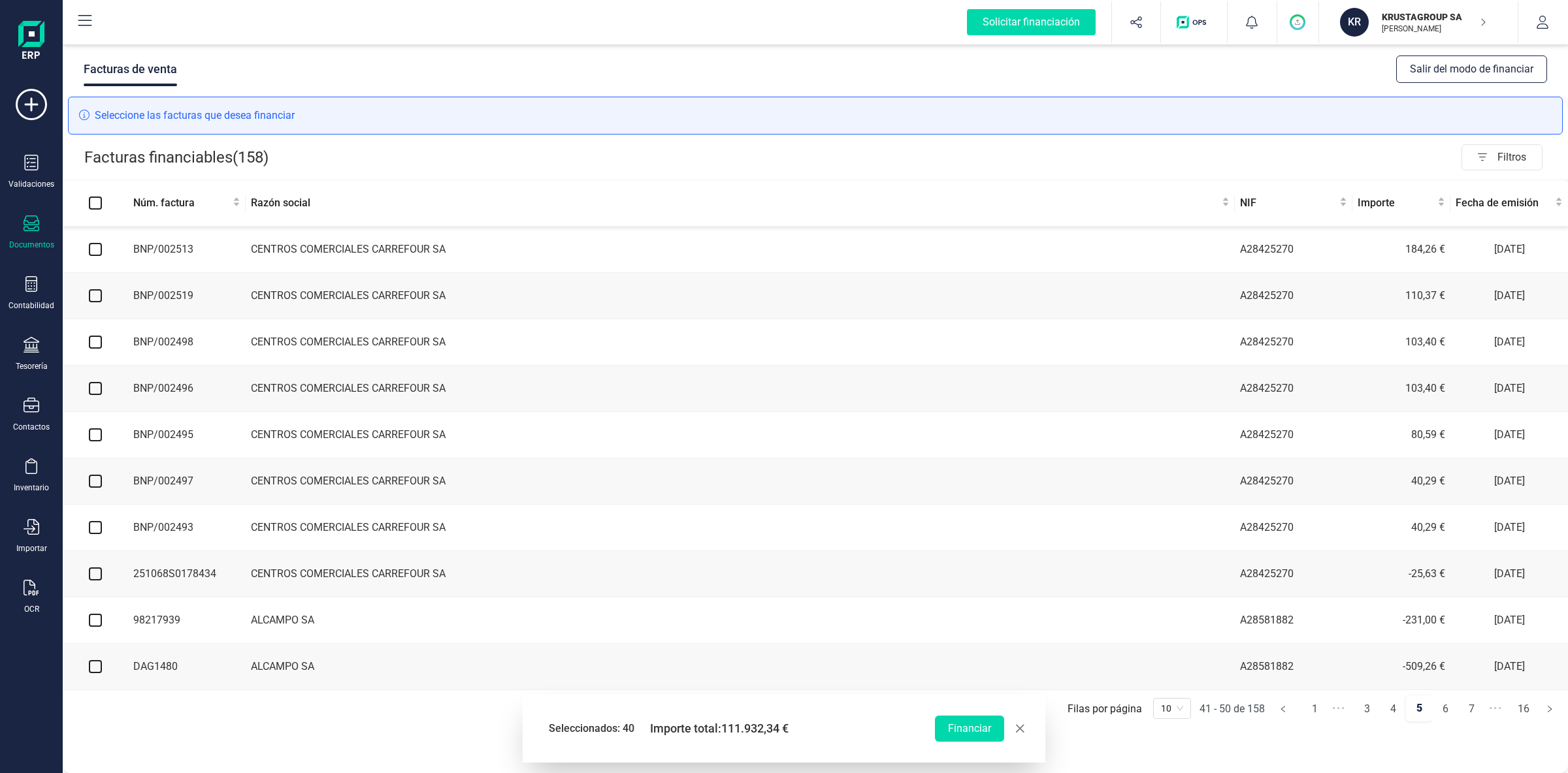
click at [96, 252] on input "checkbox" at bounding box center [96, 250] width 13 height 13
checkbox input "true"
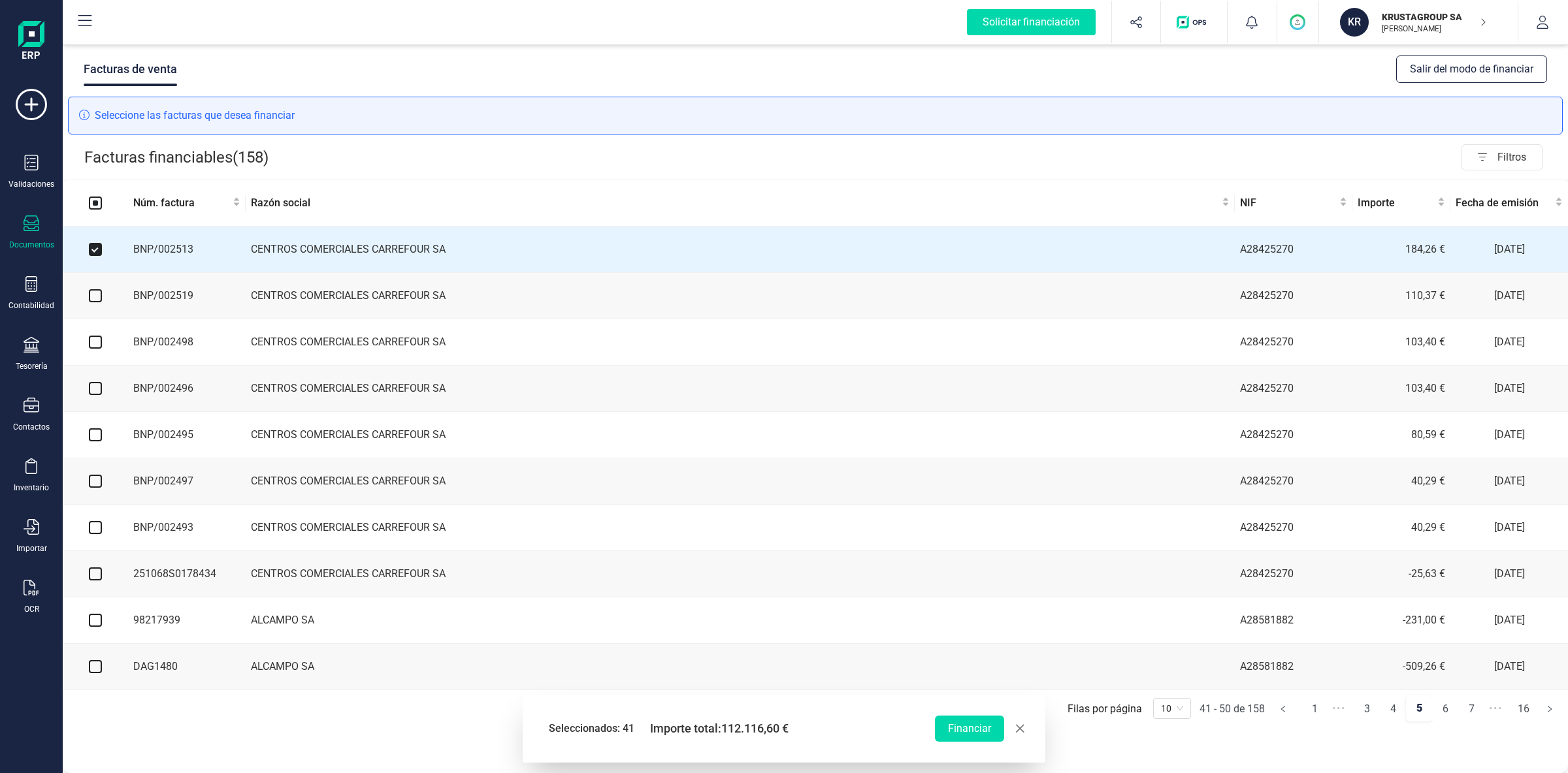
click at [97, 300] on input "checkbox" at bounding box center [96, 296] width 13 height 13
checkbox input "true"
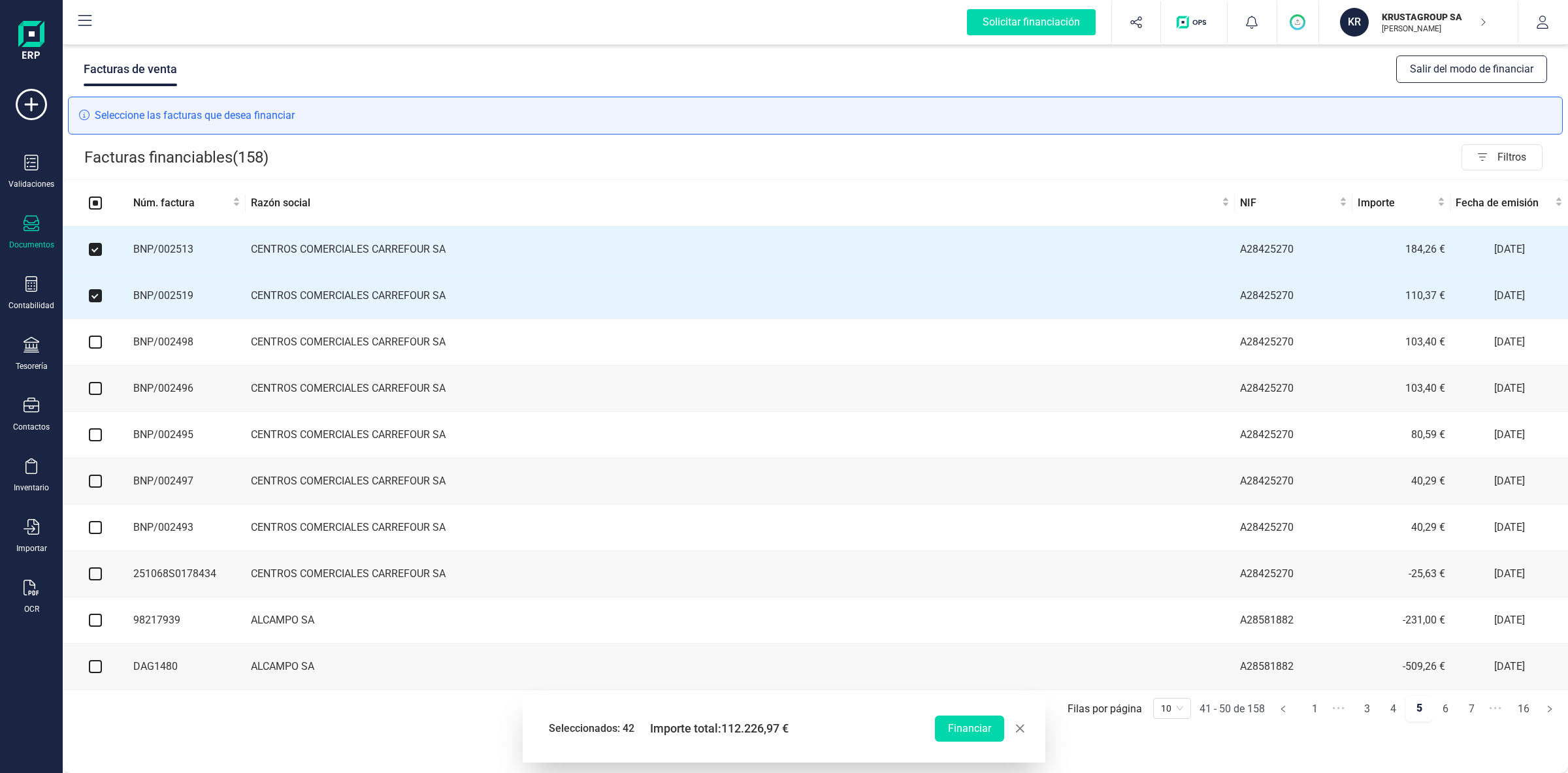
click at [93, 345] on input "checkbox" at bounding box center [96, 342] width 13 height 13
checkbox input "true"
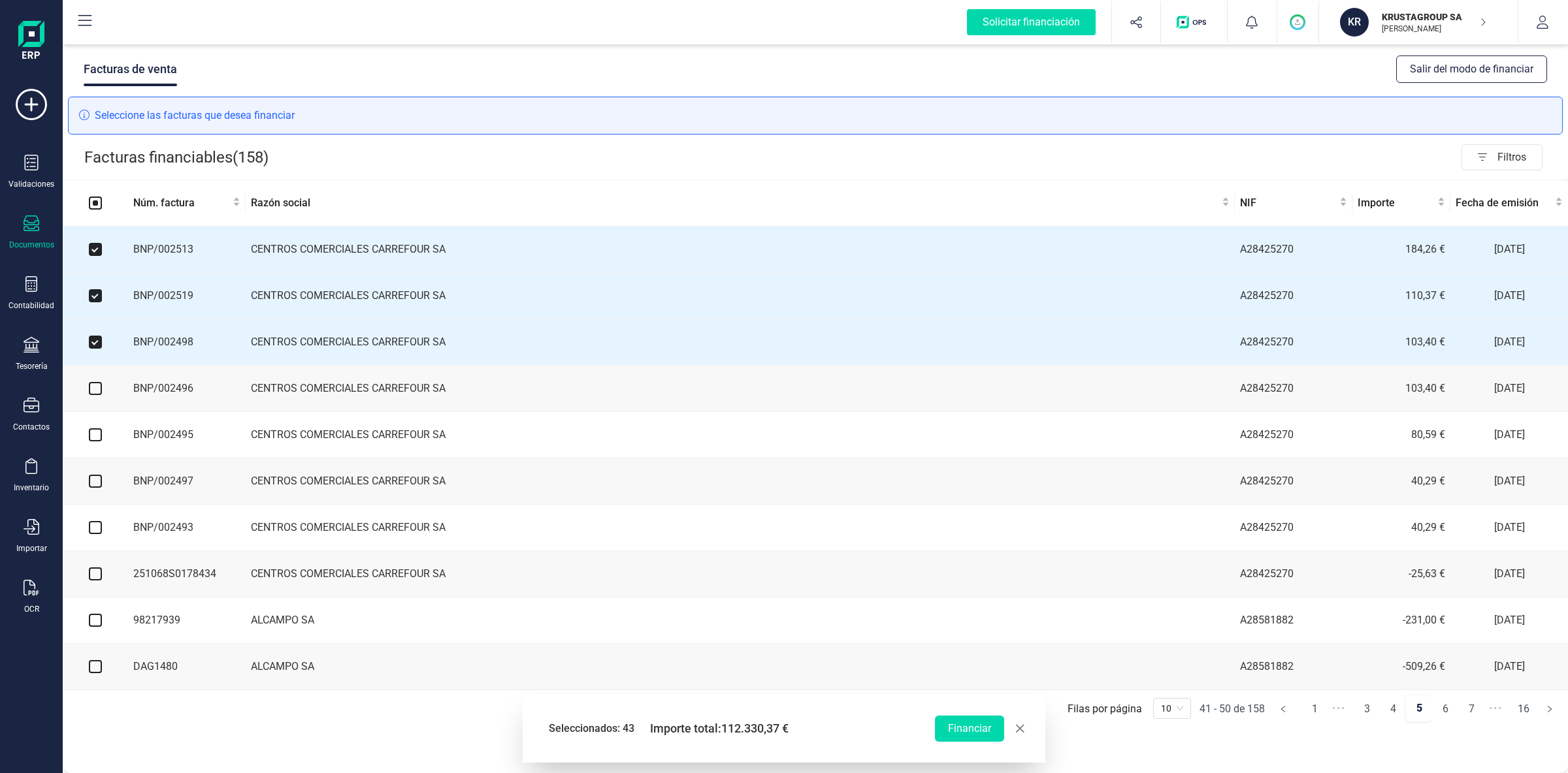
click at [97, 395] on input "checkbox" at bounding box center [96, 388] width 13 height 13
checkbox input "true"
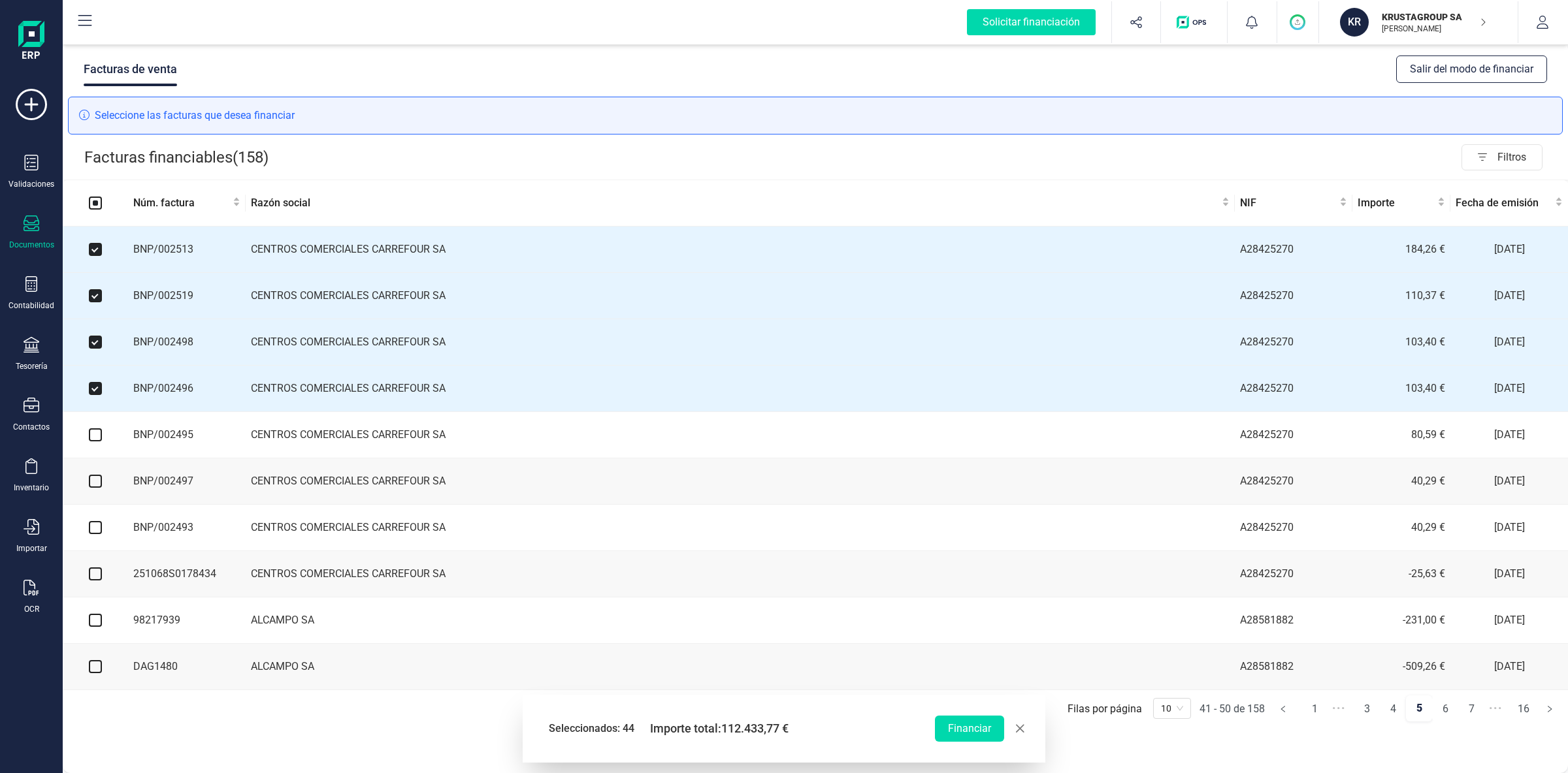
click at [101, 437] on input "checkbox" at bounding box center [96, 435] width 13 height 13
checkbox input "true"
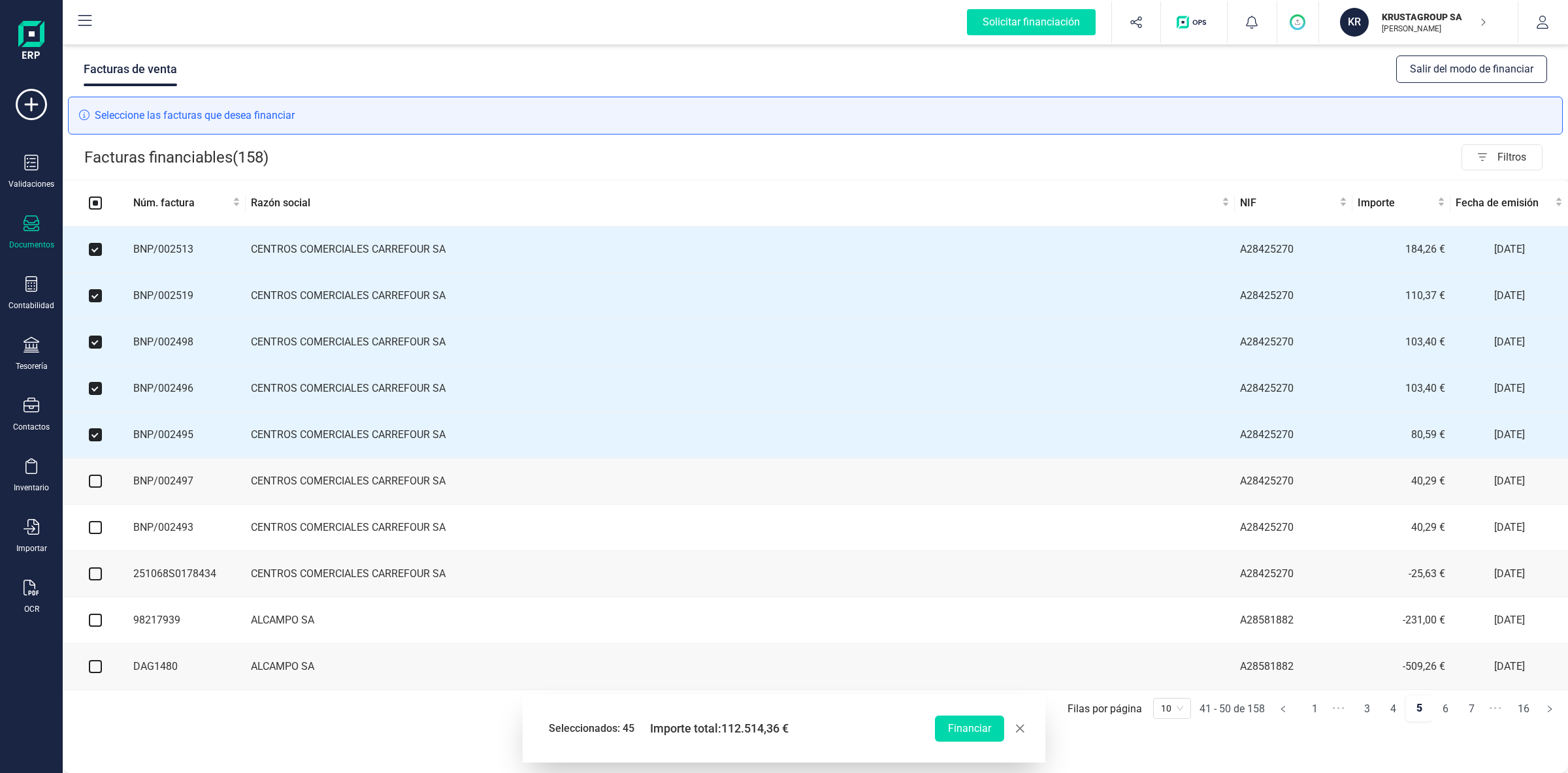
click at [97, 488] on input "checkbox" at bounding box center [96, 481] width 13 height 13
checkbox input "true"
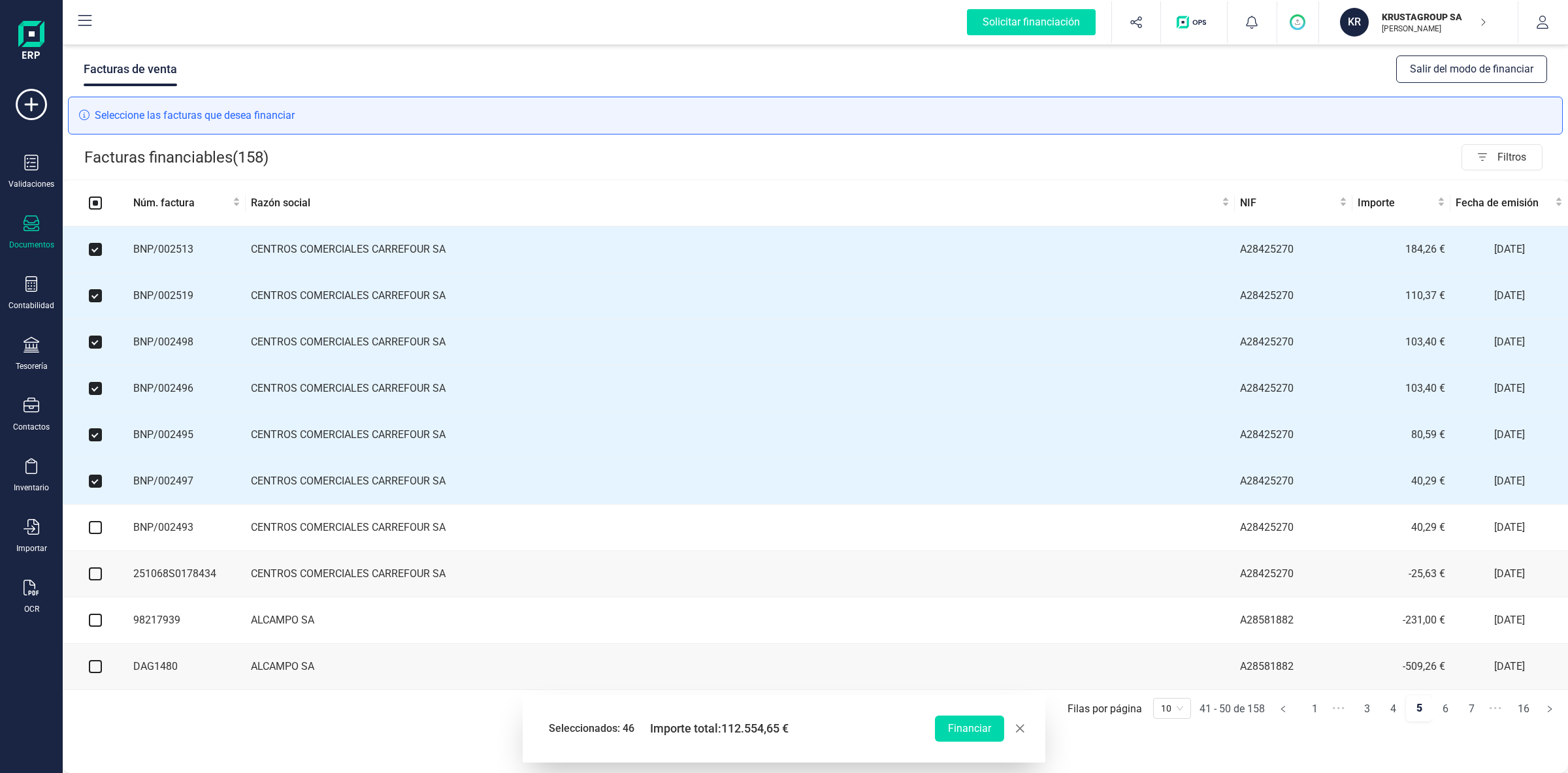
click at [94, 534] on input "checkbox" at bounding box center [96, 527] width 13 height 13
checkbox input "true"
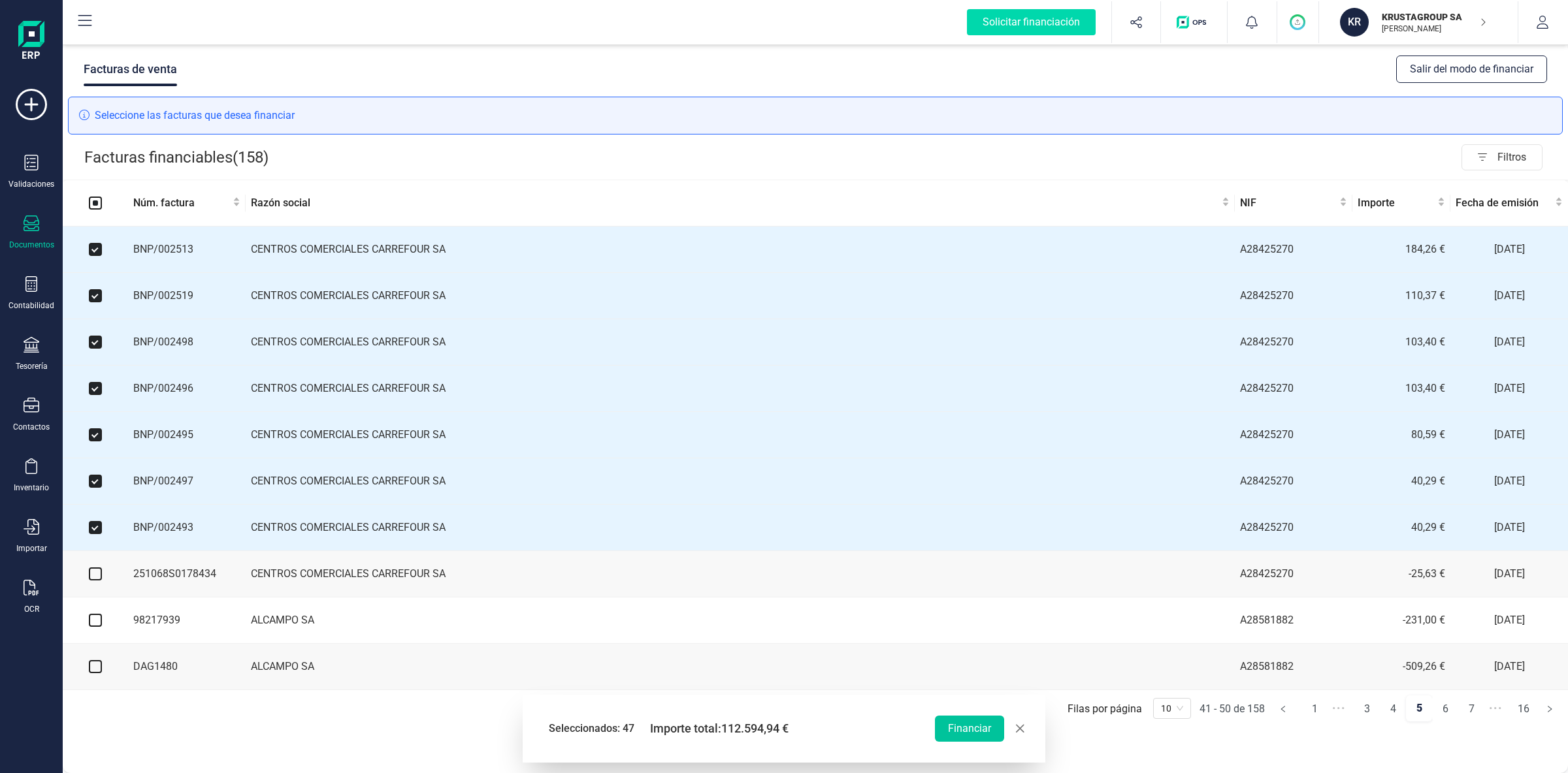
click at [963, 733] on button "Financiar" at bounding box center [969, 728] width 69 height 26
